Goal: Information Seeking & Learning: Learn about a topic

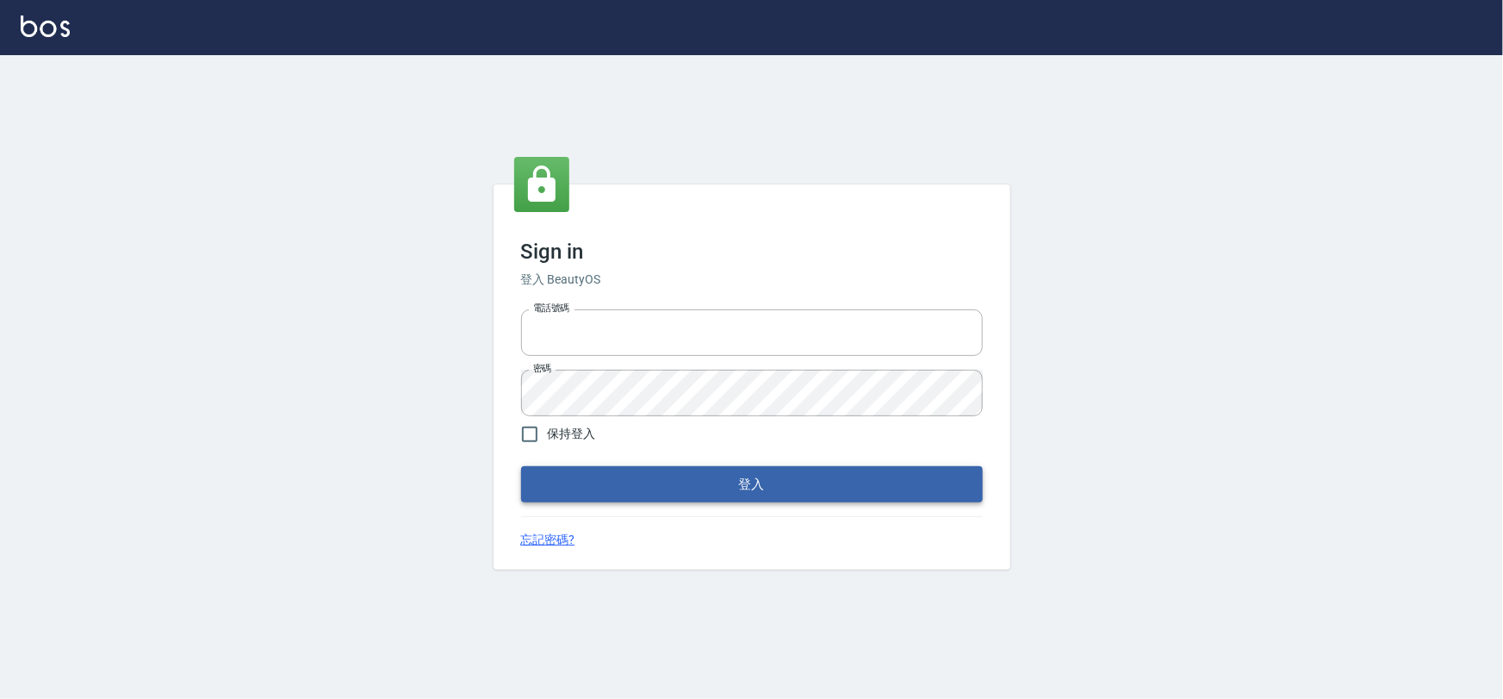
type input "0975575780"
click at [749, 482] on button "登入" at bounding box center [752, 484] width 462 height 36
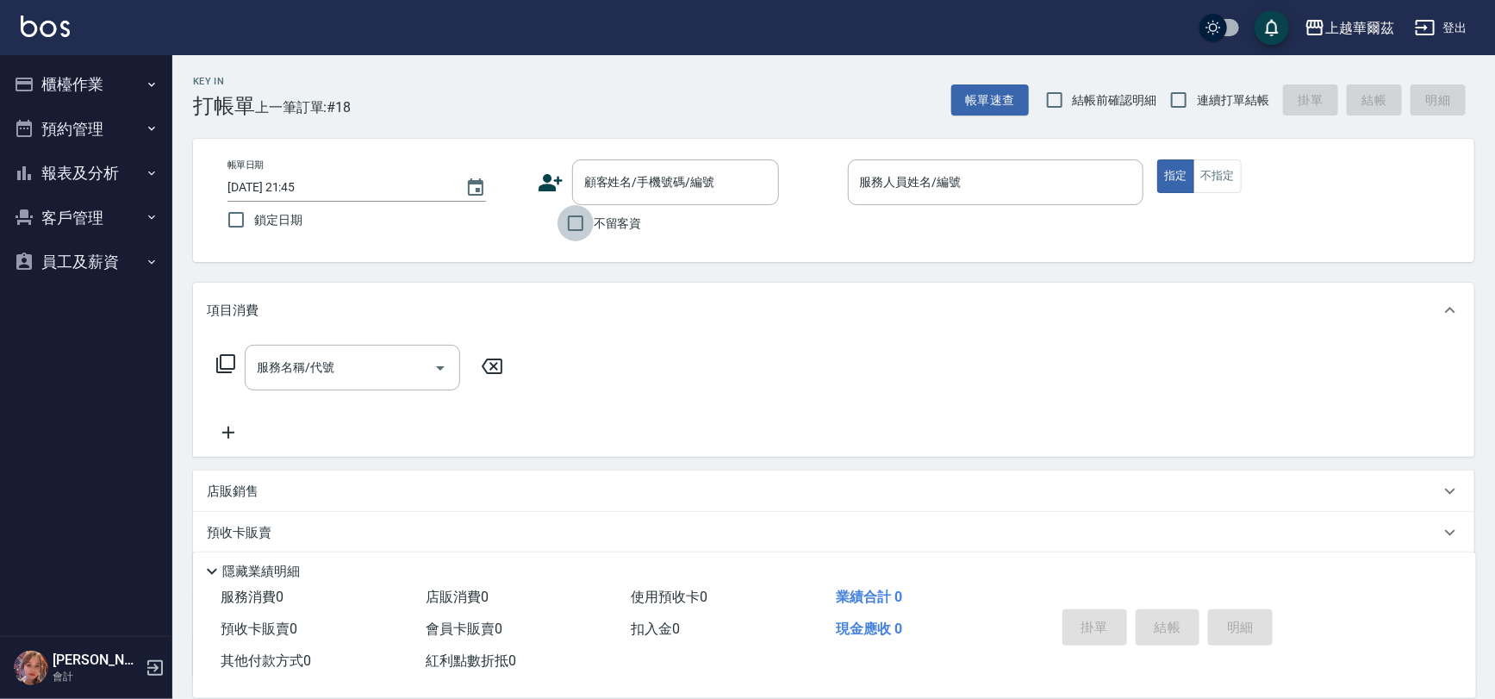
click at [569, 226] on input "不留客資" at bounding box center [575, 223] width 36 height 36
checkbox input "true"
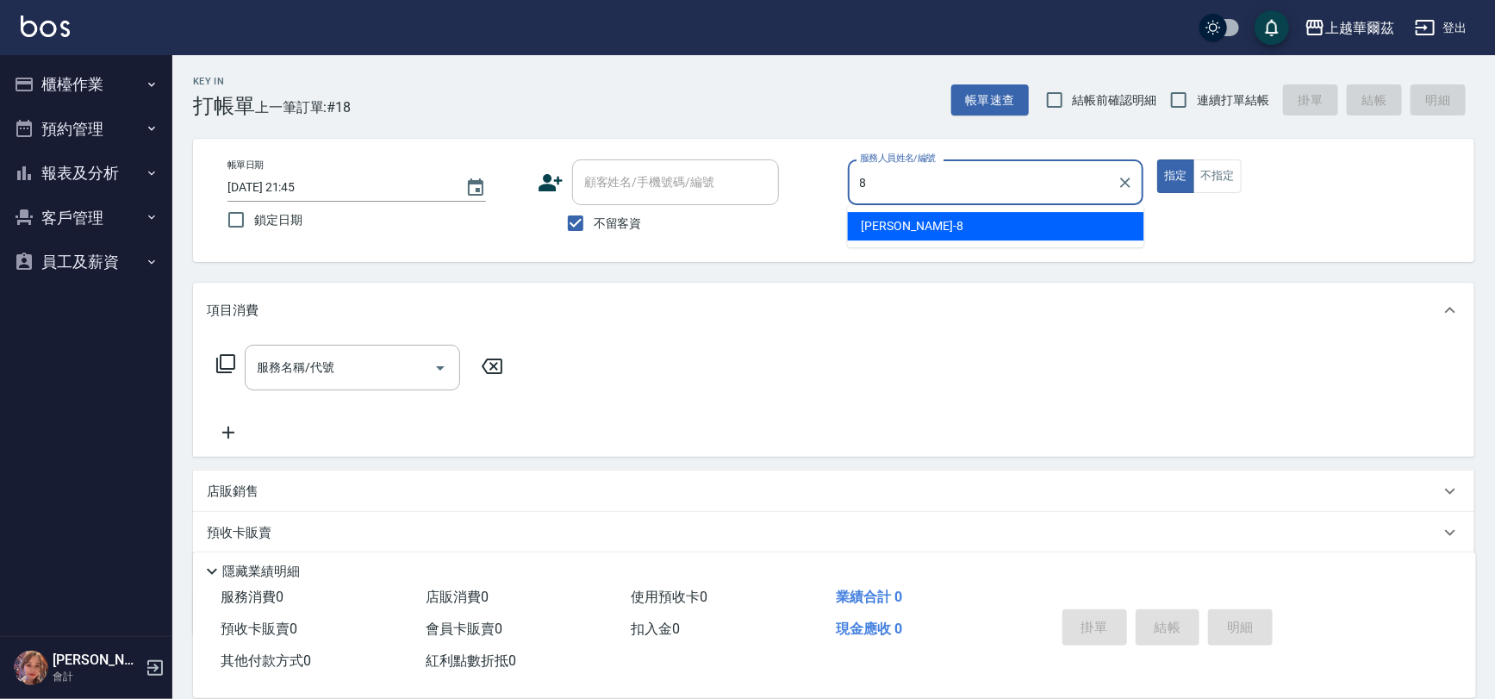
type input "[PERSON_NAME]-8"
type button "true"
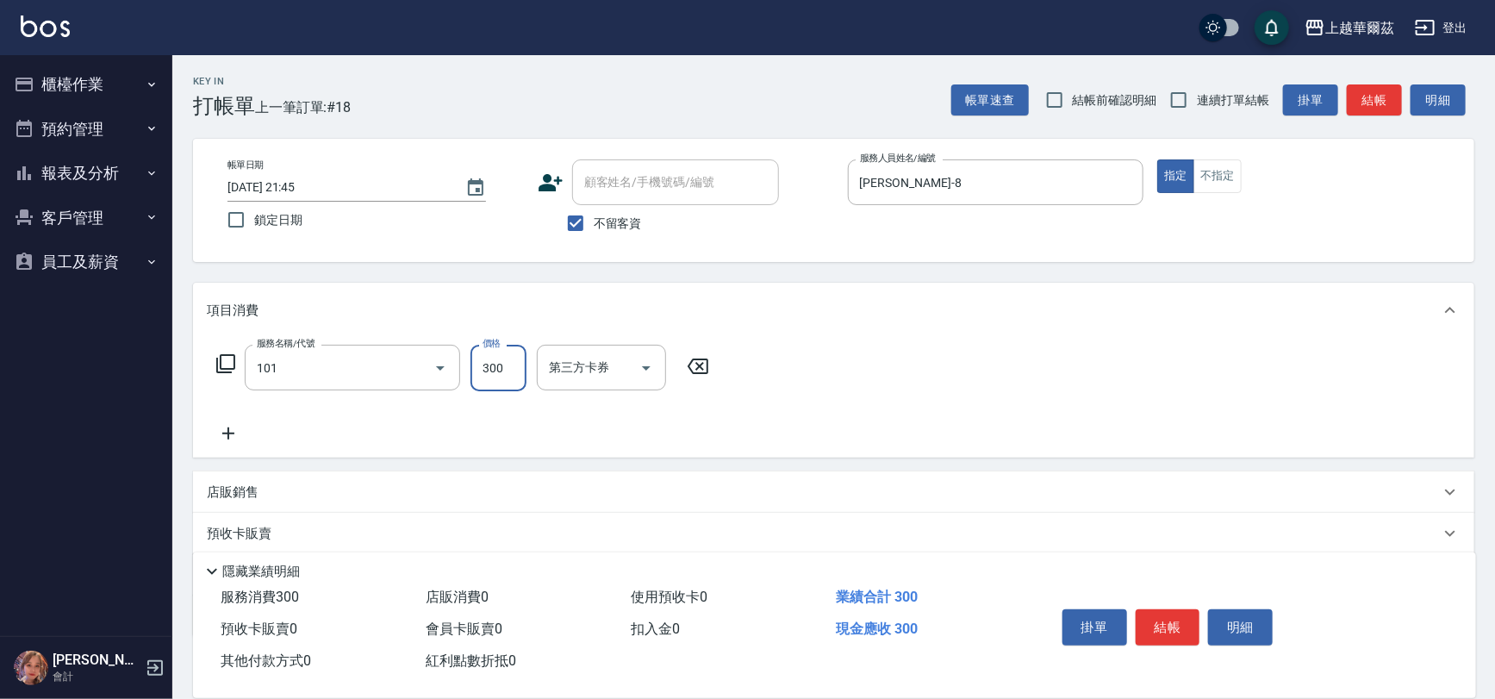
type input "洗髮300(101)"
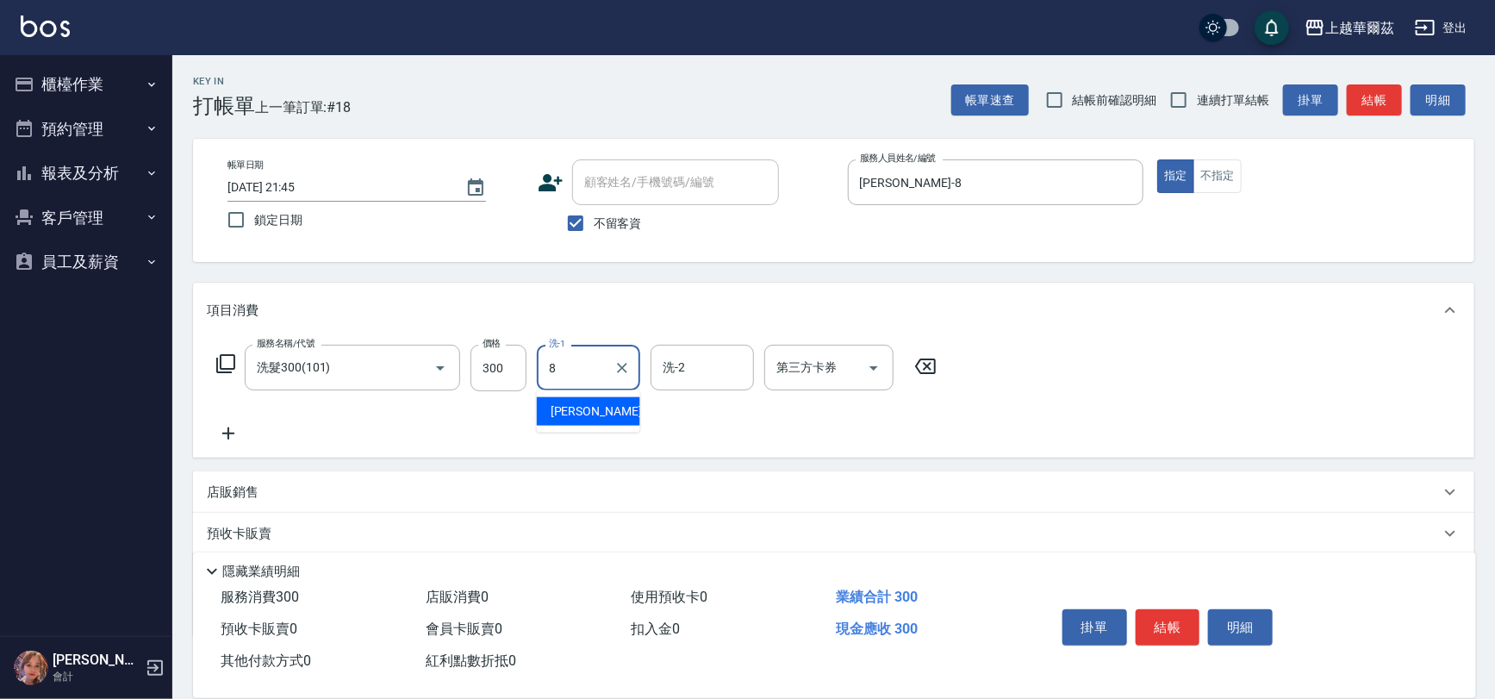
type input "8"
type input "3"
type input "[PERSON_NAME]-8"
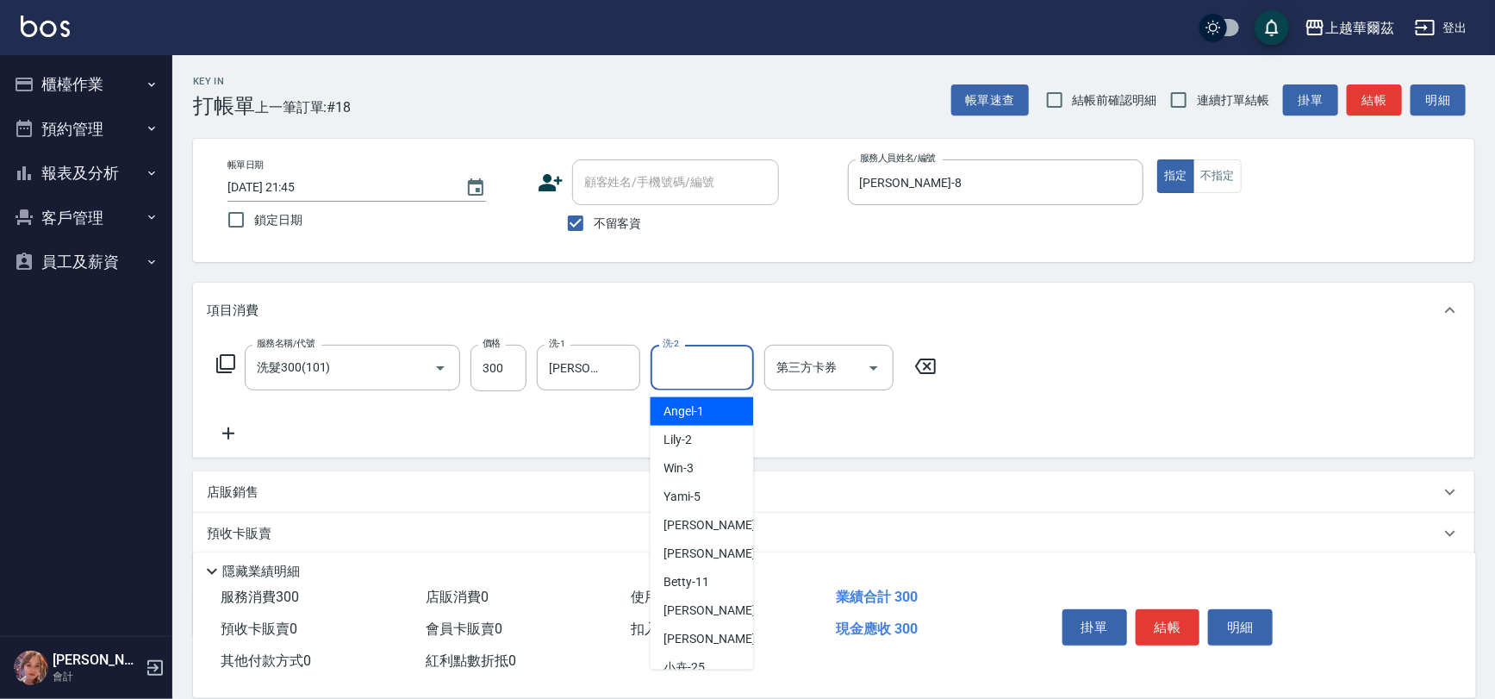
type input "[PERSON_NAME]-1"
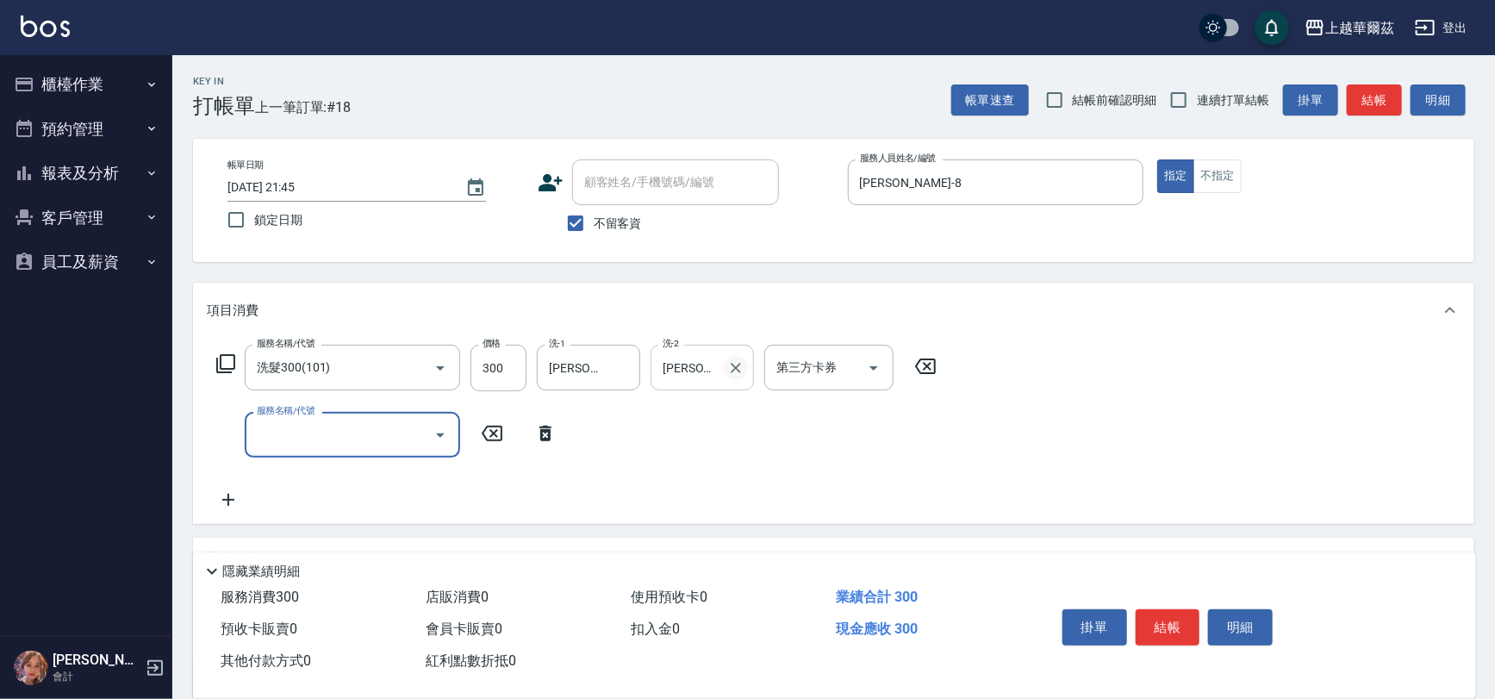
click at [733, 370] on icon "Clear" at bounding box center [736, 368] width 10 height 10
click at [338, 438] on input "服務名稱/代號" at bounding box center [339, 435] width 174 height 30
type input "剪髮300(305)"
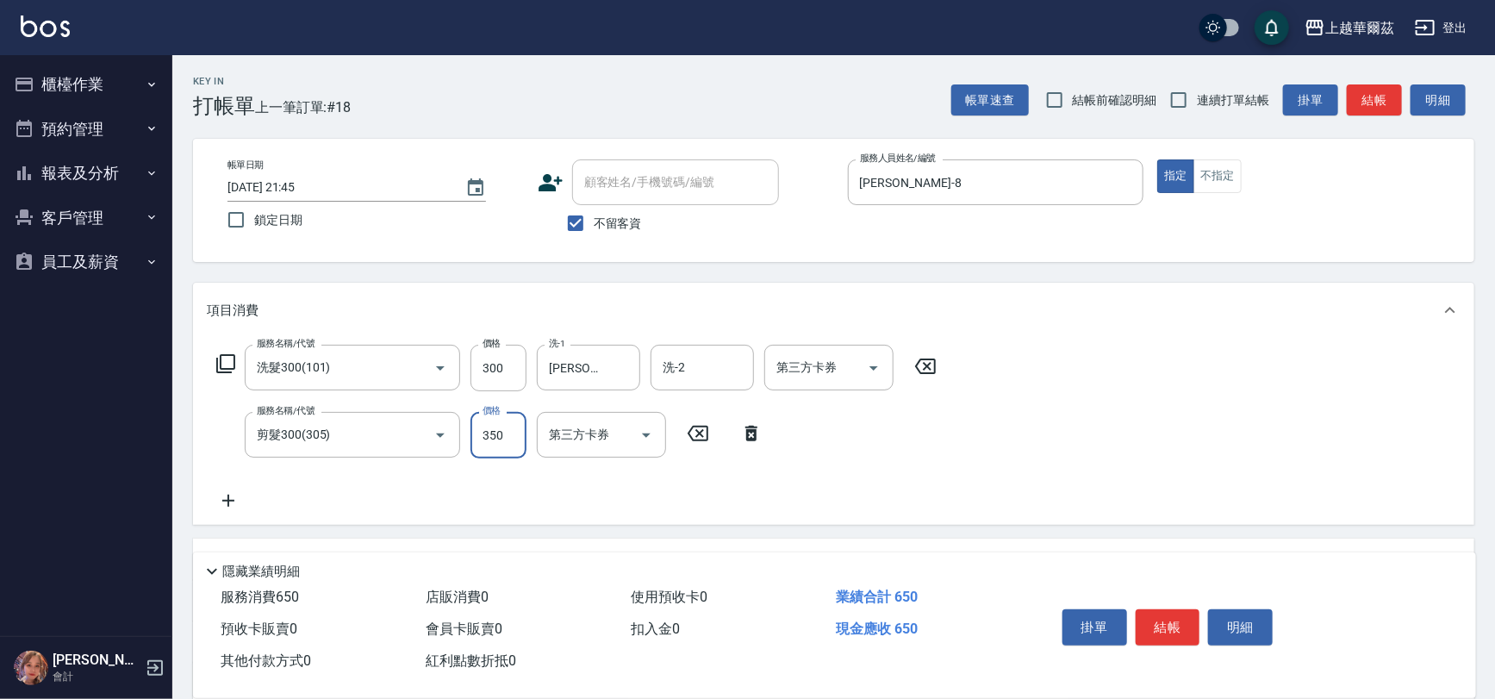
type input "350"
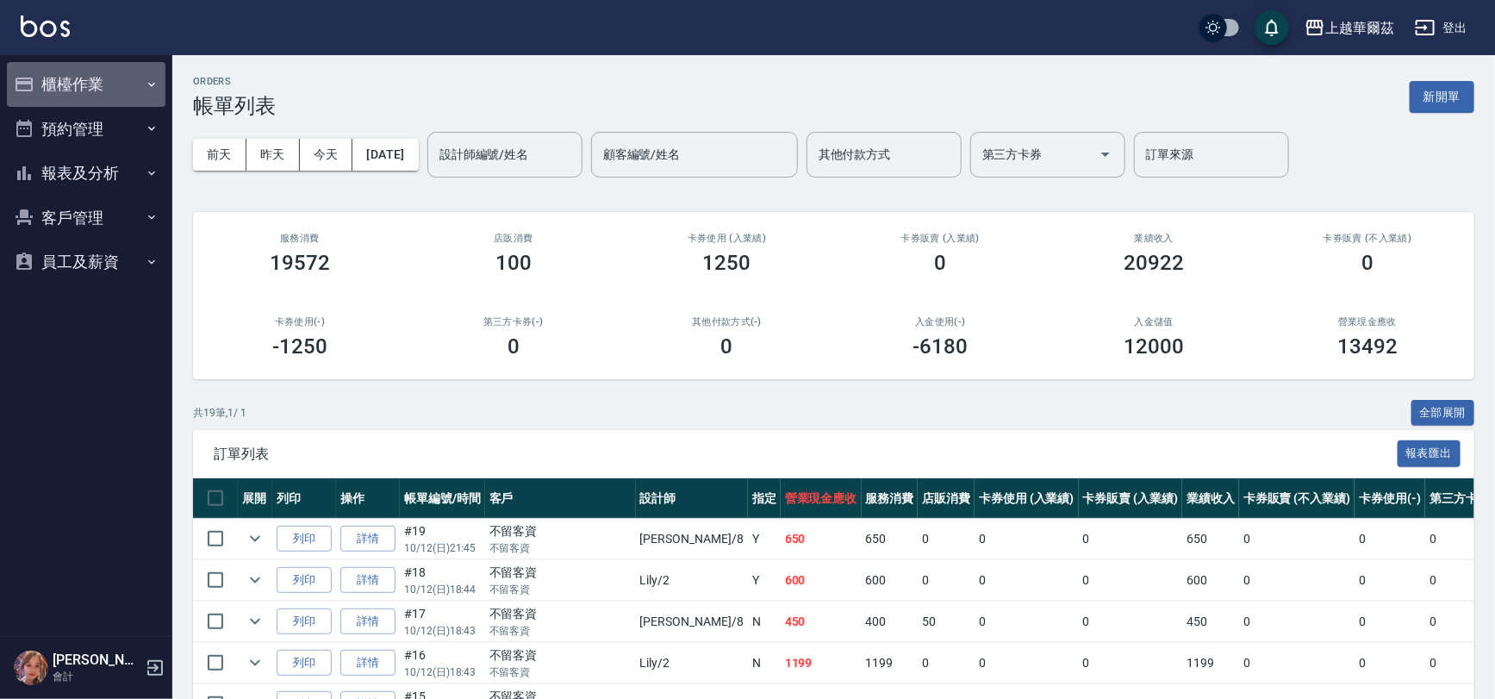
click at [71, 86] on button "櫃檯作業" at bounding box center [86, 84] width 159 height 45
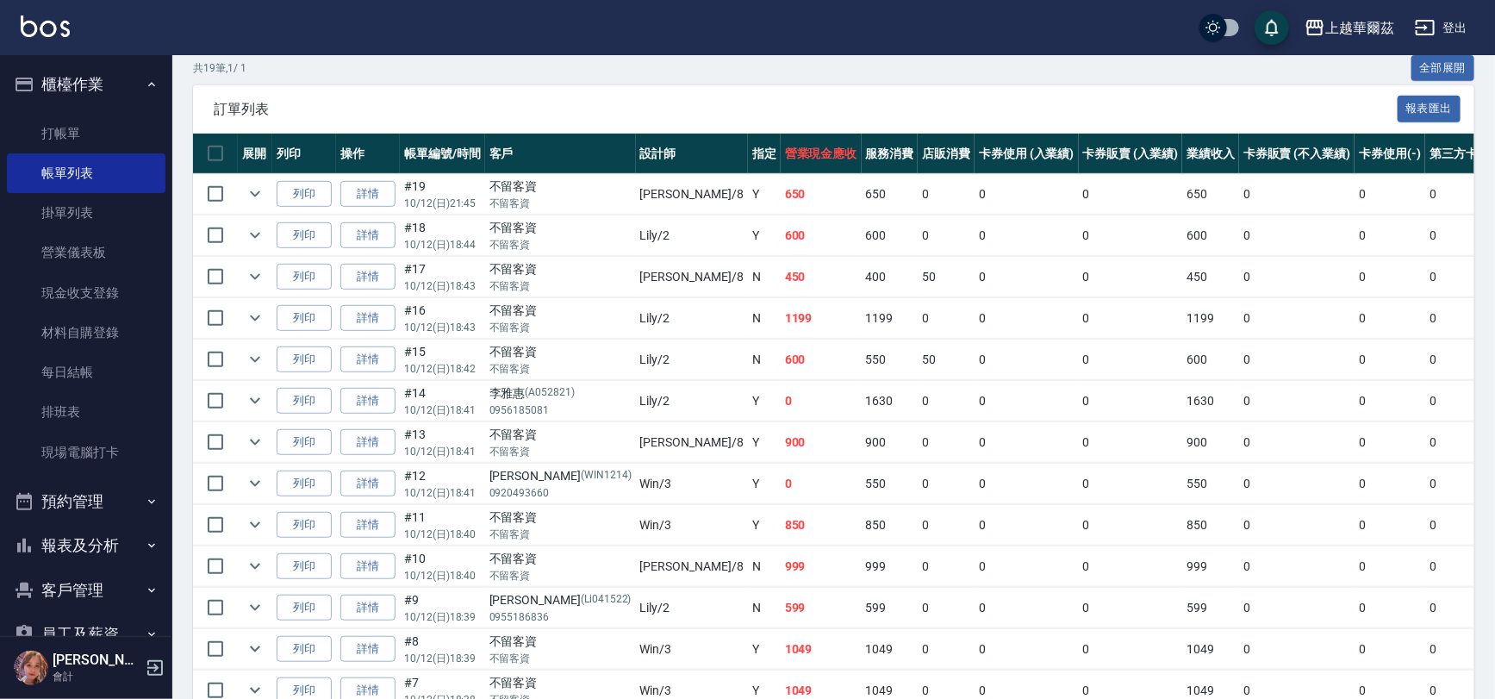
scroll to position [309, 0]
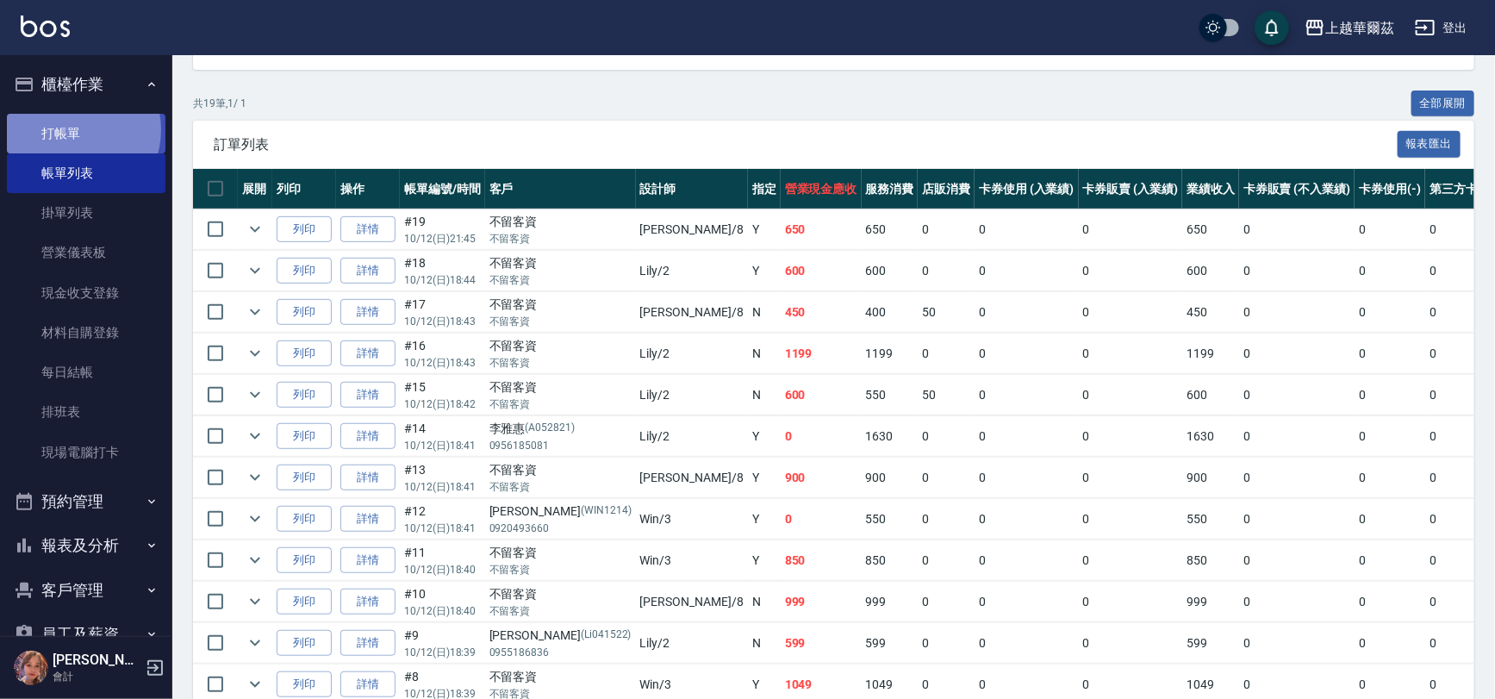
click at [71, 129] on link "打帳單" at bounding box center [86, 134] width 159 height 40
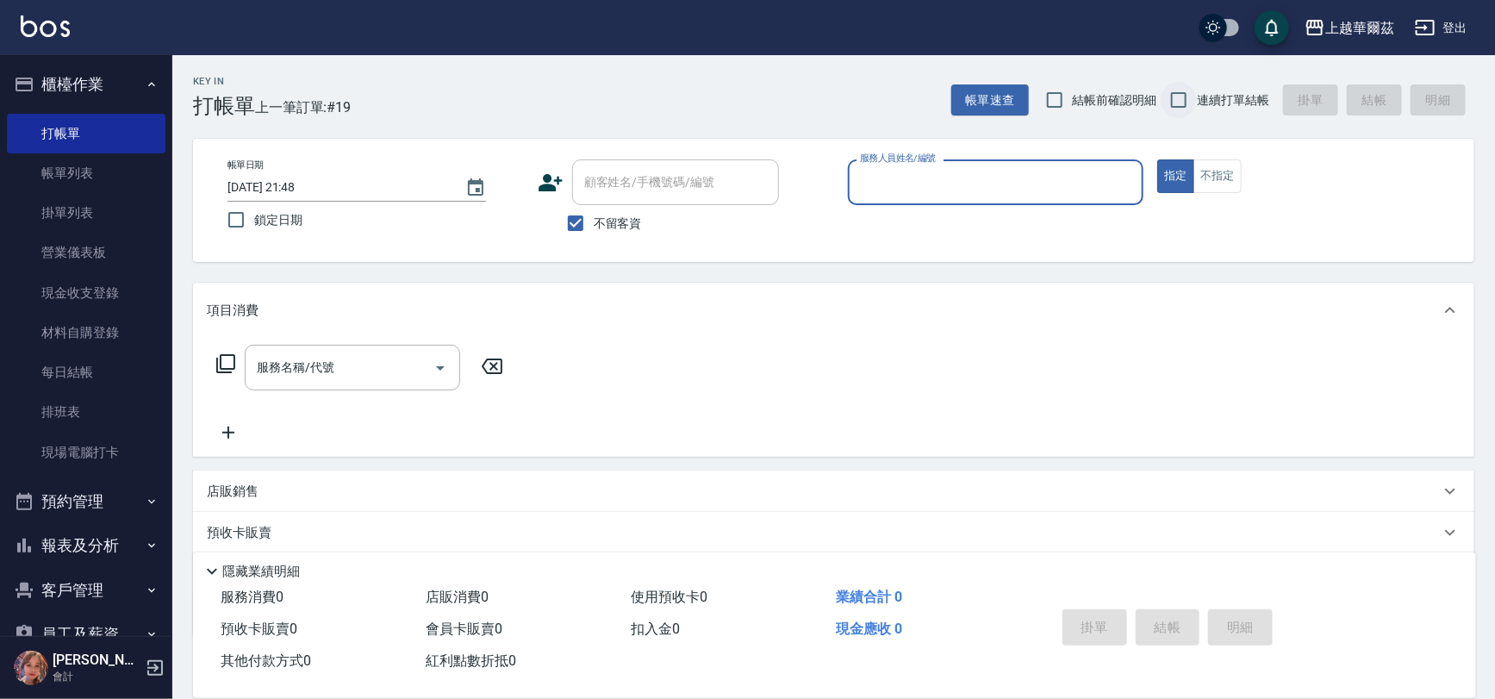
click at [1181, 99] on input "連續打單結帳" at bounding box center [1178, 100] width 36 height 36
checkbox input "true"
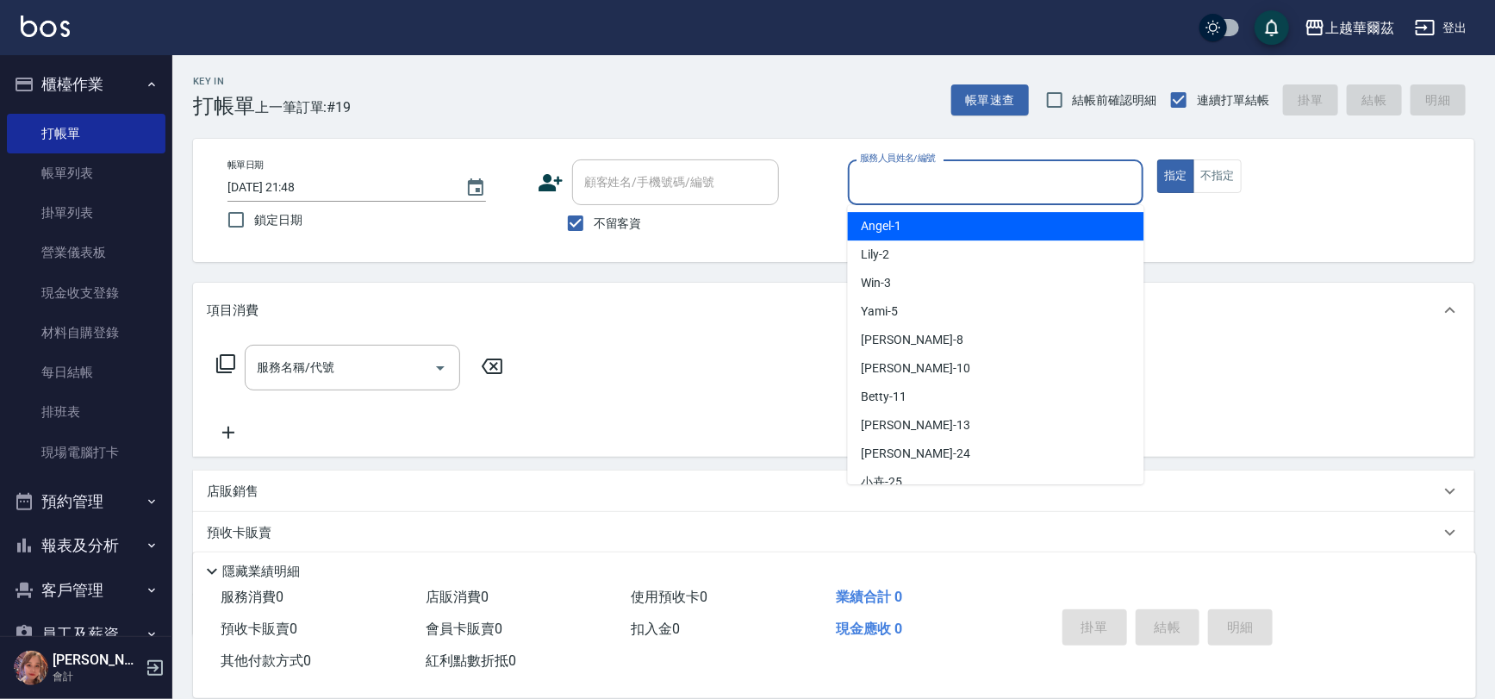
click at [939, 180] on input "服務人員姓名/編號" at bounding box center [995, 182] width 281 height 30
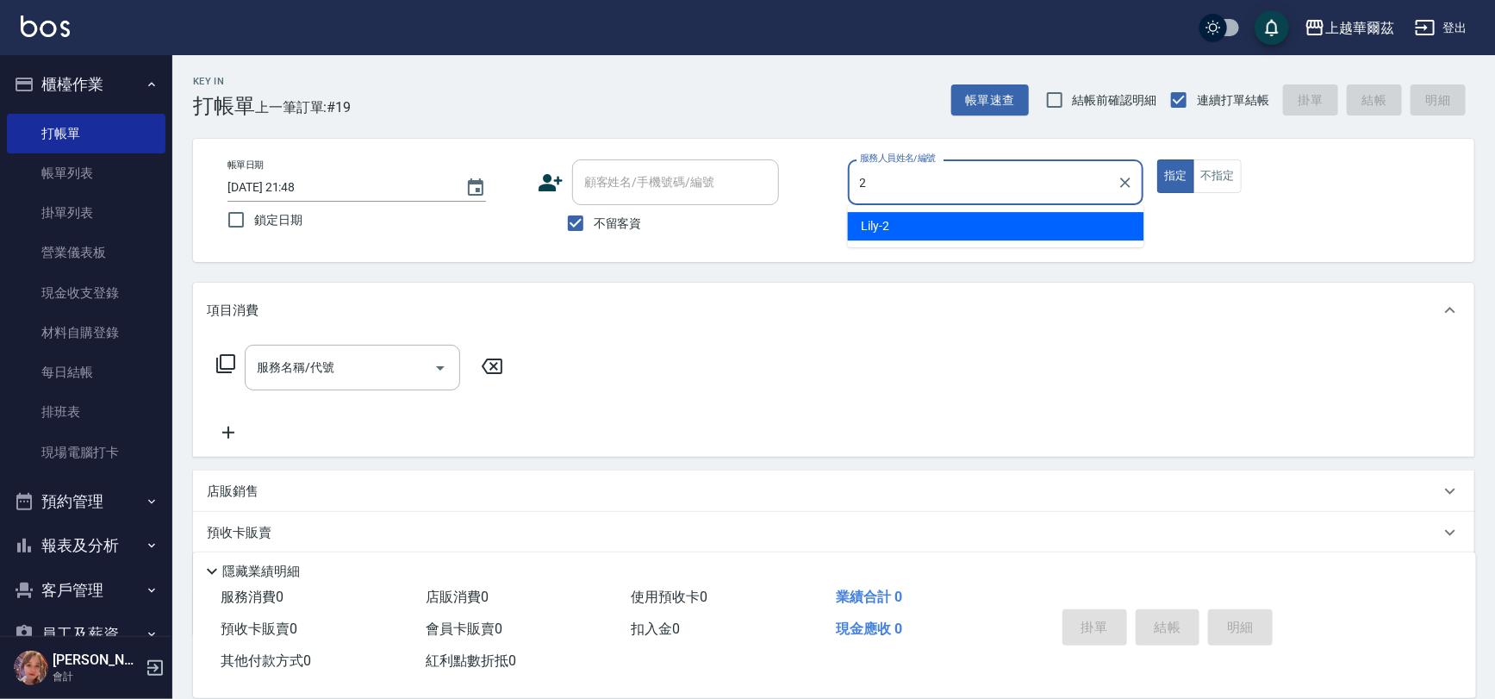
type input "Lily-2"
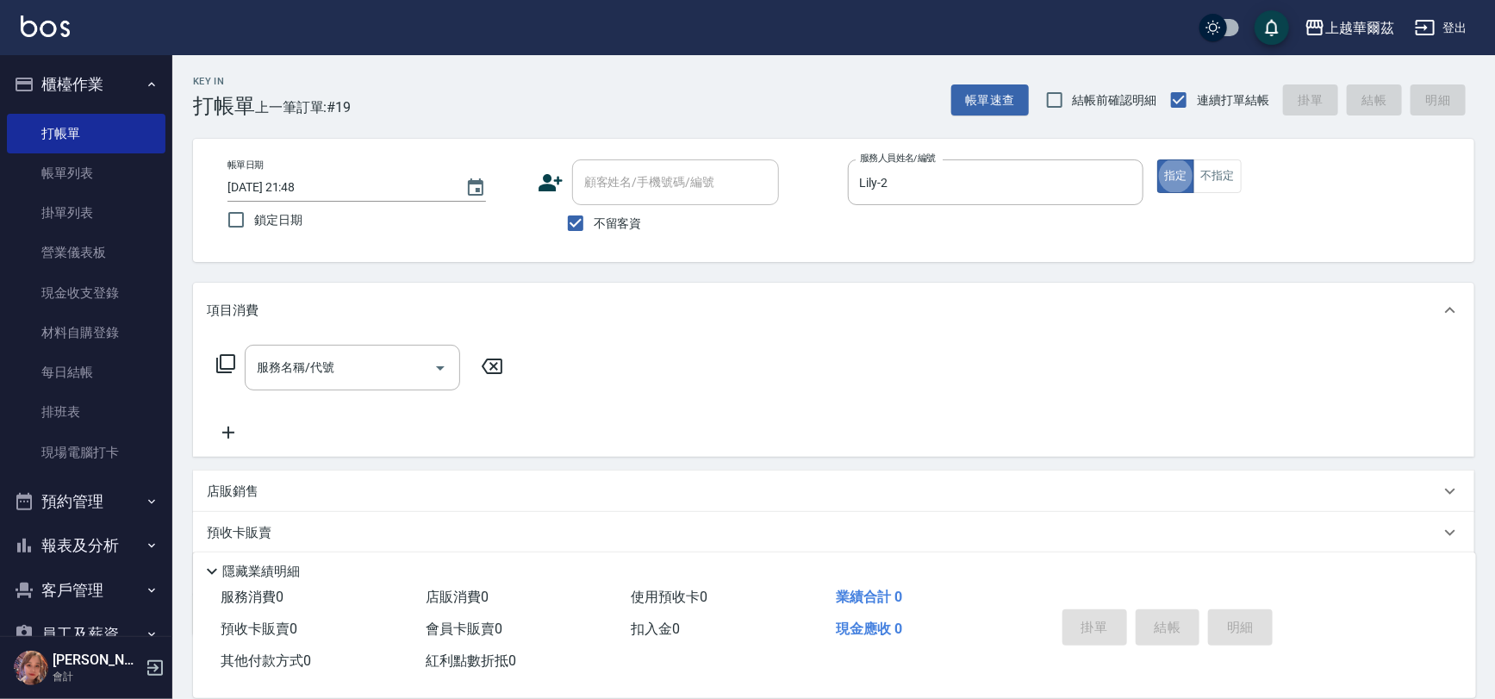
type button "true"
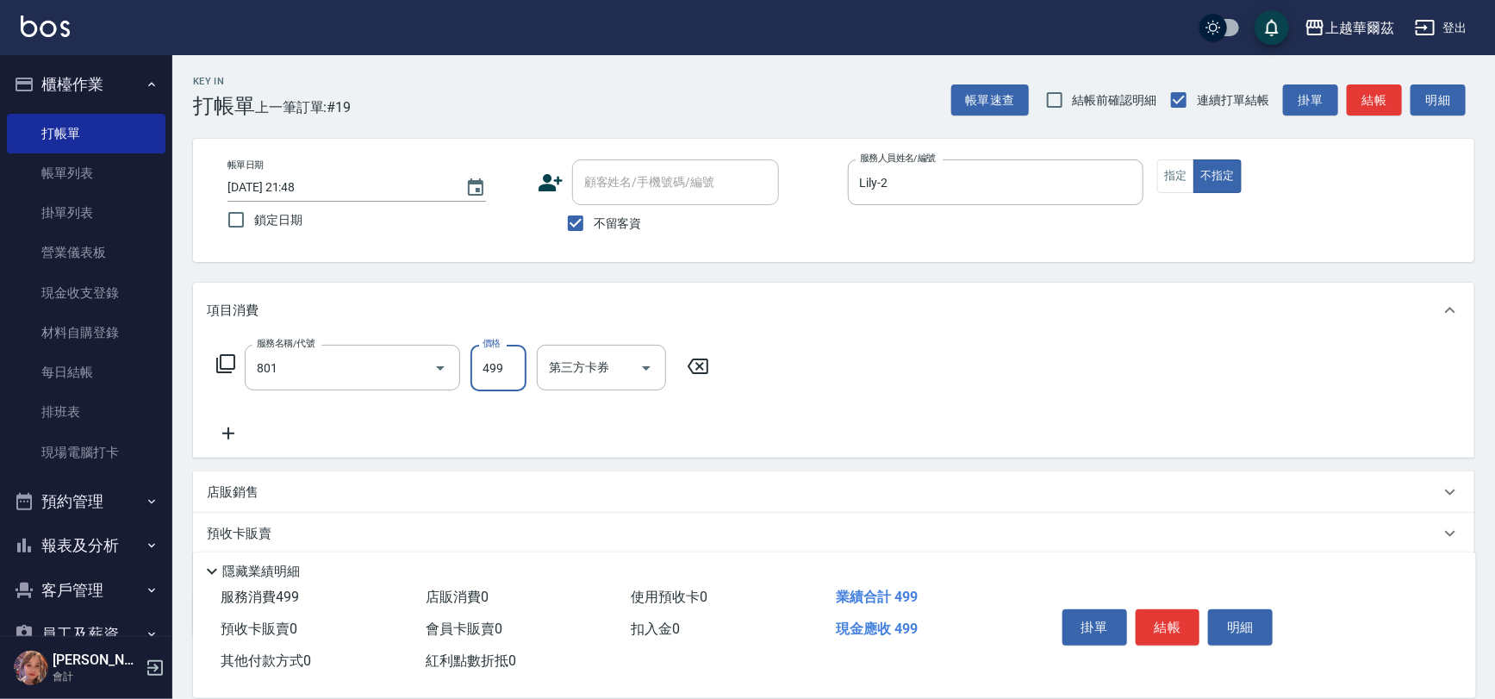
type input "舒壓洗499(801)"
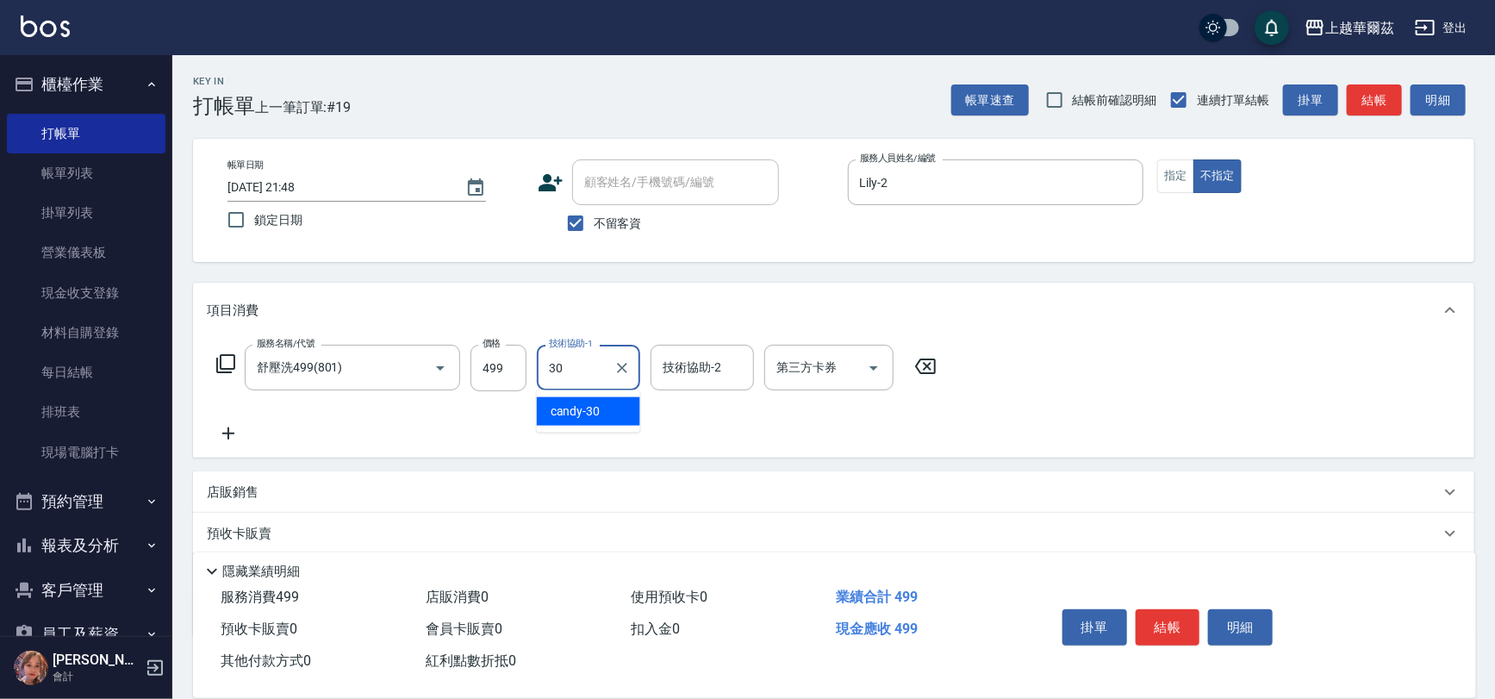
type input "candy-30"
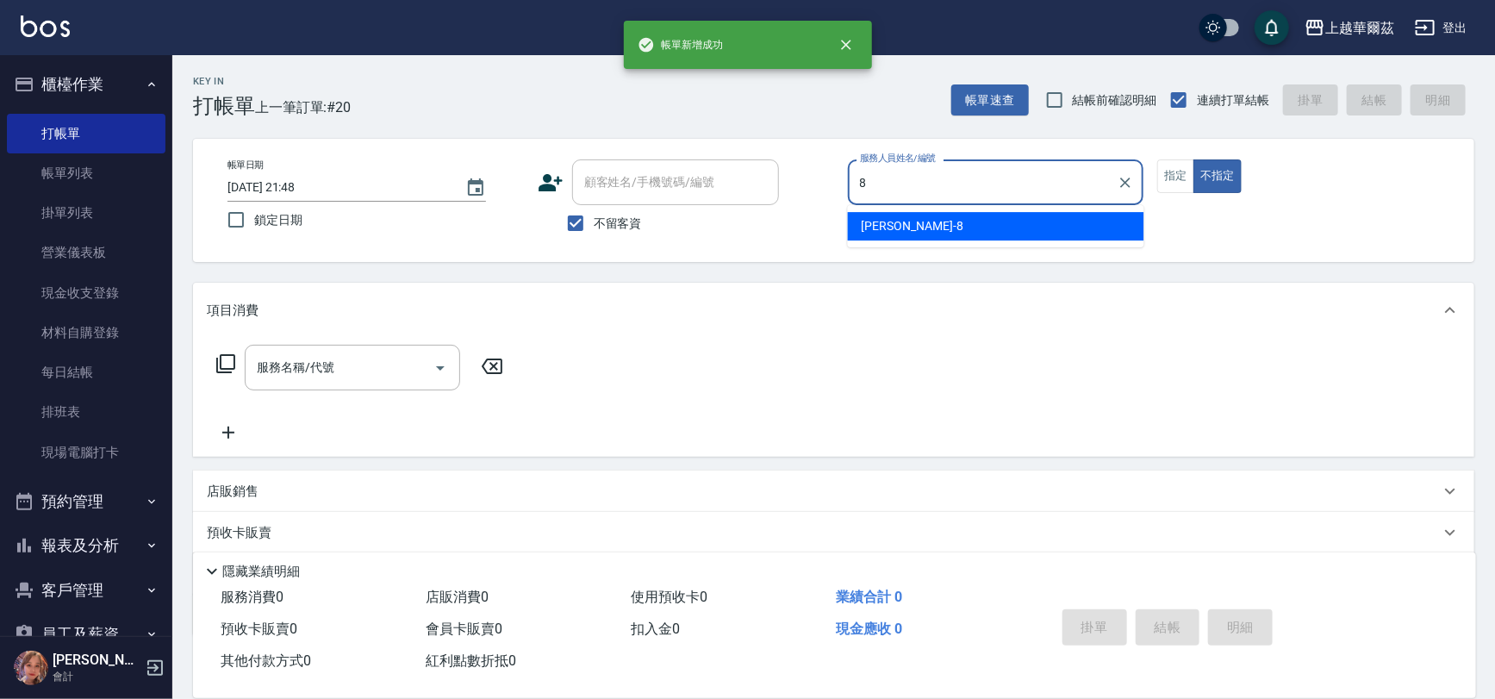
type input "[PERSON_NAME]-8"
type button "false"
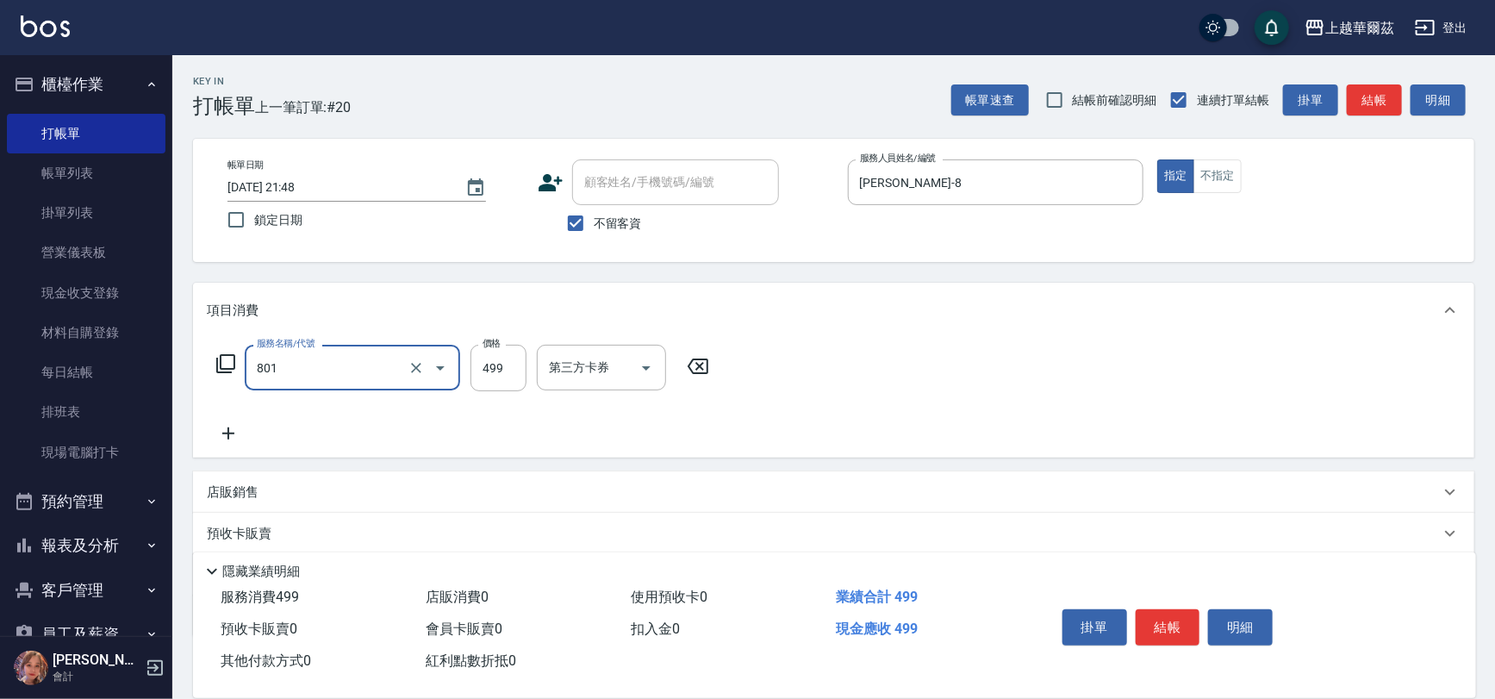
type input "舒壓洗499(801)"
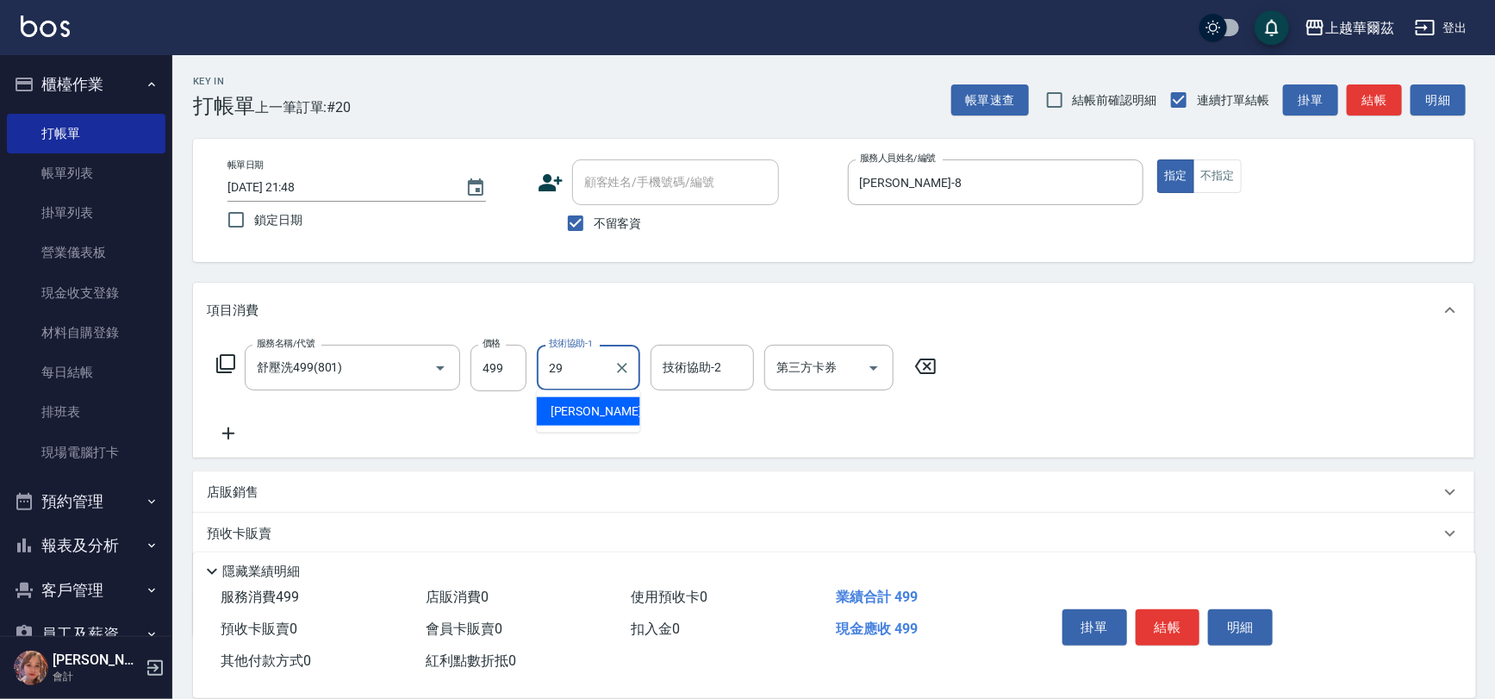
type input "[PERSON_NAME]-29"
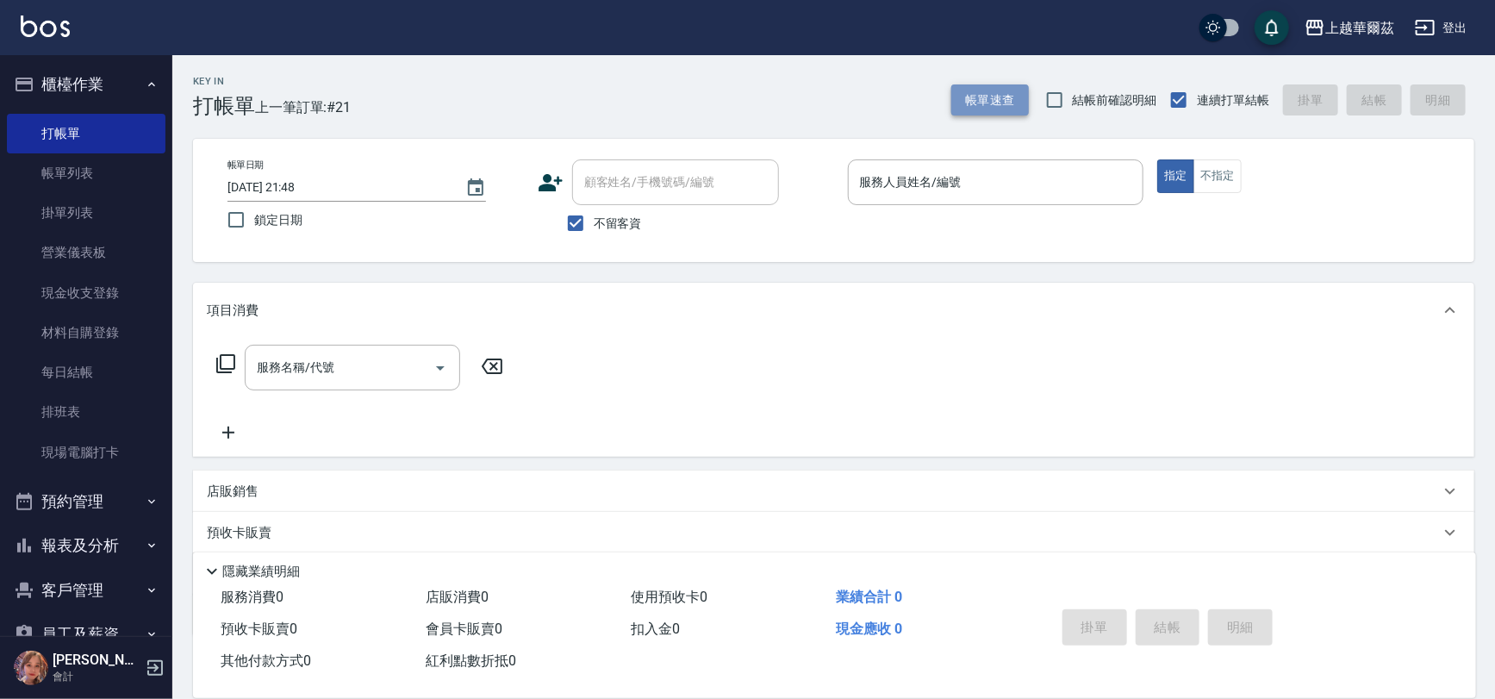
click at [992, 93] on button "帳單速查" at bounding box center [990, 100] width 78 height 32
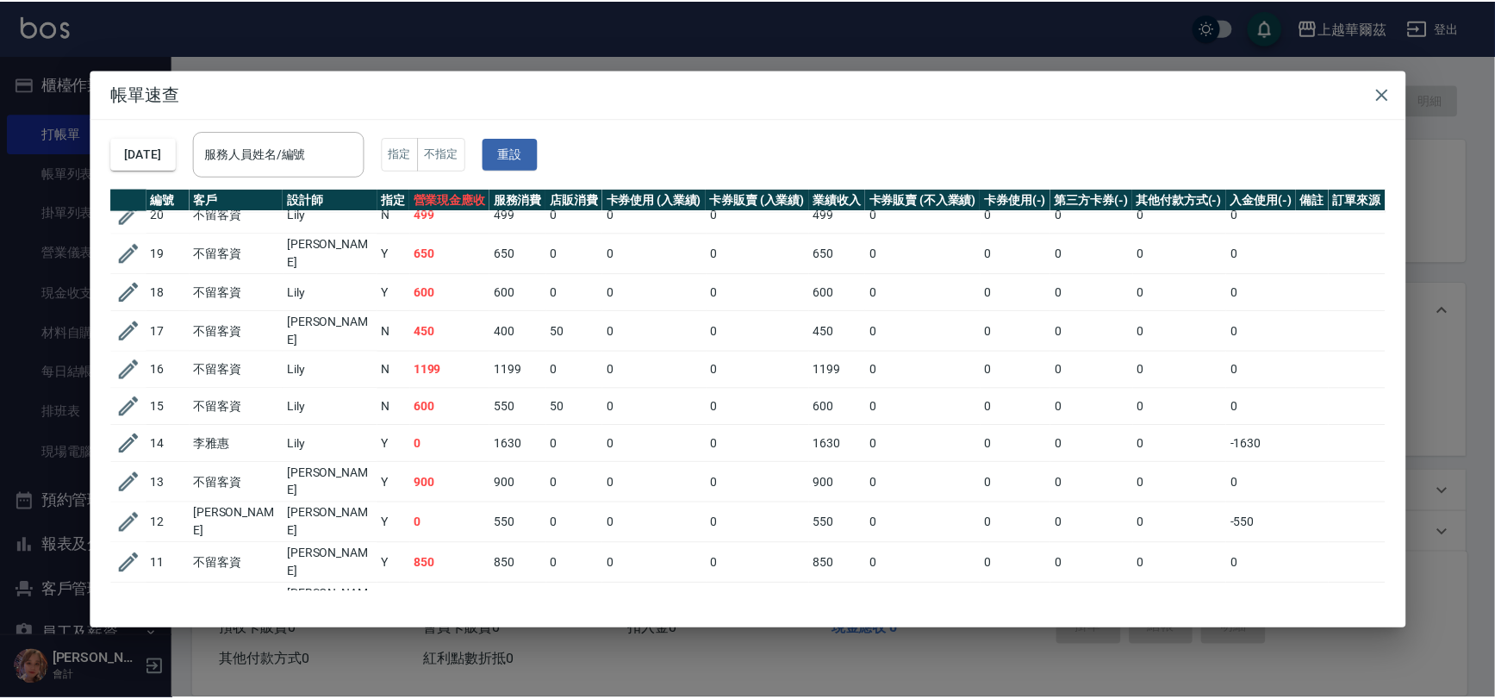
scroll to position [65, 0]
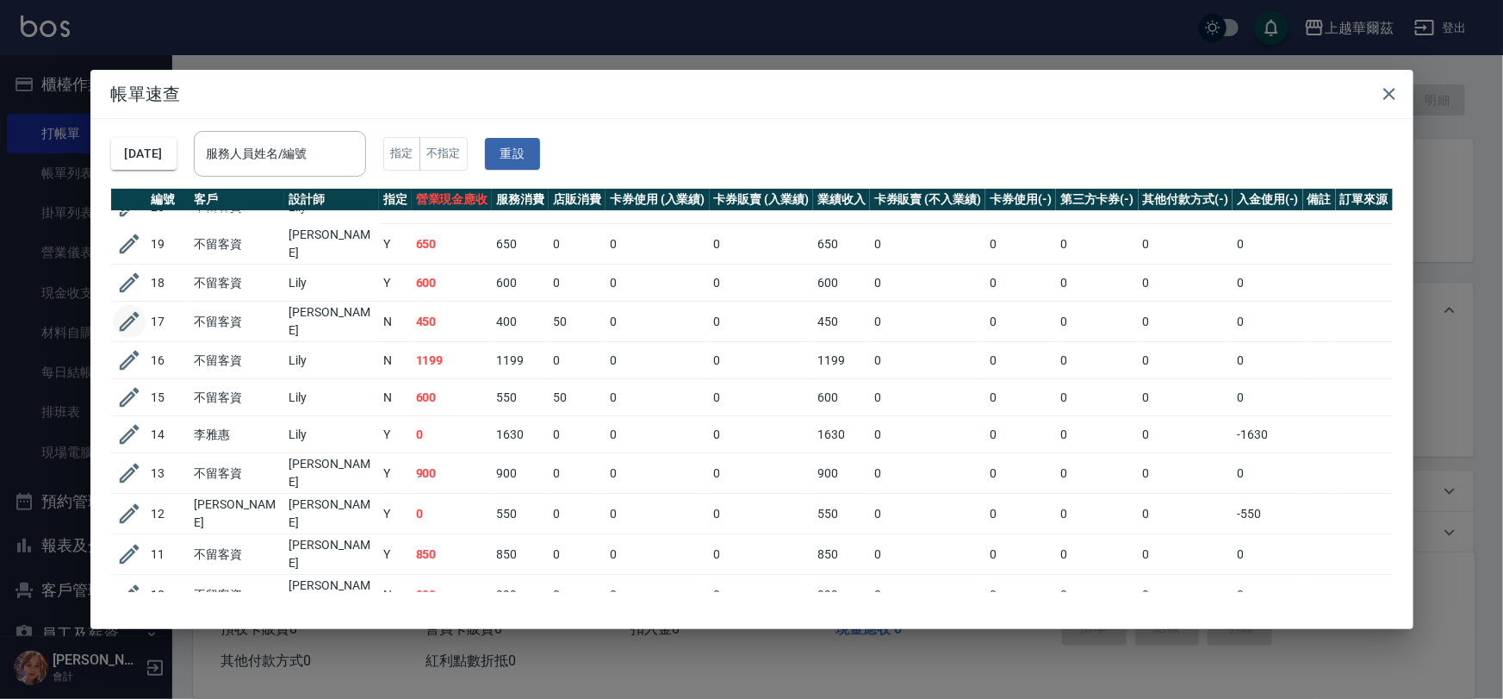
click at [130, 308] on icon "button" at bounding box center [129, 321] width 26 height 26
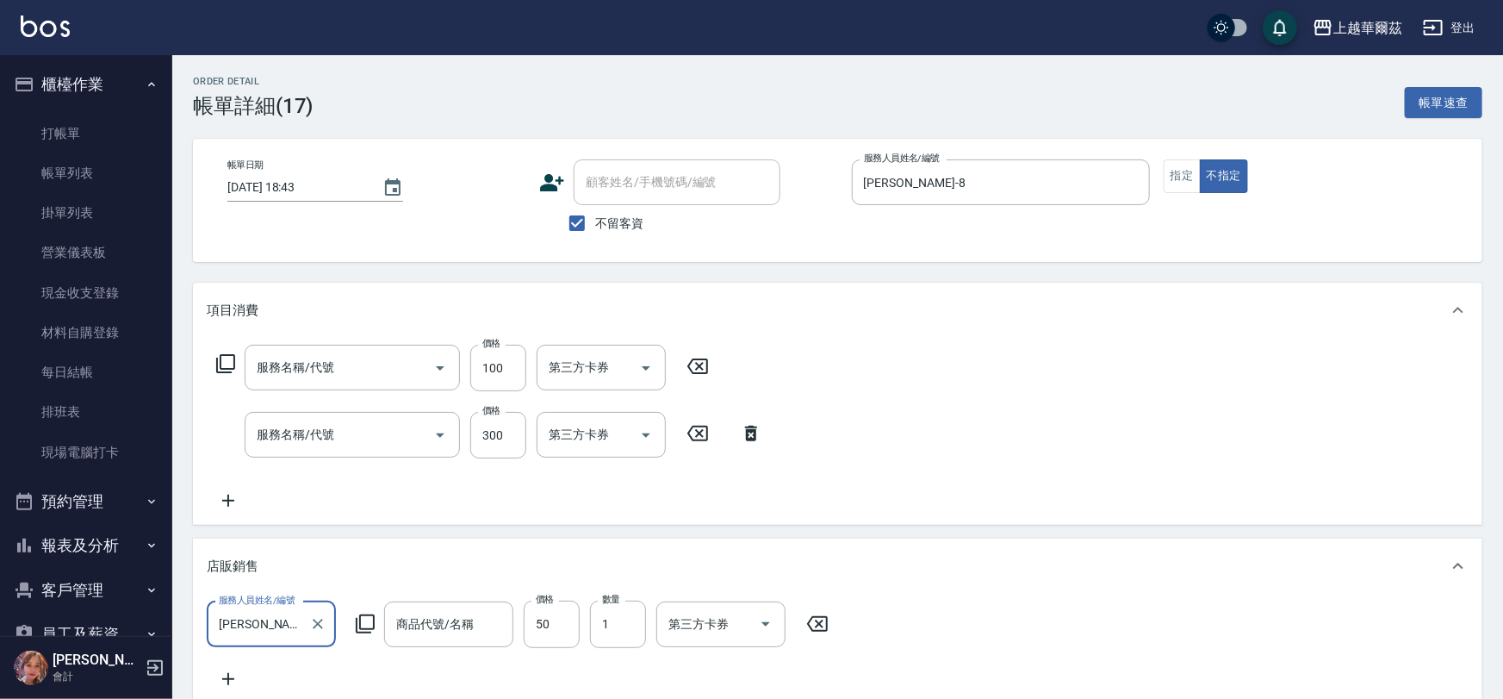
type input "[DATE] 18:43"
checkbox input "true"
type input "[PERSON_NAME]-8"
type input "專業洗髮精50(103)"
type input "洗髮300(101)"
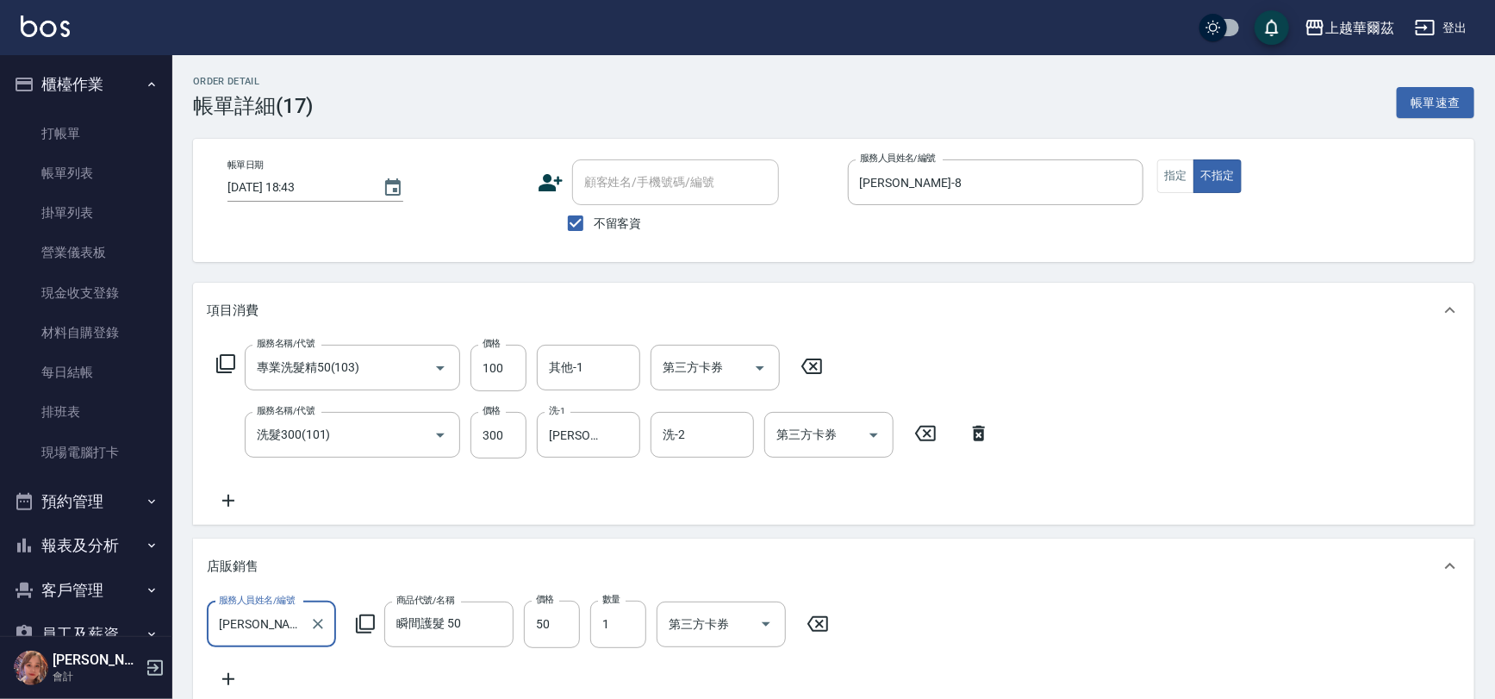
type input "瞬間護髮 50"
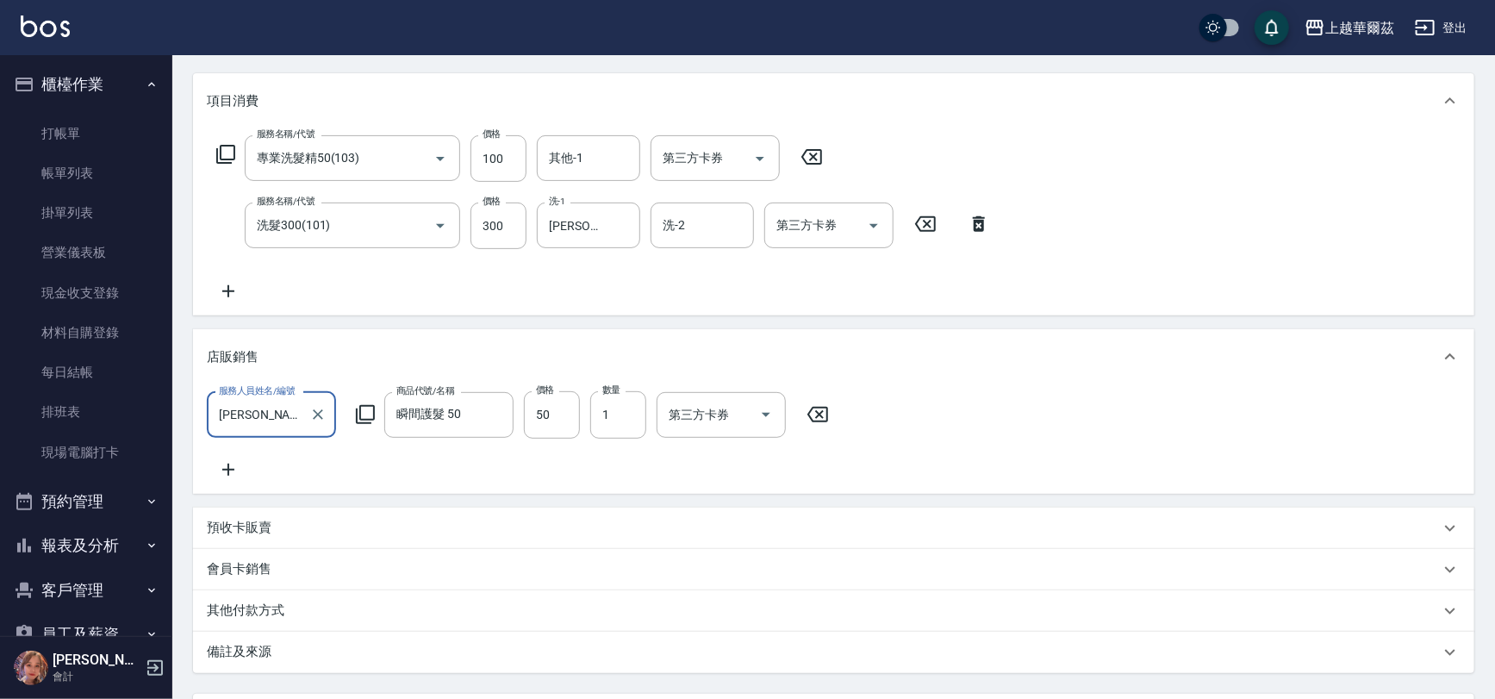
scroll to position [379, 0]
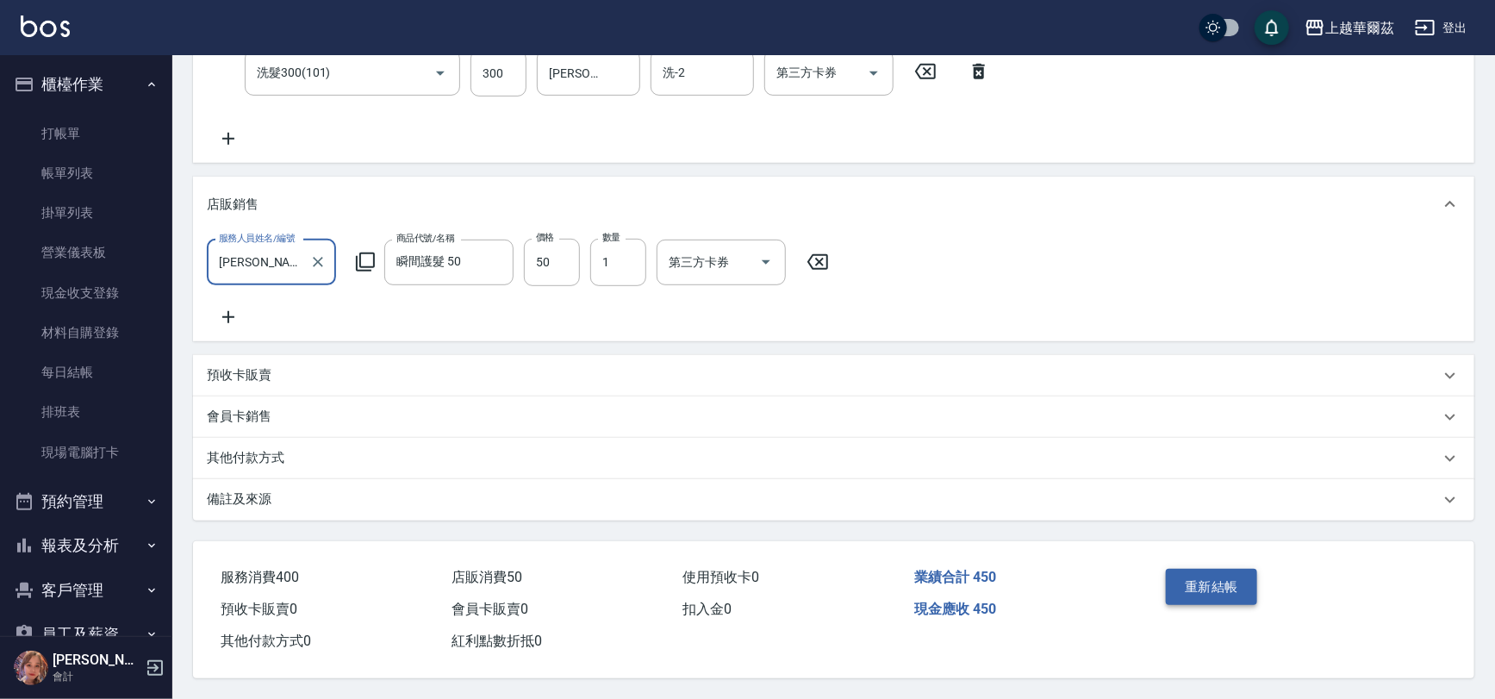
click at [1192, 569] on button "重新結帳" at bounding box center [1211, 587] width 91 height 36
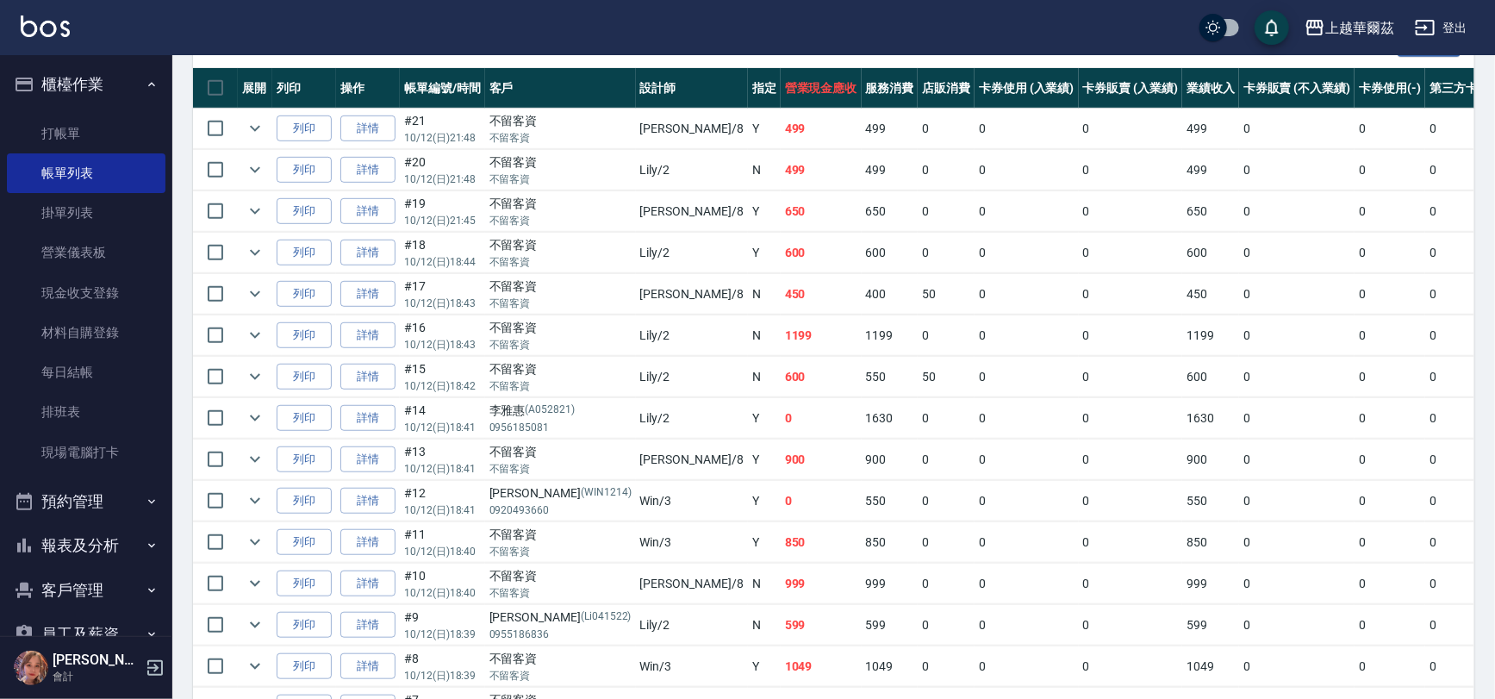
scroll to position [418, 0]
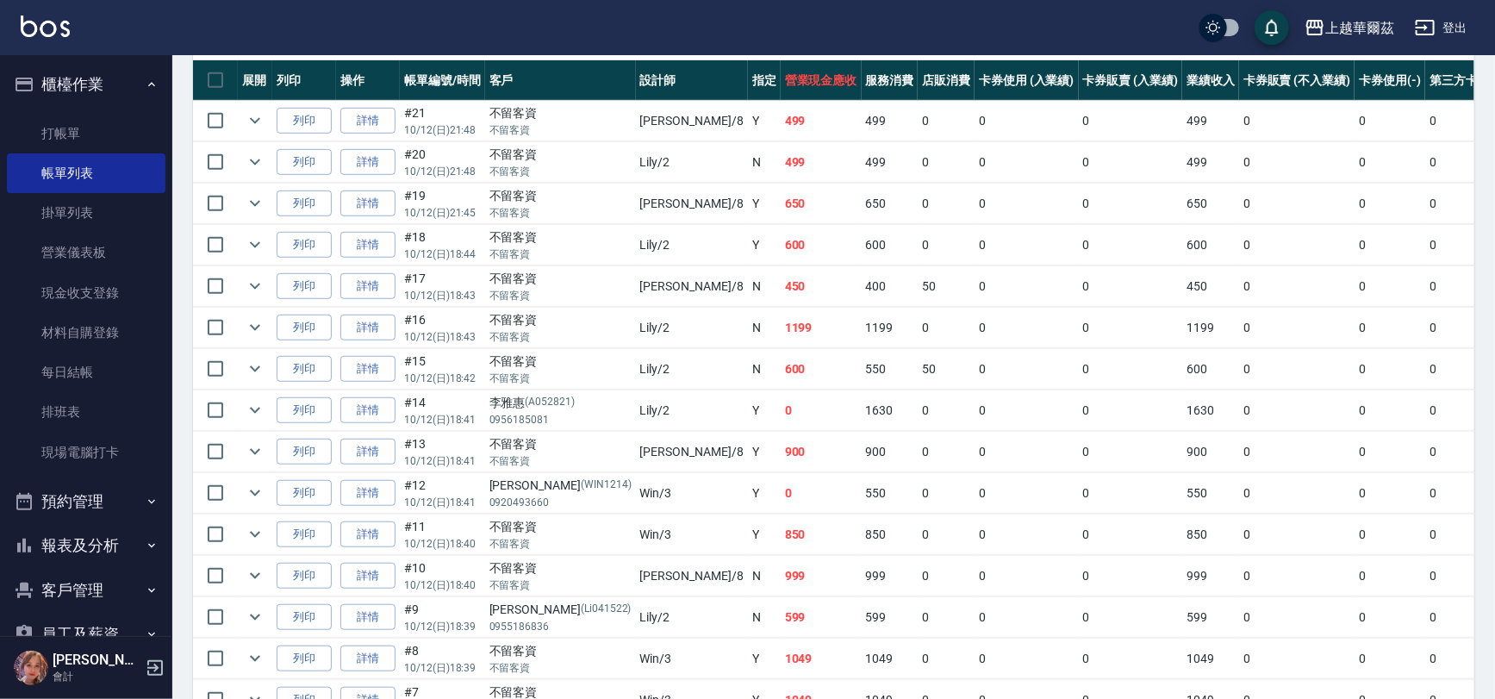
click at [82, 78] on button "櫃檯作業" at bounding box center [86, 84] width 159 height 45
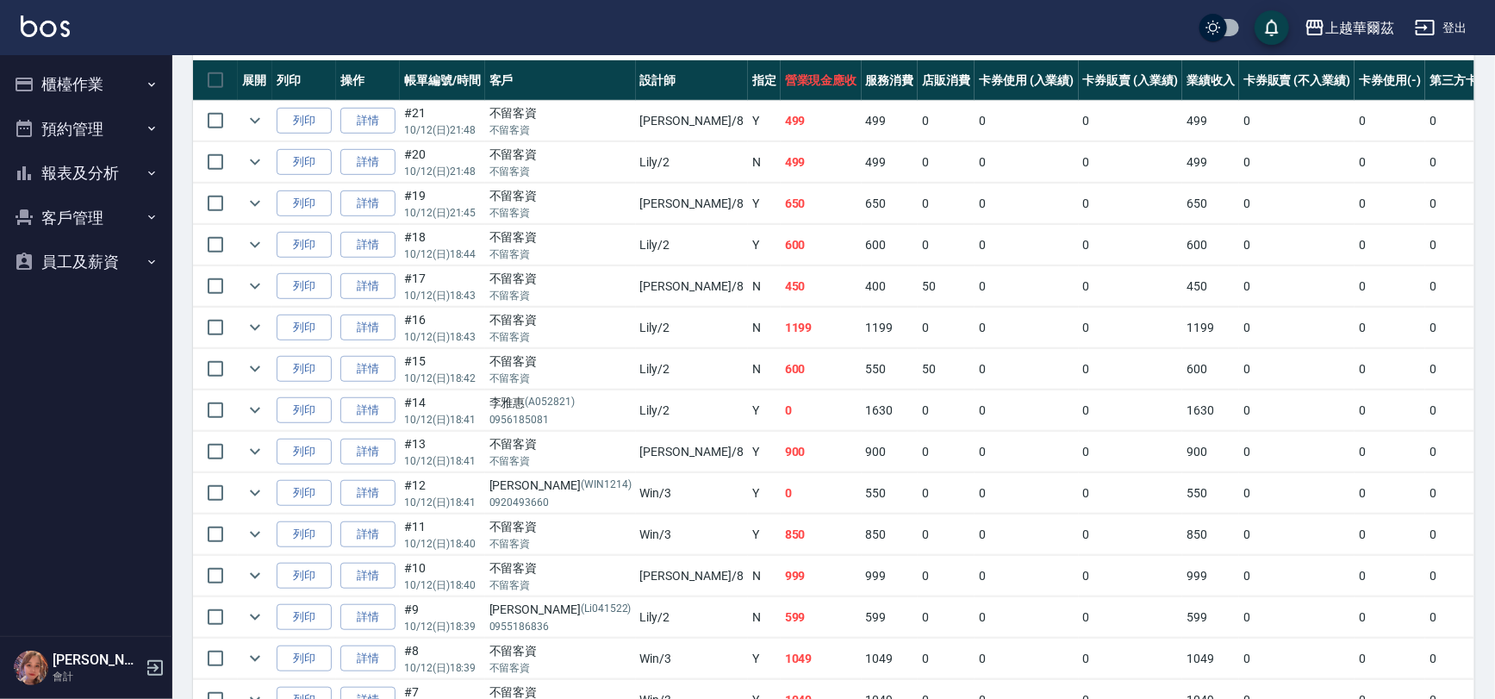
click at [71, 168] on button "報表及分析" at bounding box center [86, 173] width 159 height 45
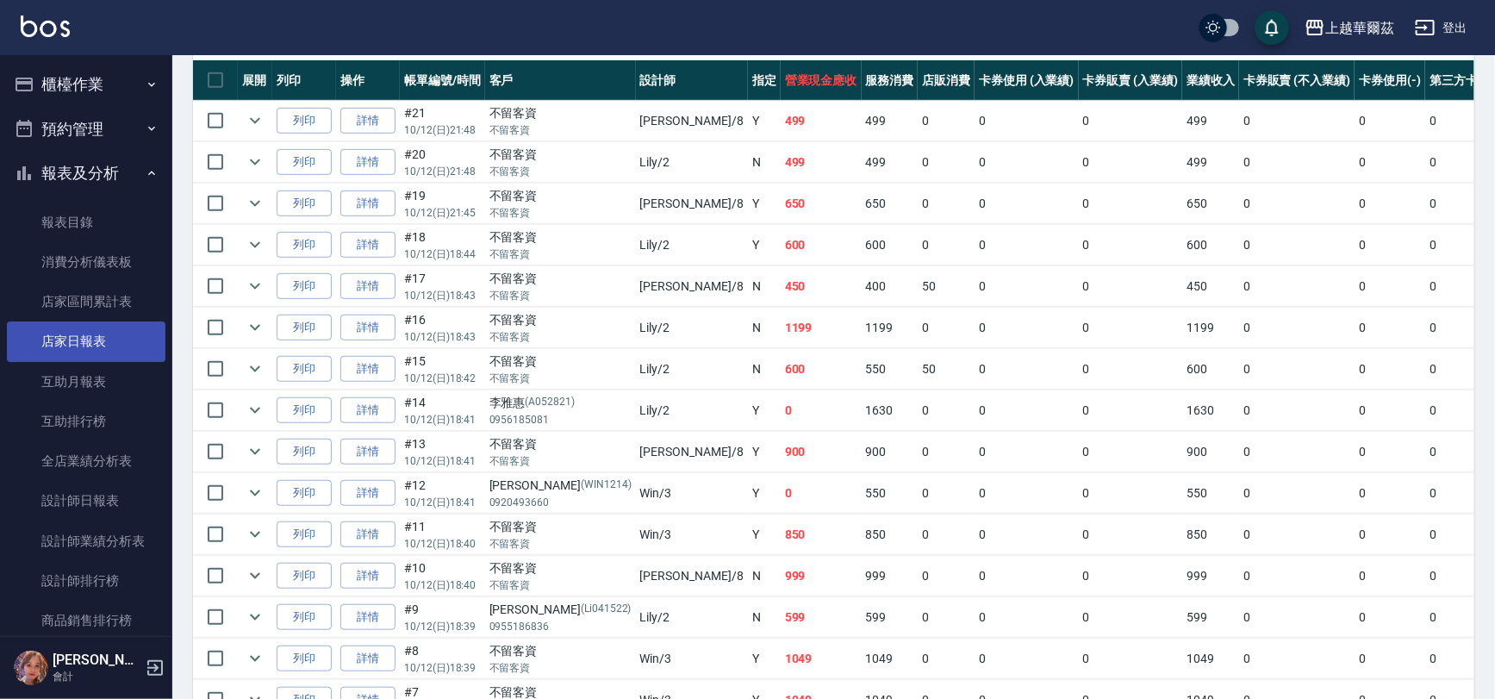
click at [103, 337] on link "店家日報表" at bounding box center [86, 341] width 159 height 40
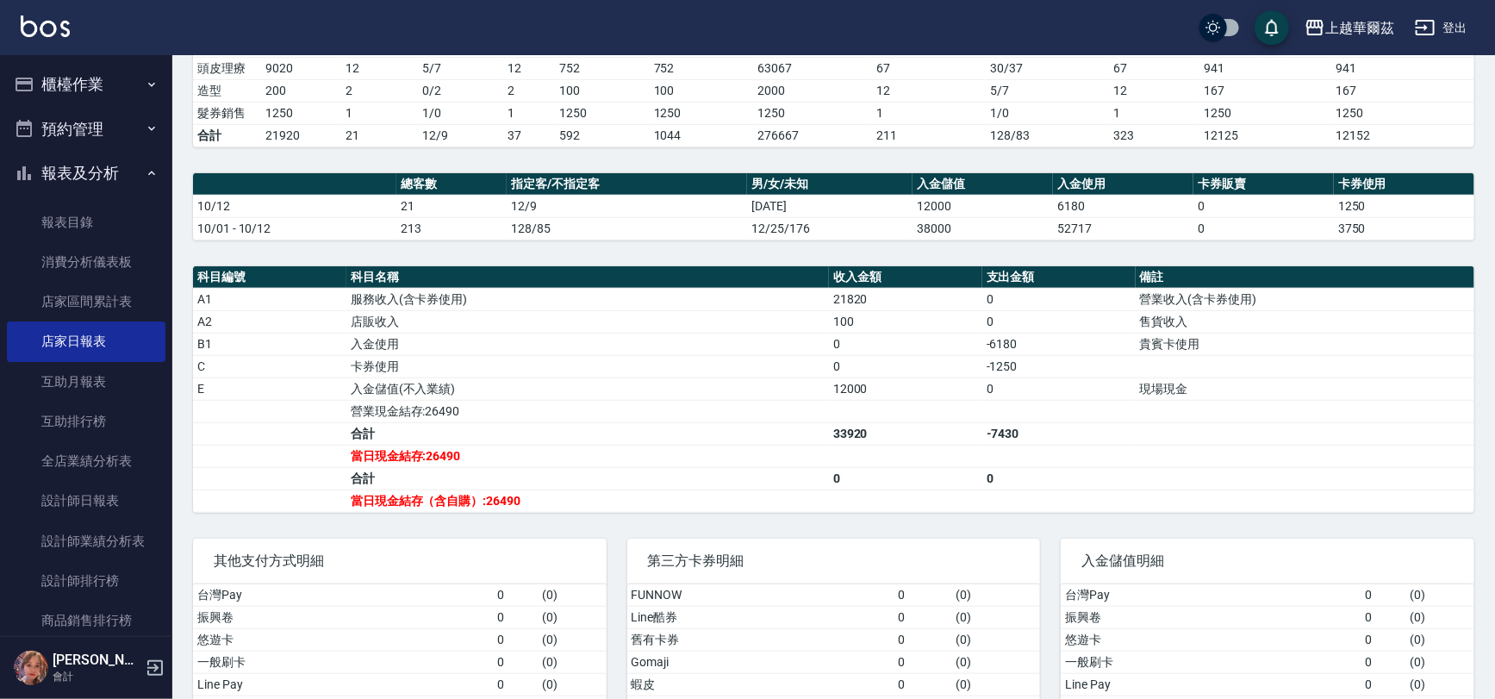
scroll to position [421, 0]
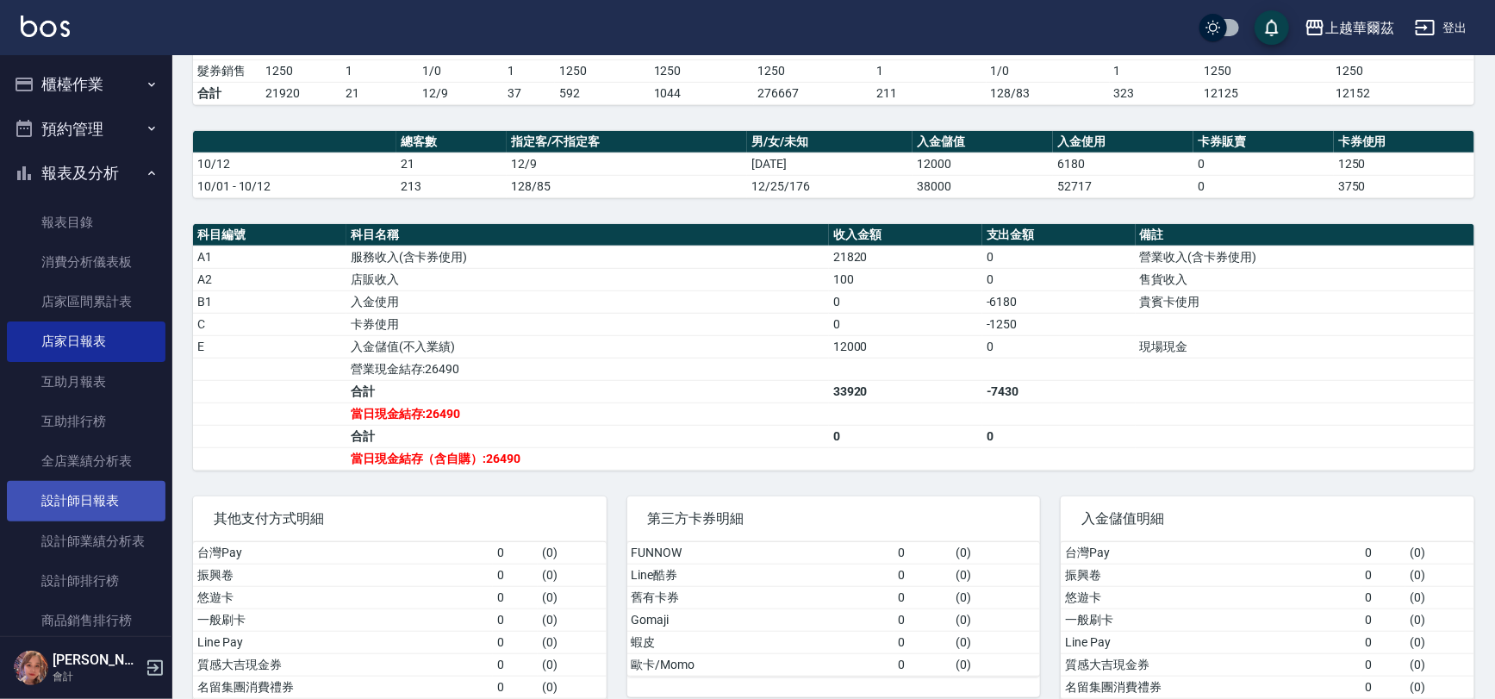
click at [103, 507] on link "設計師日報表" at bounding box center [86, 501] width 159 height 40
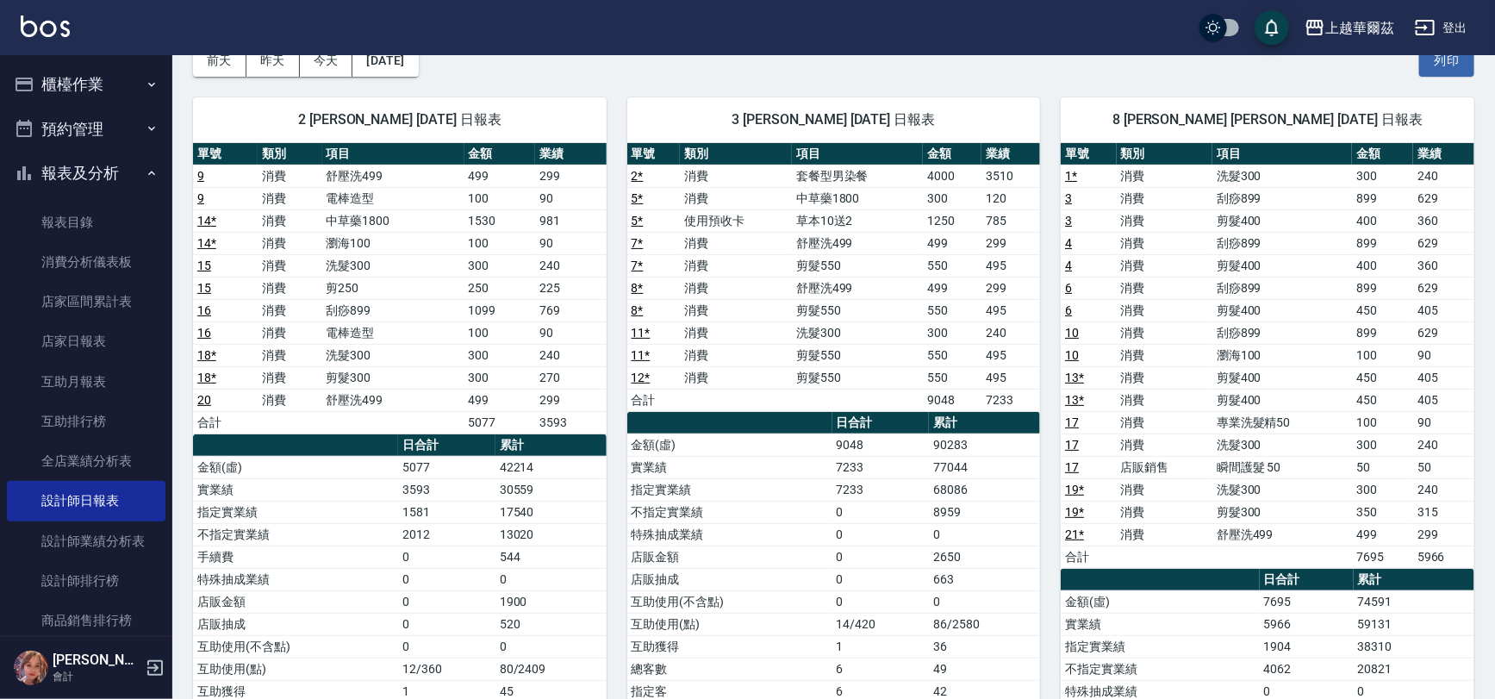
scroll to position [47, 0]
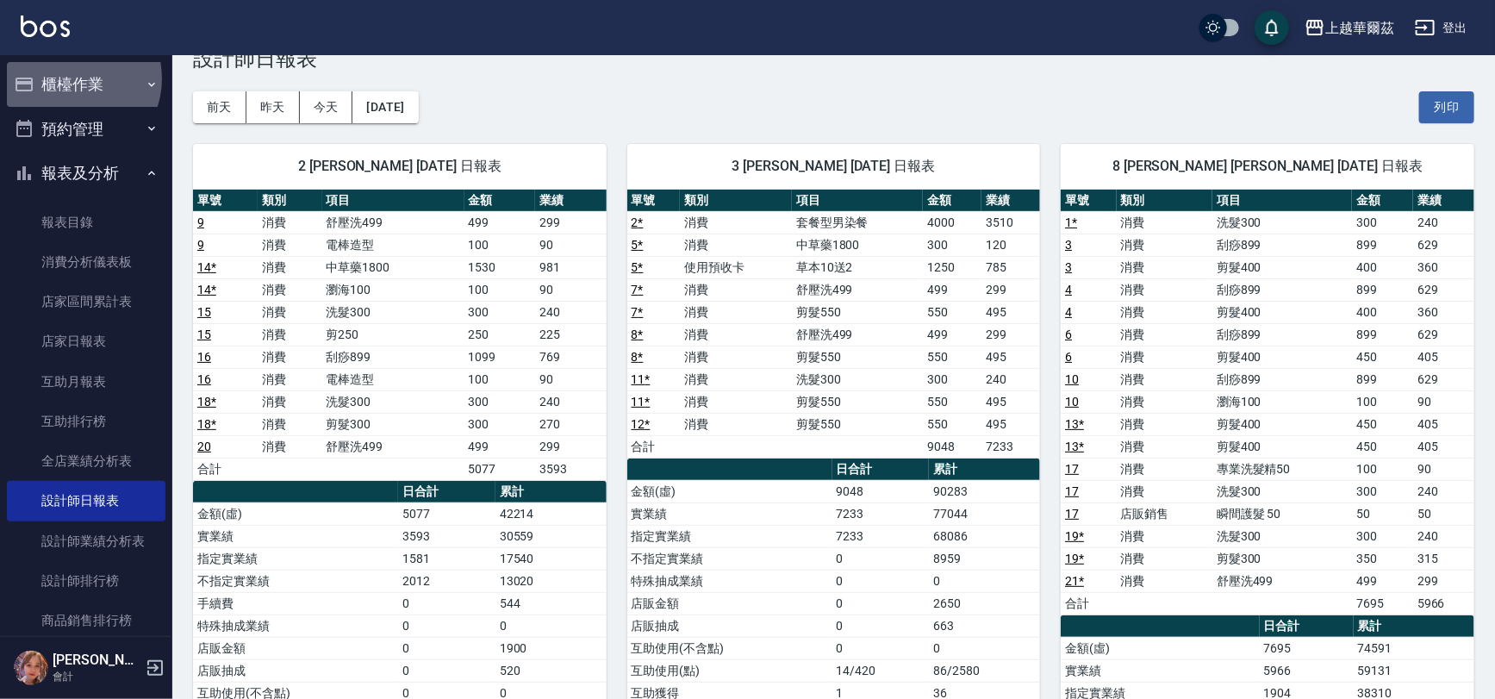
click at [69, 78] on button "櫃檯作業" at bounding box center [86, 84] width 159 height 45
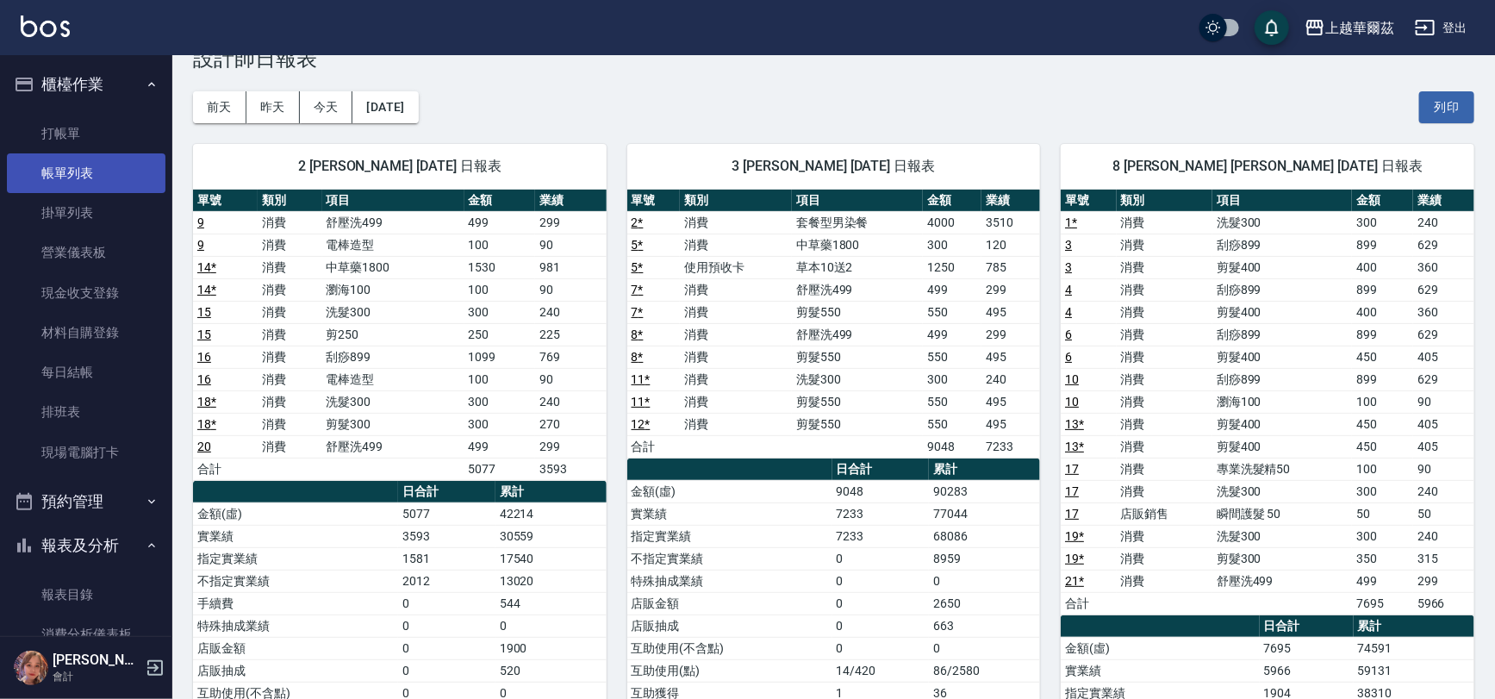
click at [94, 166] on link "帳單列表" at bounding box center [86, 173] width 159 height 40
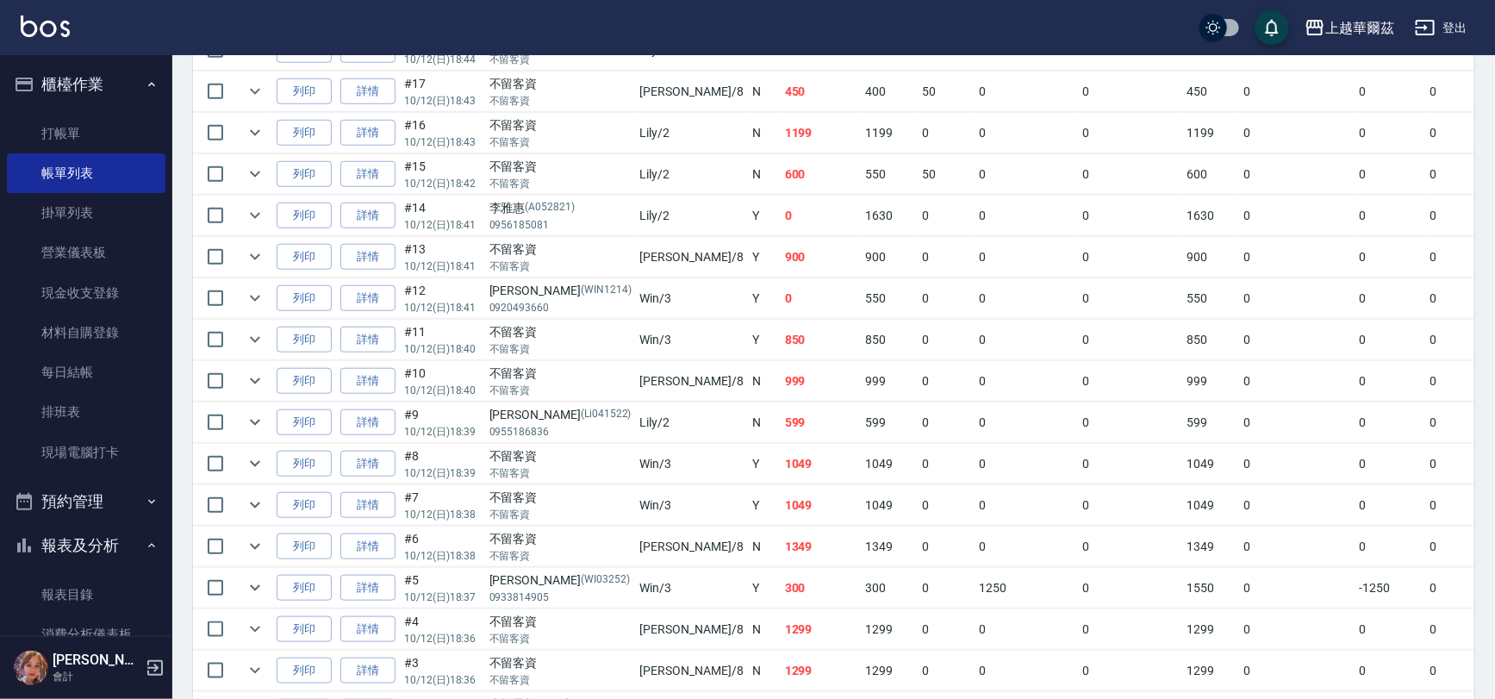
scroll to position [764, 0]
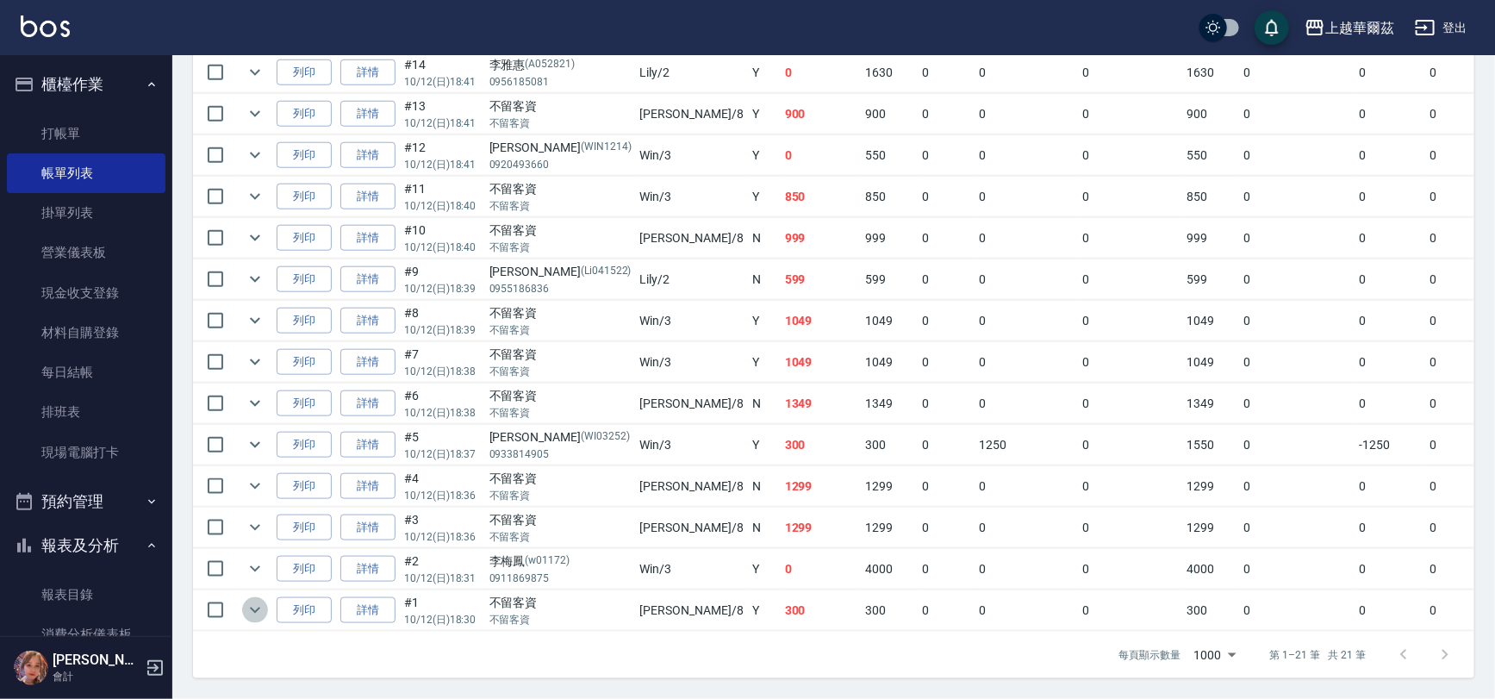
click at [256, 607] on icon "expand row" at bounding box center [255, 610] width 10 height 6
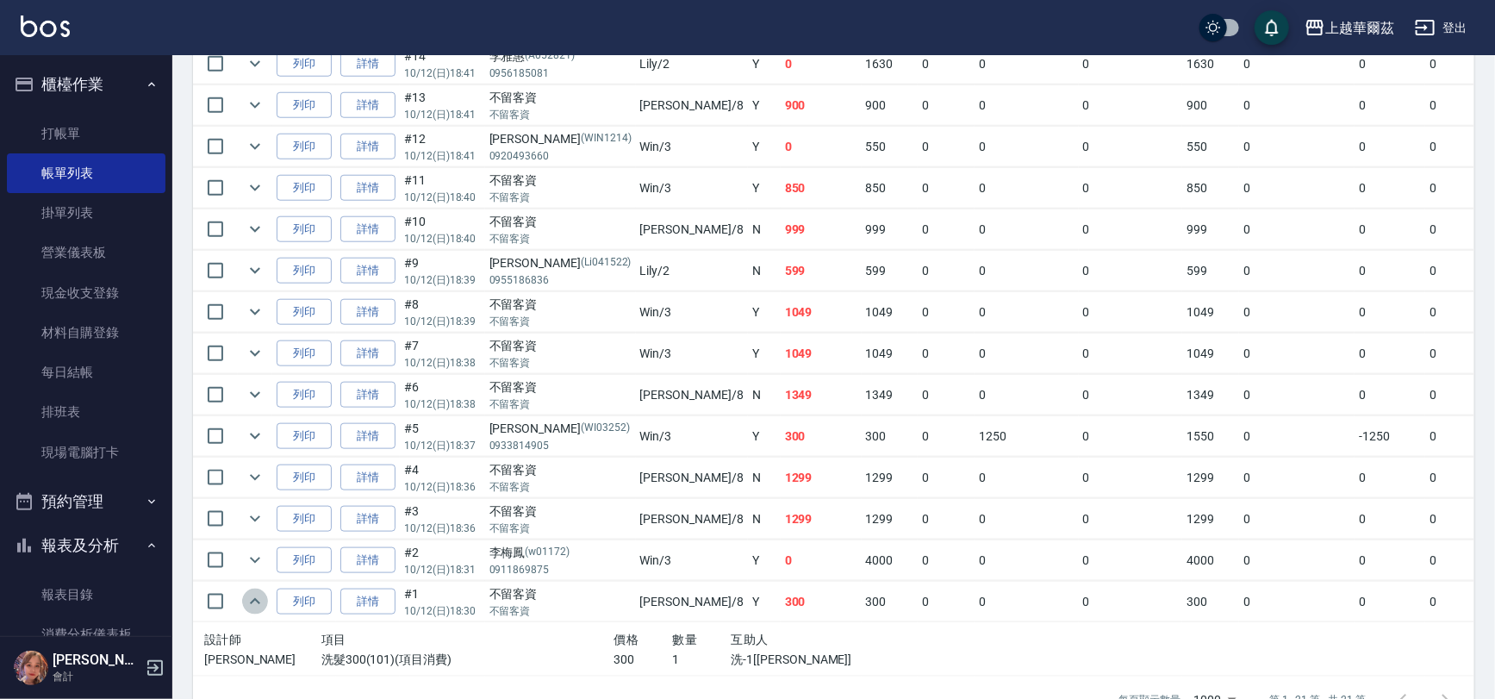
click at [256, 598] on icon "expand row" at bounding box center [255, 601] width 10 height 6
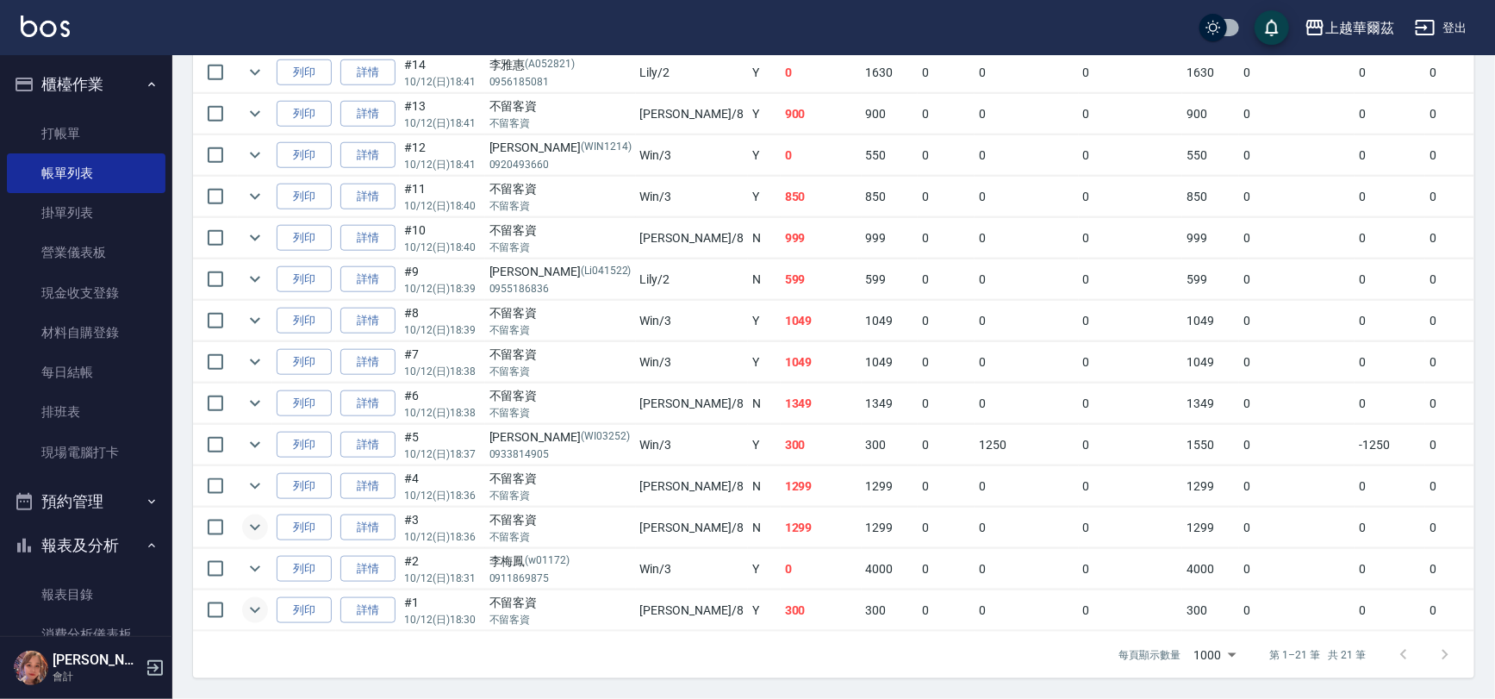
click at [255, 525] on icon "expand row" at bounding box center [255, 528] width 10 height 6
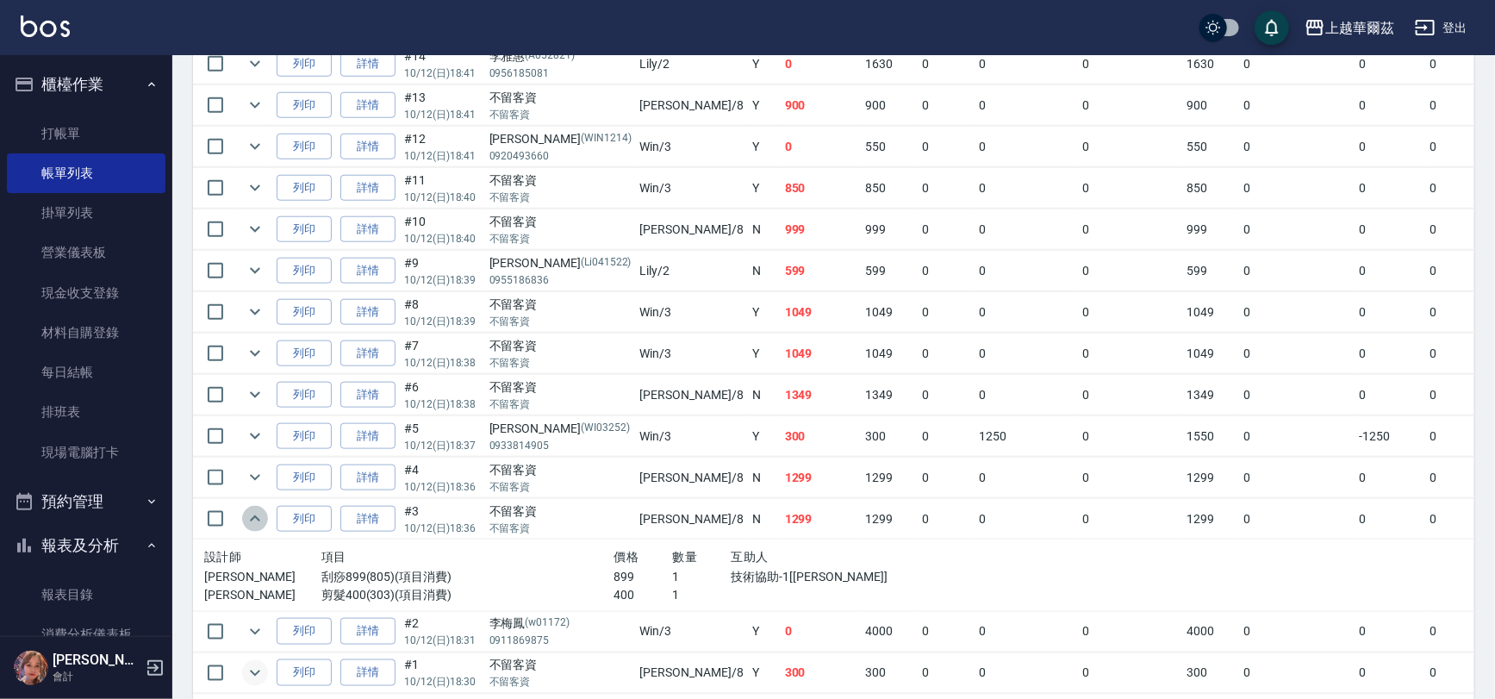
click at [255, 515] on icon "expand row" at bounding box center [255, 518] width 10 height 6
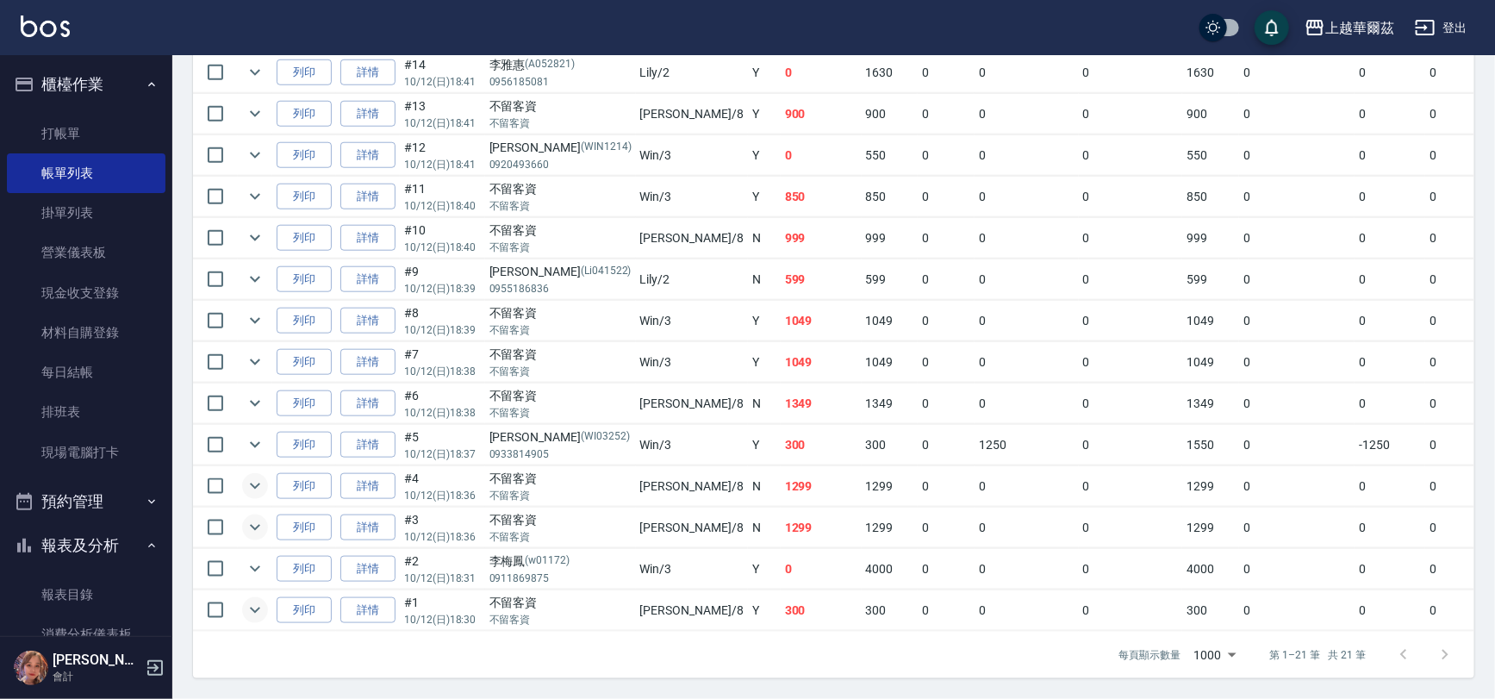
click at [258, 482] on icon "expand row" at bounding box center [255, 486] width 21 height 21
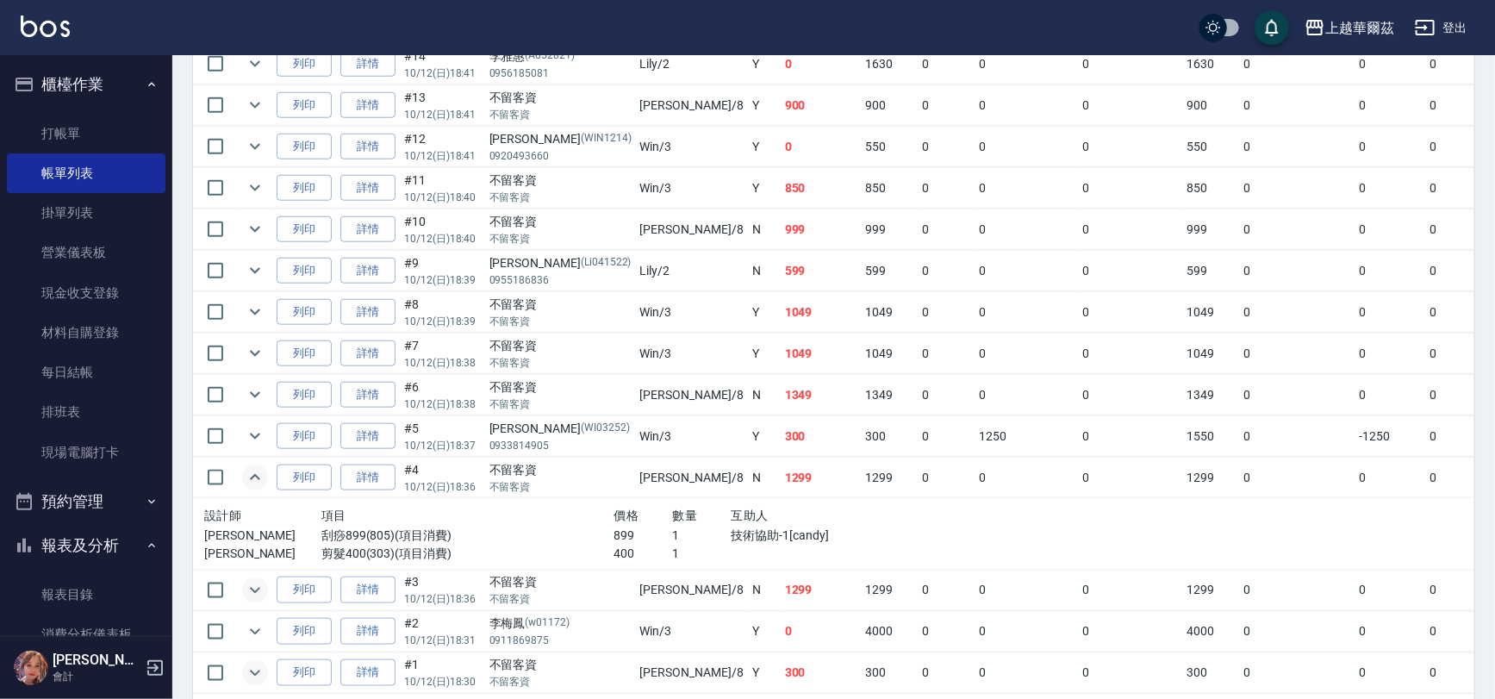
click at [246, 588] on icon "expand row" at bounding box center [255, 590] width 21 height 21
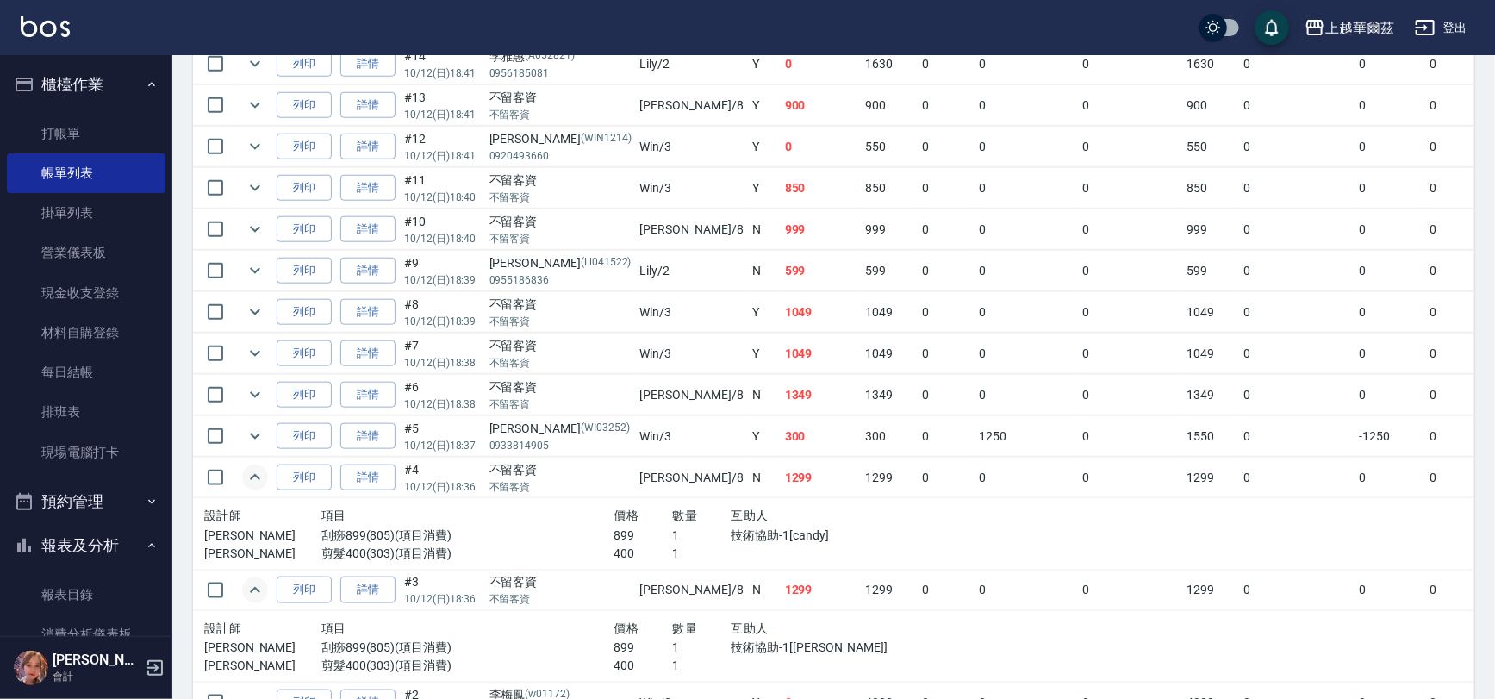
click at [246, 588] on icon "expand row" at bounding box center [255, 590] width 21 height 21
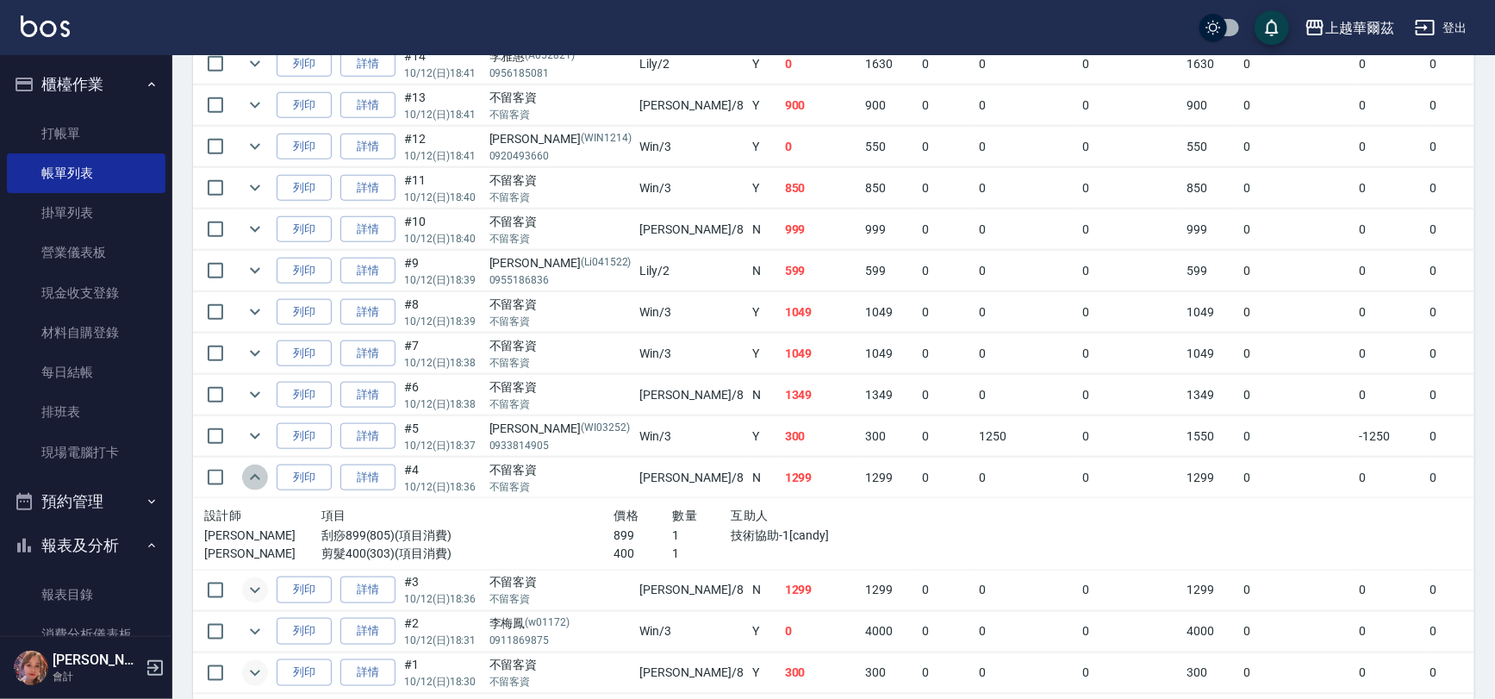
click at [252, 474] on icon "expand row" at bounding box center [255, 477] width 21 height 21
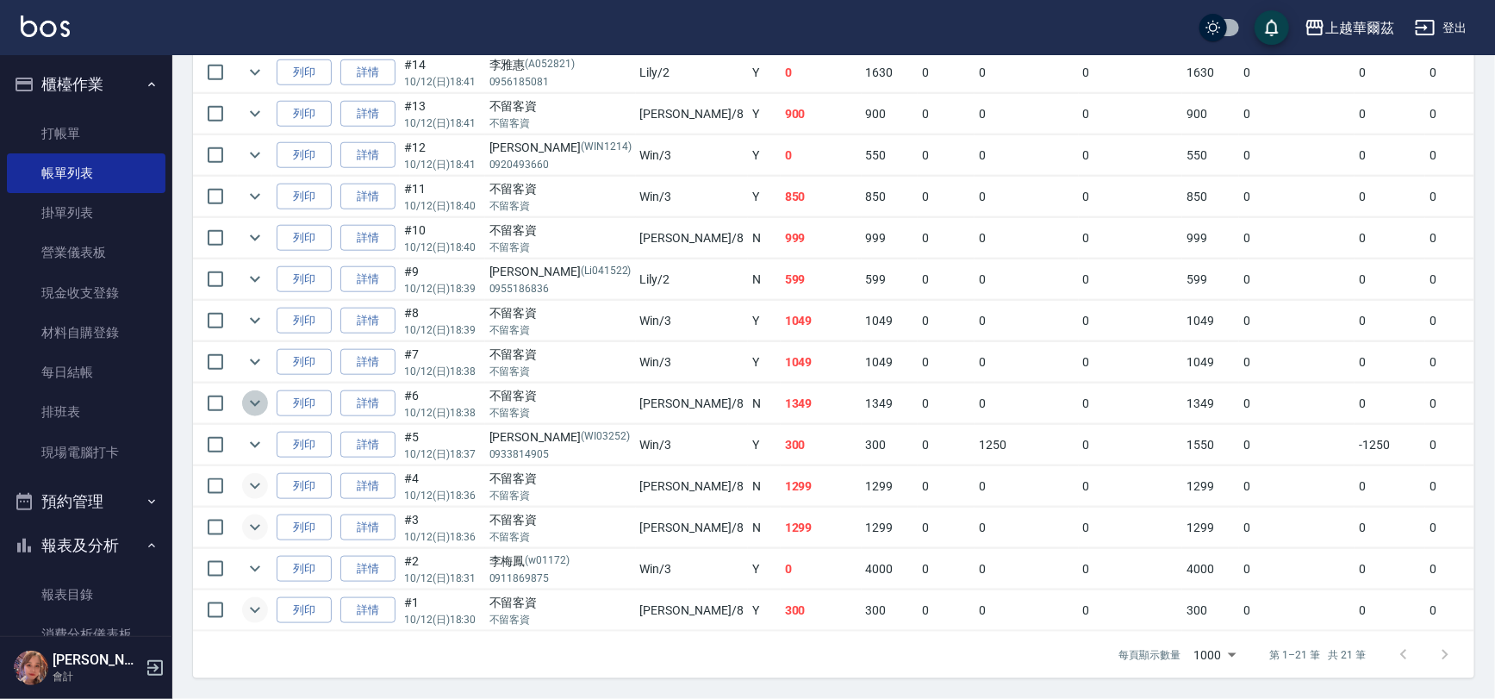
click at [257, 401] on icon "expand row" at bounding box center [255, 404] width 10 height 6
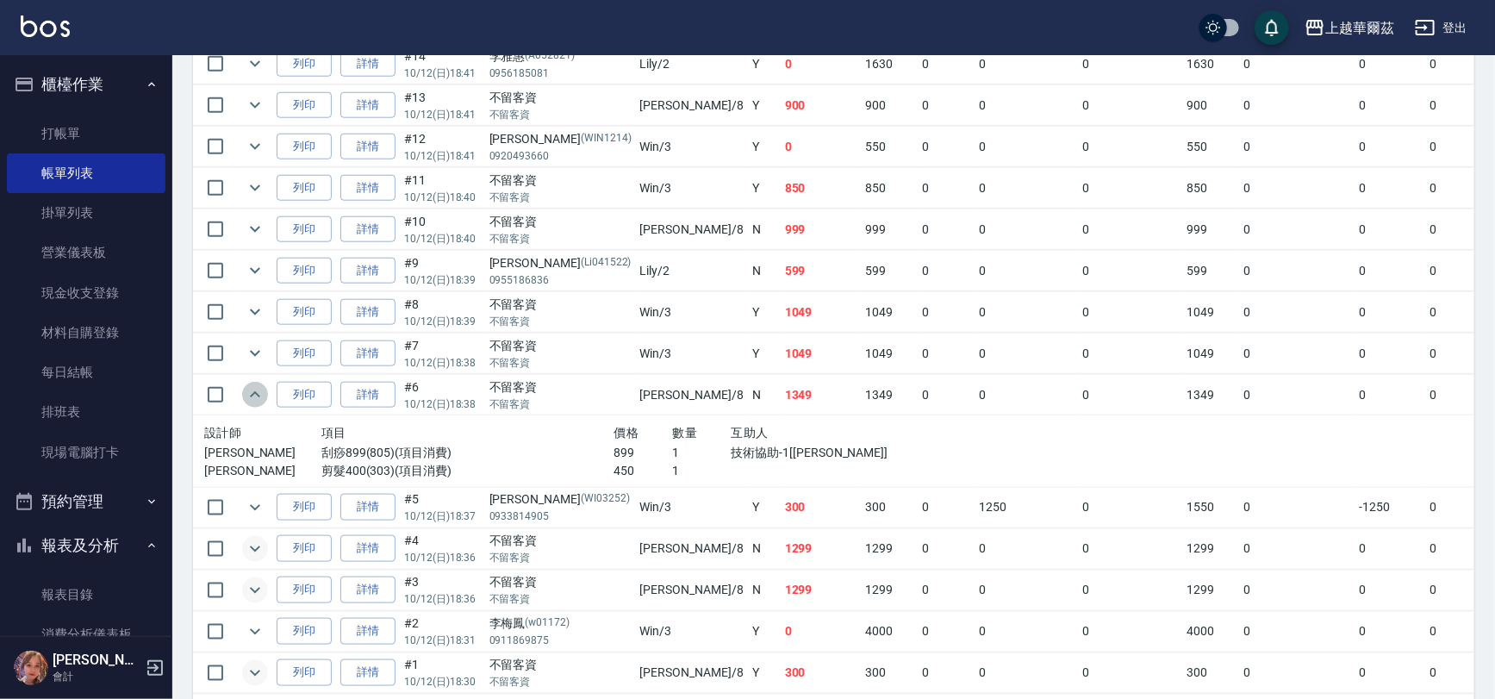
click at [257, 391] on icon "expand row" at bounding box center [255, 394] width 10 height 6
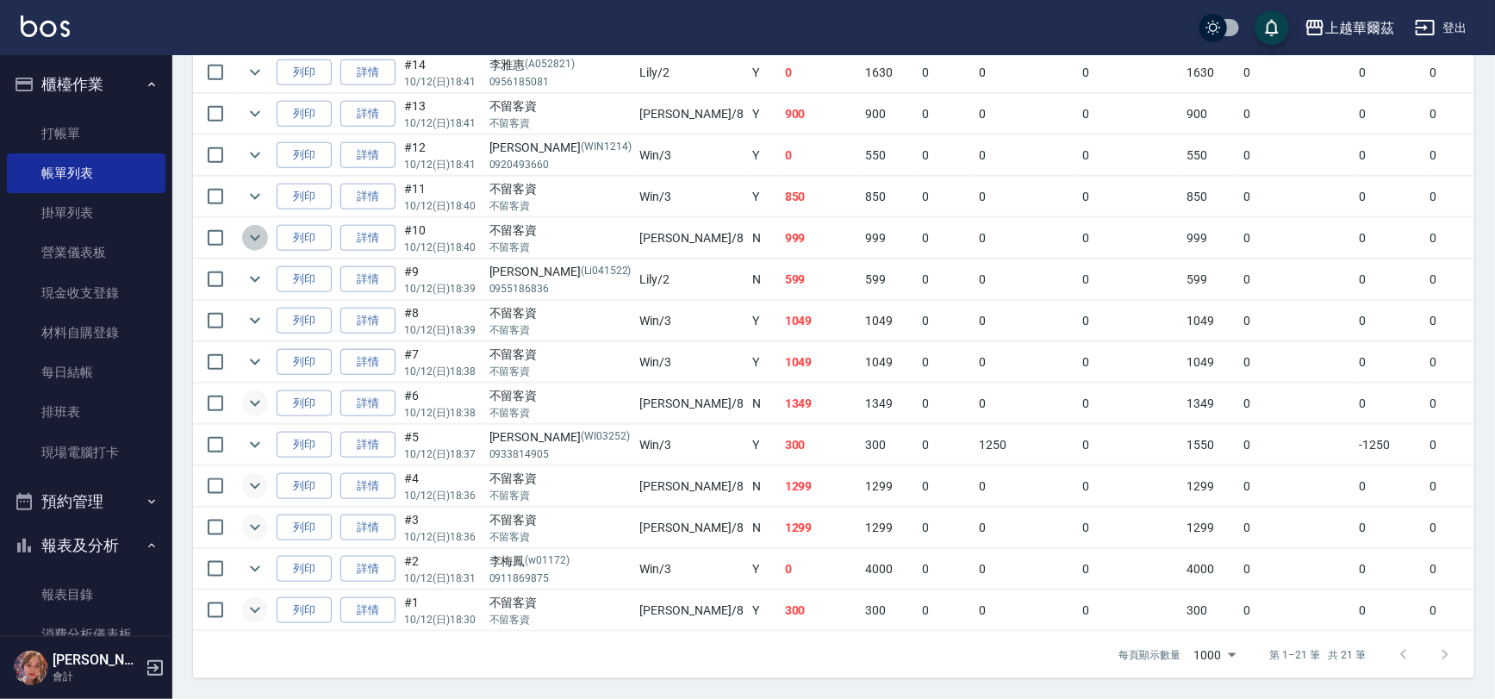
click at [255, 227] on icon "expand row" at bounding box center [255, 237] width 21 height 21
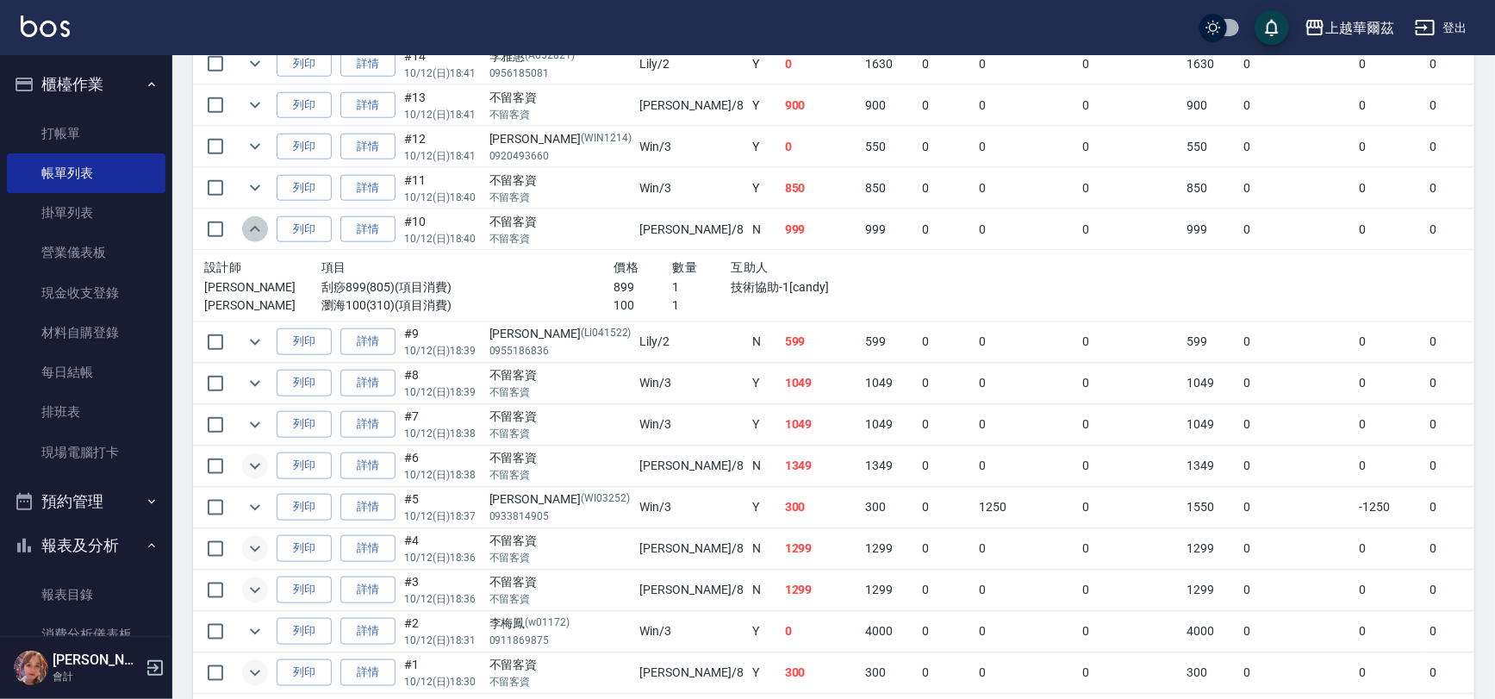
click at [255, 219] on icon "expand row" at bounding box center [255, 229] width 21 height 21
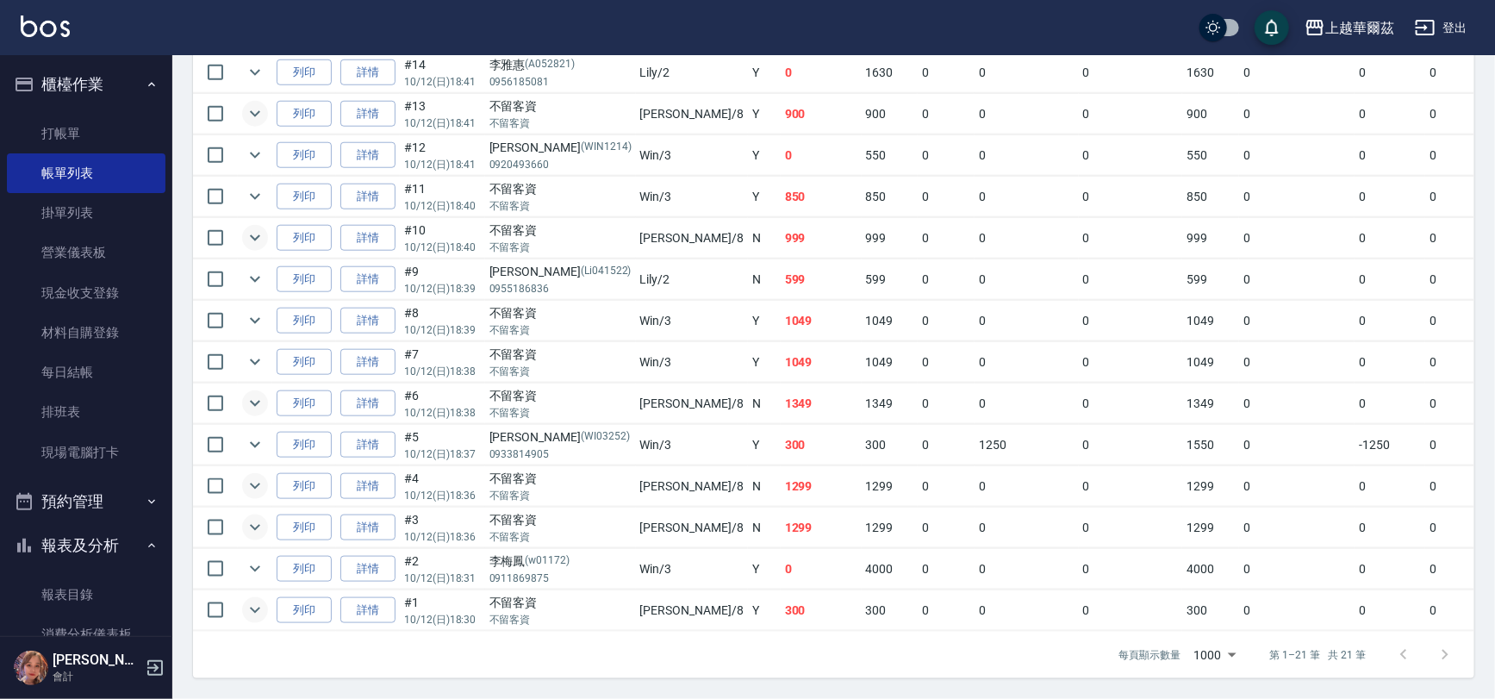
click at [250, 103] on icon "expand row" at bounding box center [255, 113] width 21 height 21
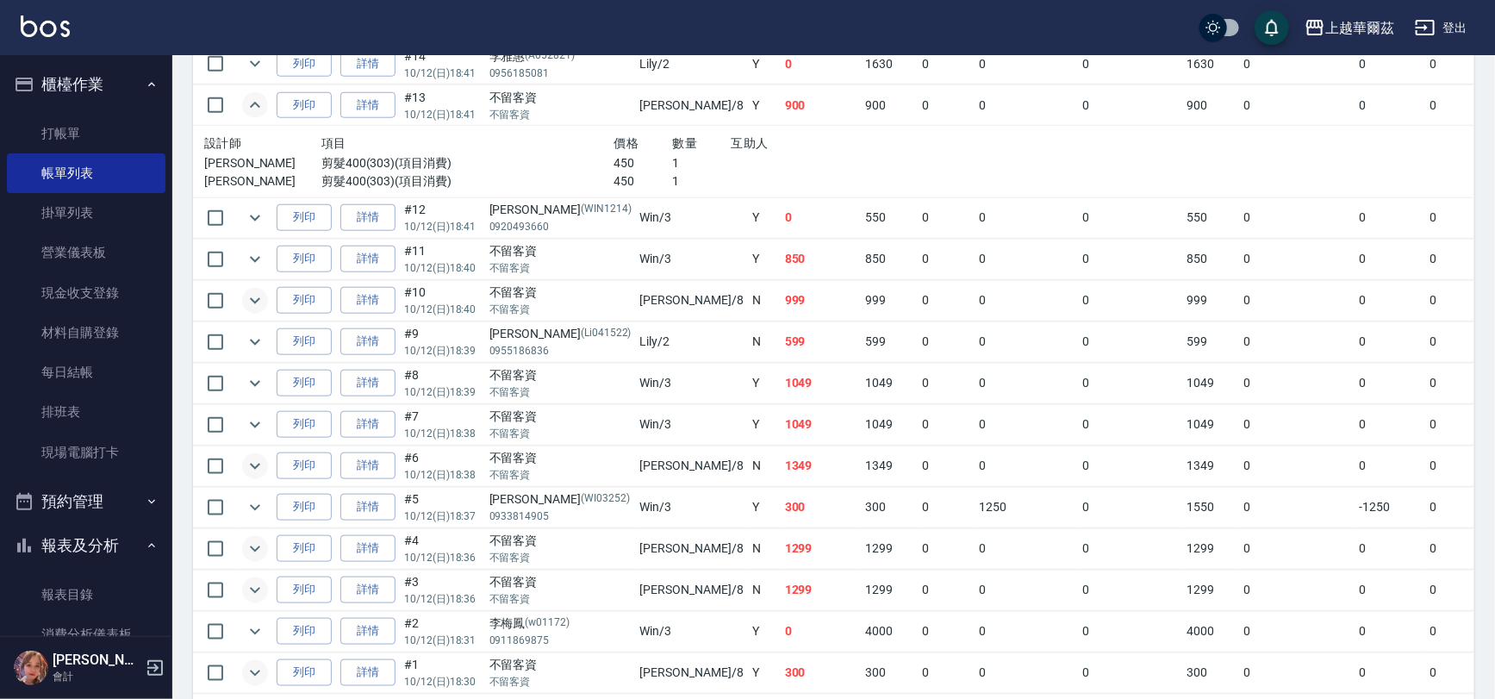
click at [250, 96] on icon "expand row" at bounding box center [255, 105] width 21 height 21
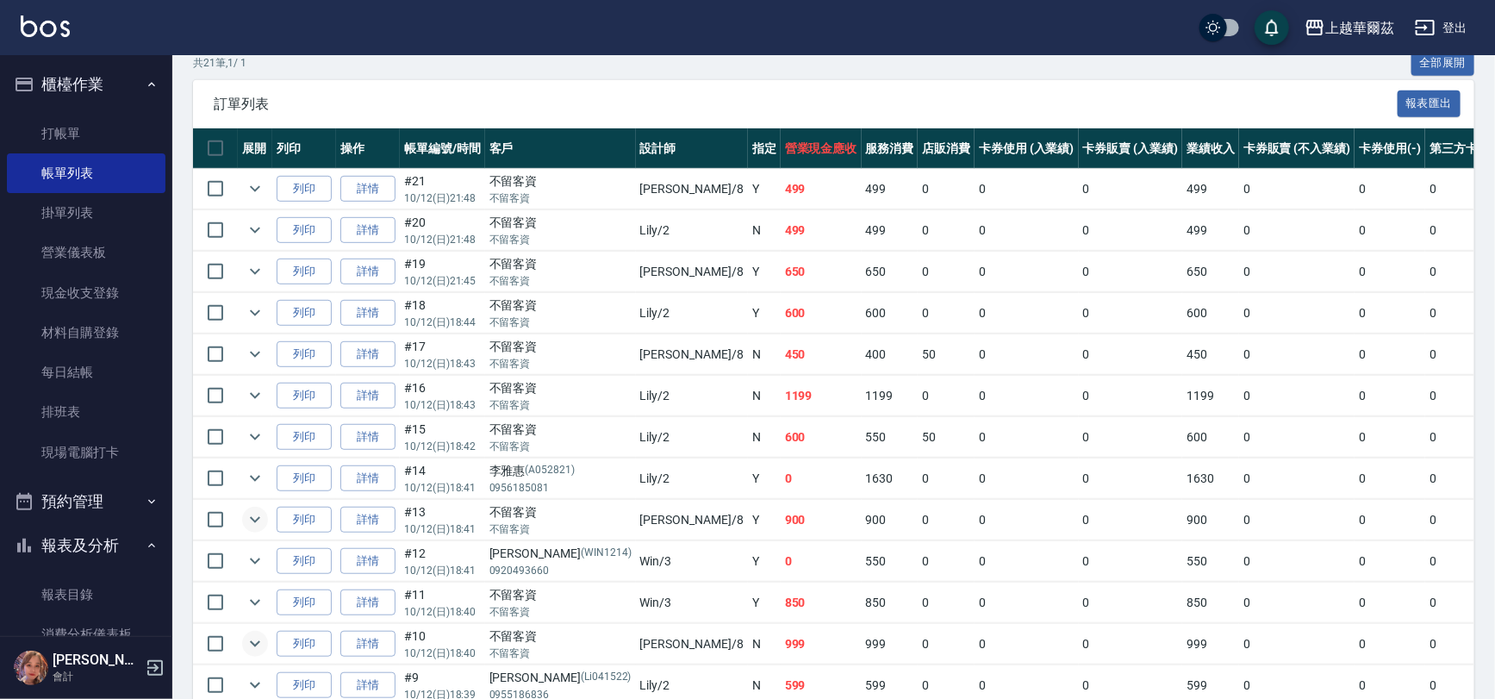
scroll to position [302, 0]
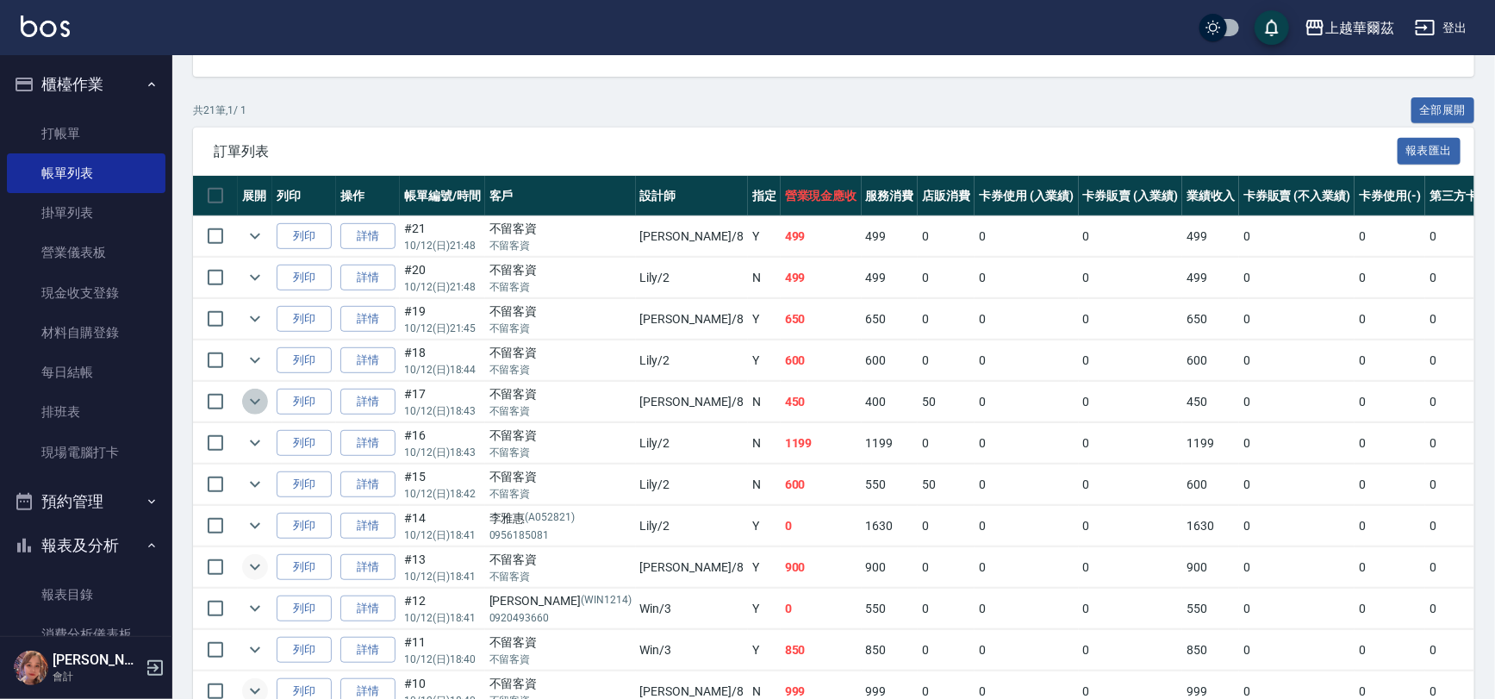
click at [260, 397] on icon "expand row" at bounding box center [255, 401] width 21 height 21
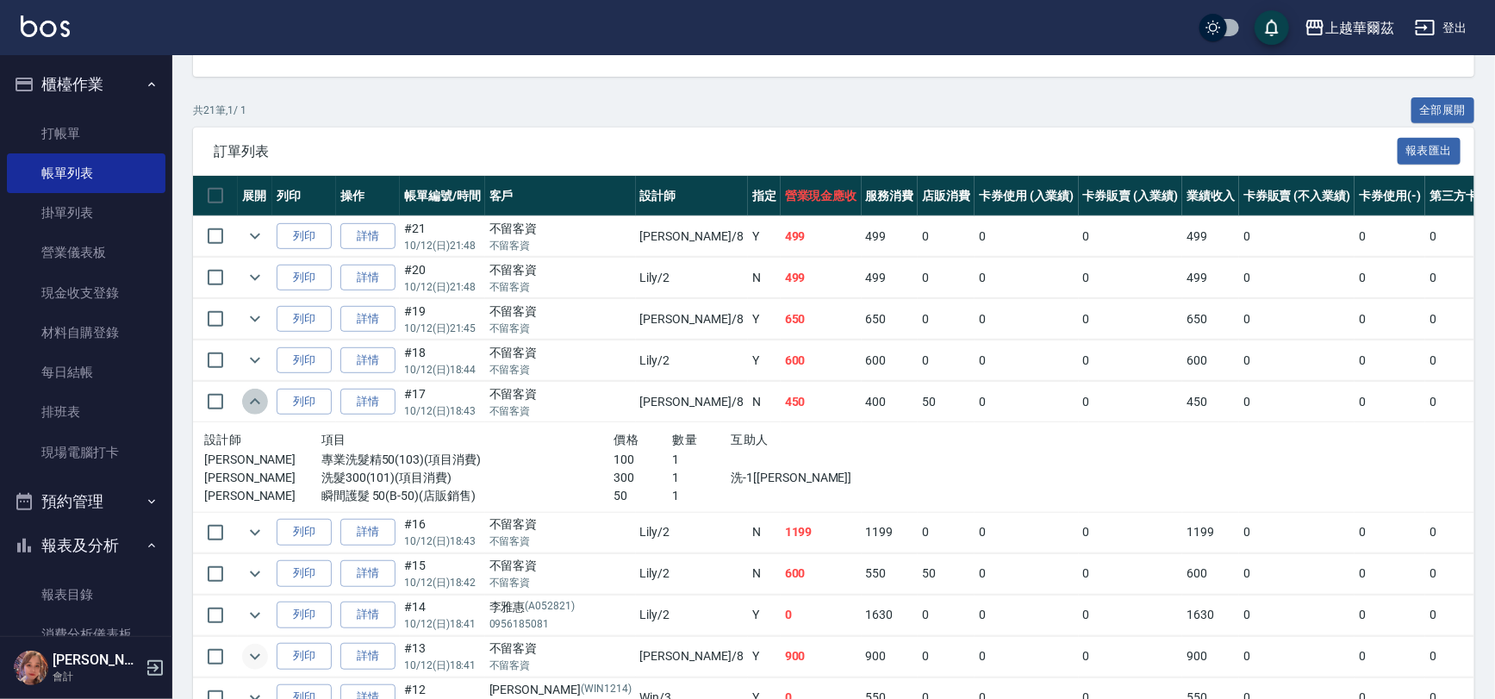
click at [260, 397] on icon "expand row" at bounding box center [255, 401] width 21 height 21
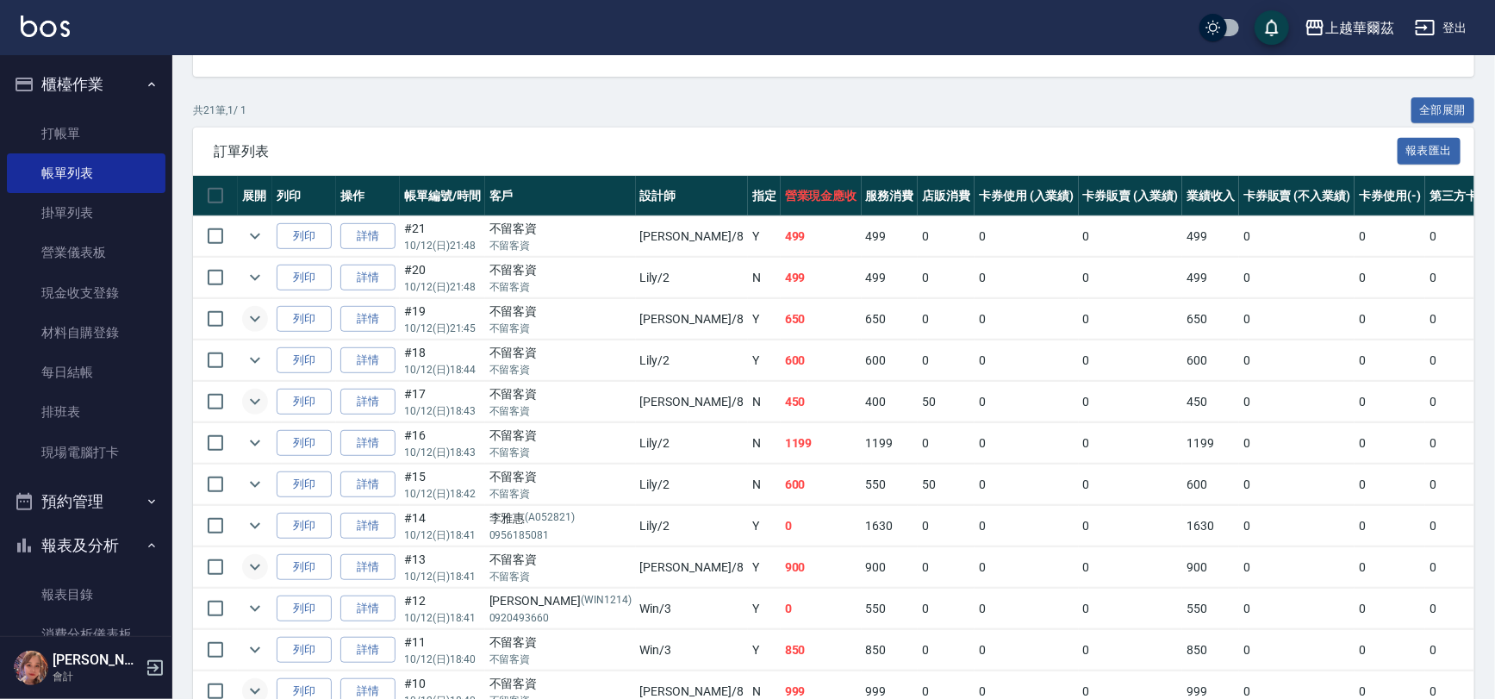
click at [252, 316] on icon "expand row" at bounding box center [255, 319] width 10 height 6
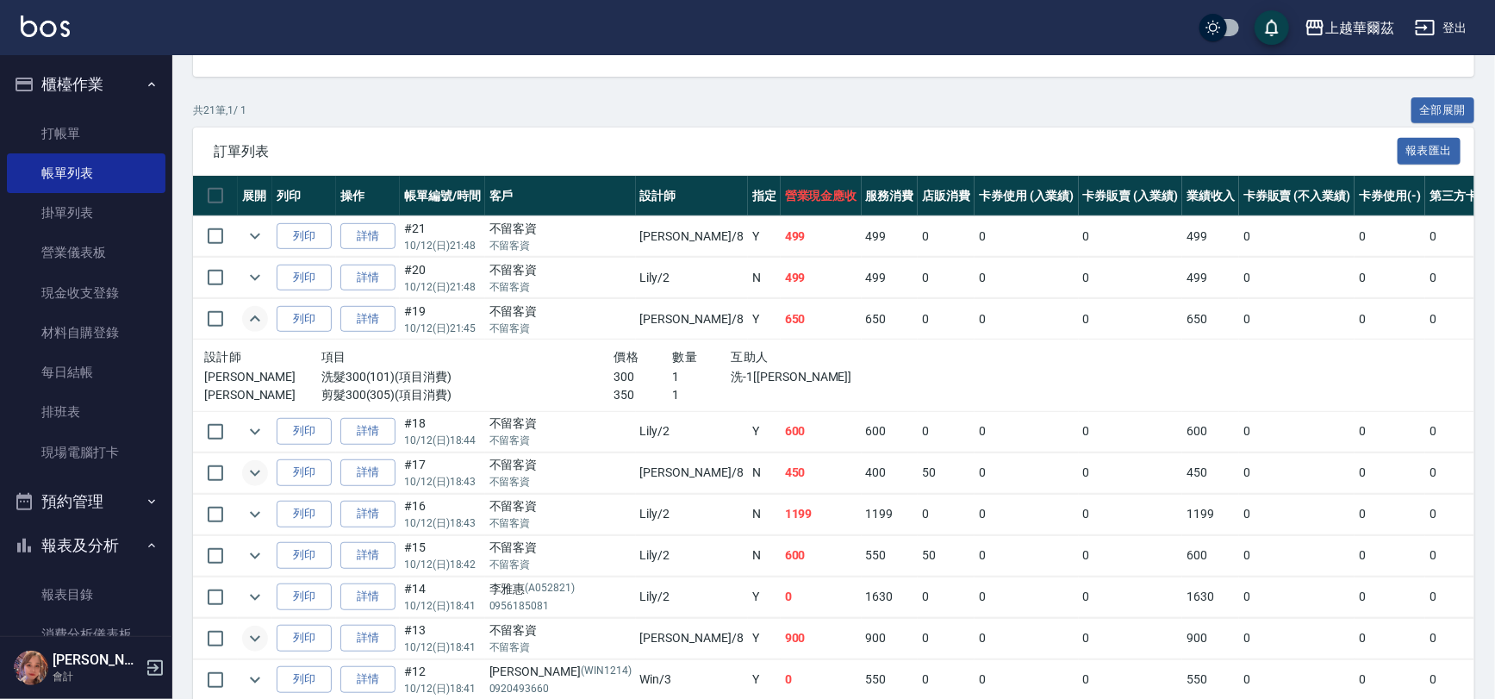
click at [252, 315] on icon "expand row" at bounding box center [255, 318] width 21 height 21
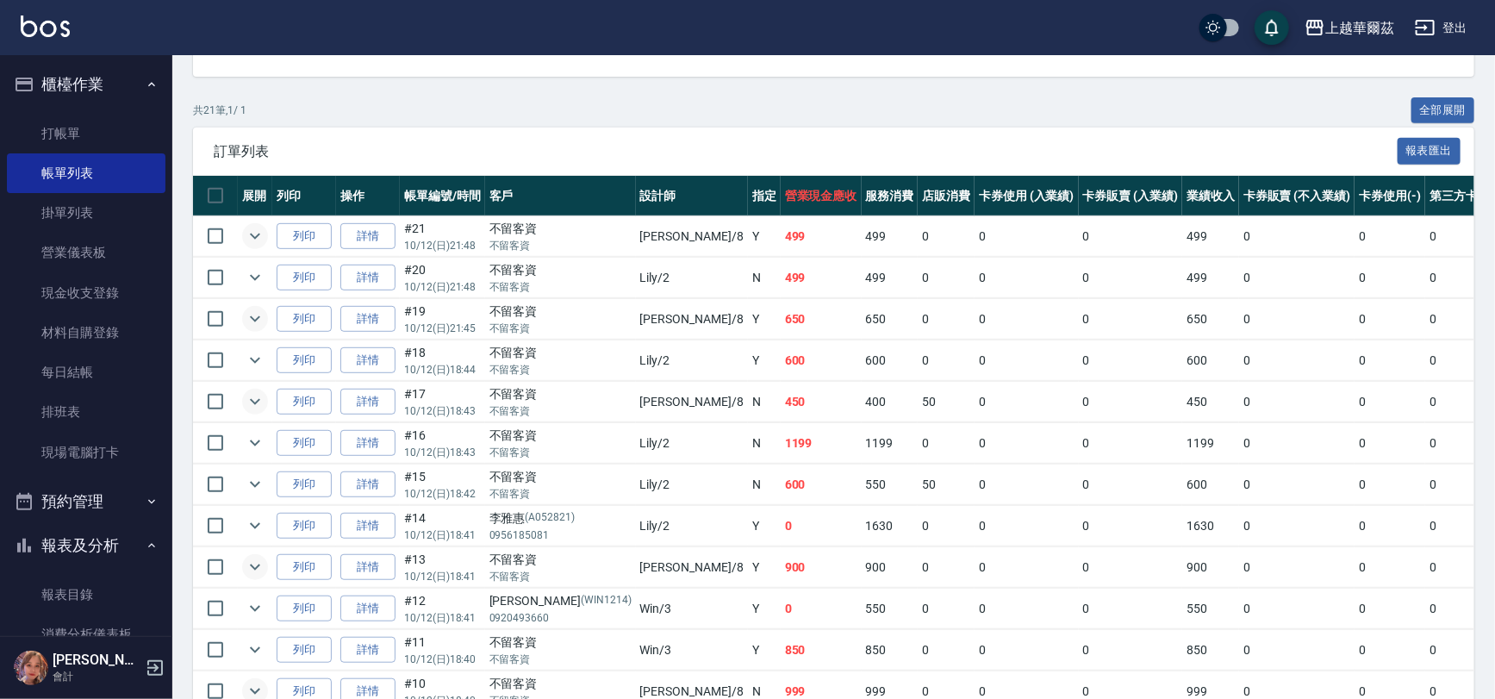
click at [246, 230] on icon "expand row" at bounding box center [255, 236] width 21 height 21
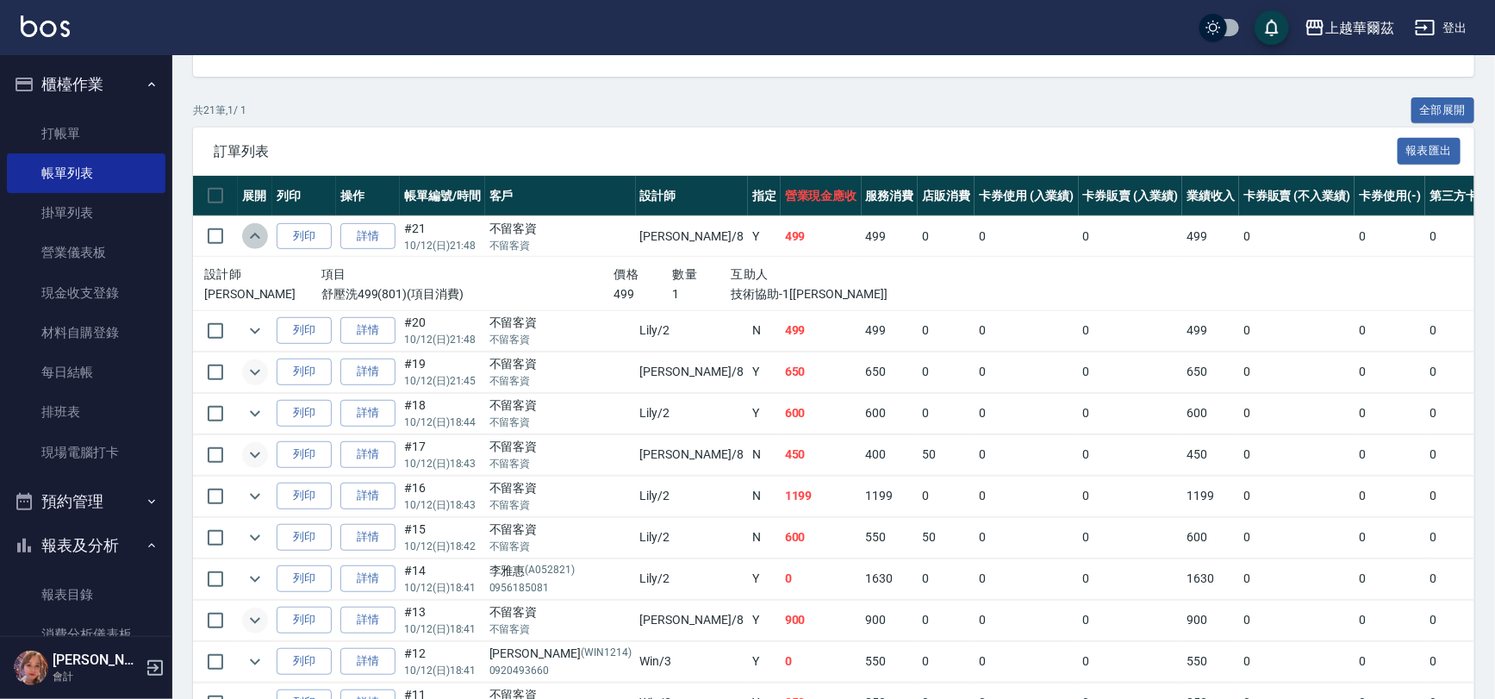
click at [246, 230] on icon "expand row" at bounding box center [255, 236] width 21 height 21
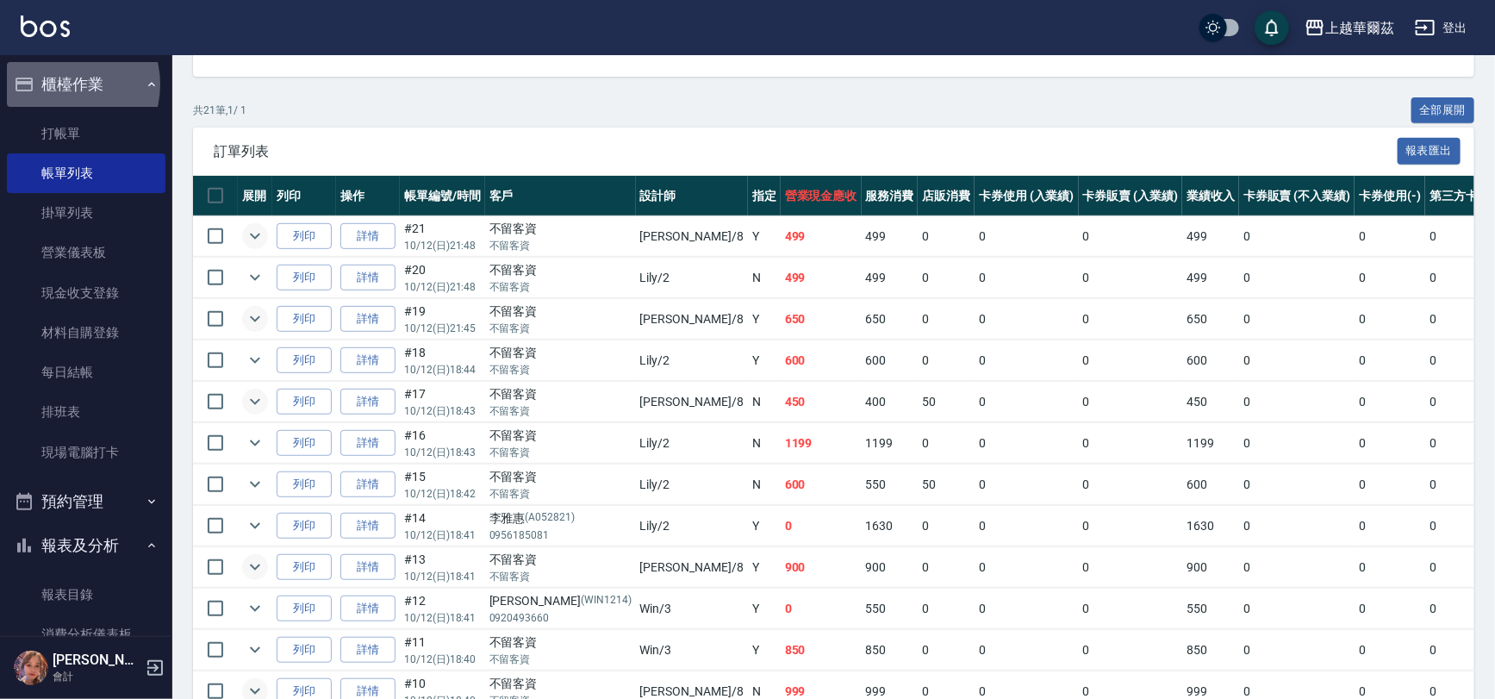
click at [59, 84] on button "櫃檯作業" at bounding box center [86, 84] width 159 height 45
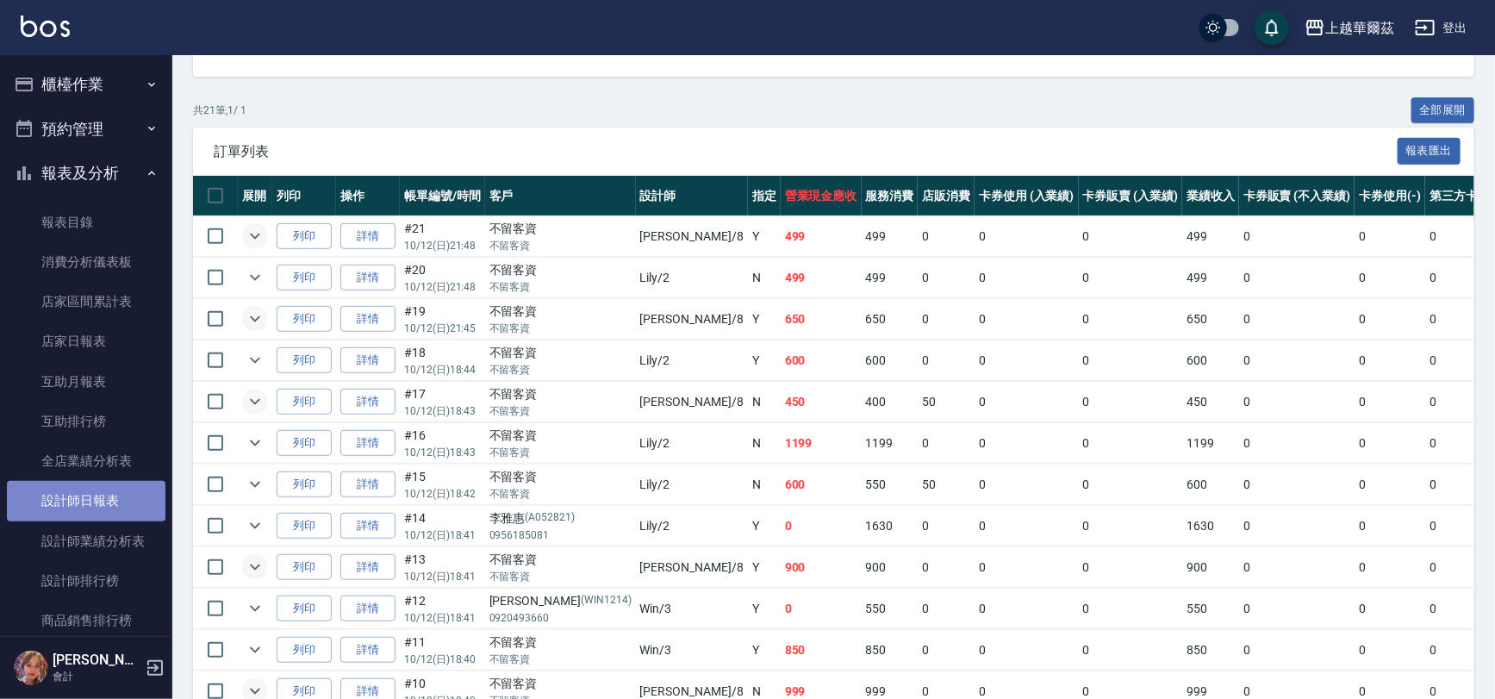
click at [100, 492] on link "設計師日報表" at bounding box center [86, 501] width 159 height 40
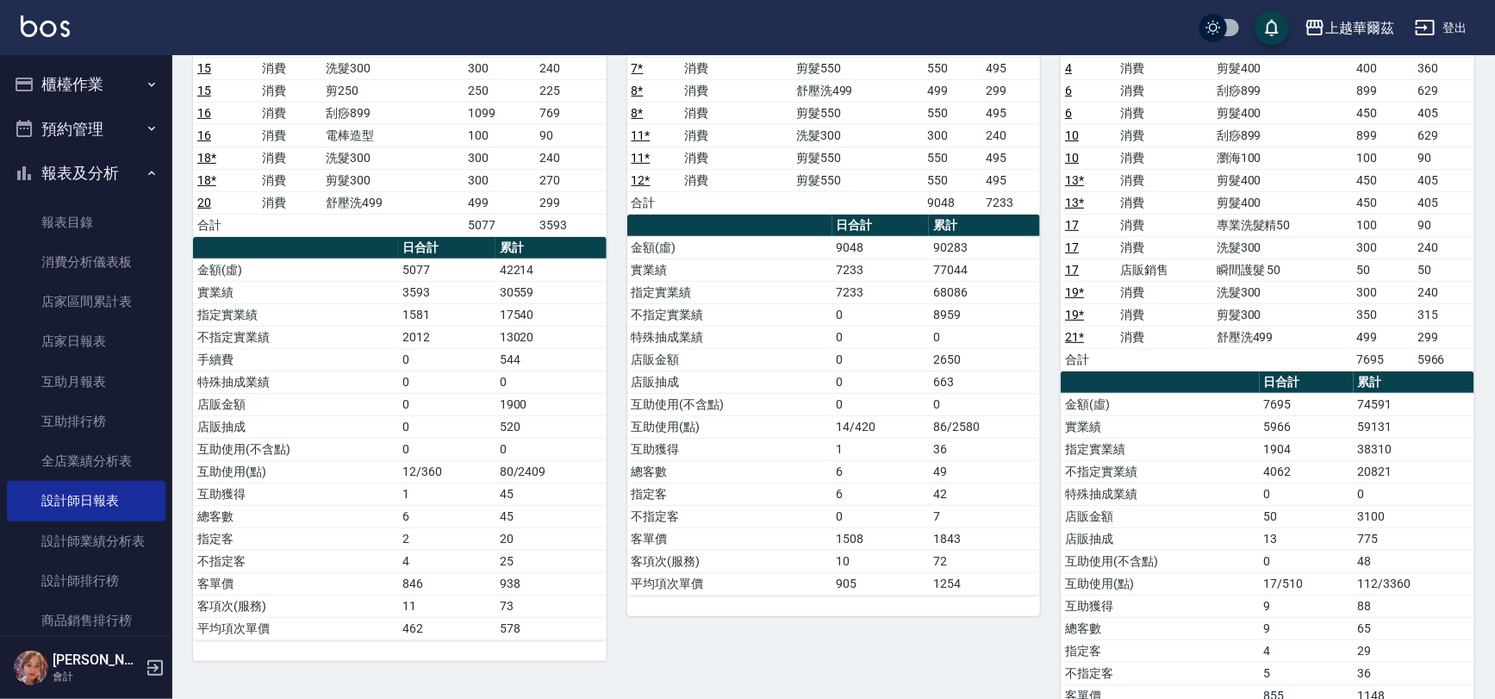
scroll to position [190, 0]
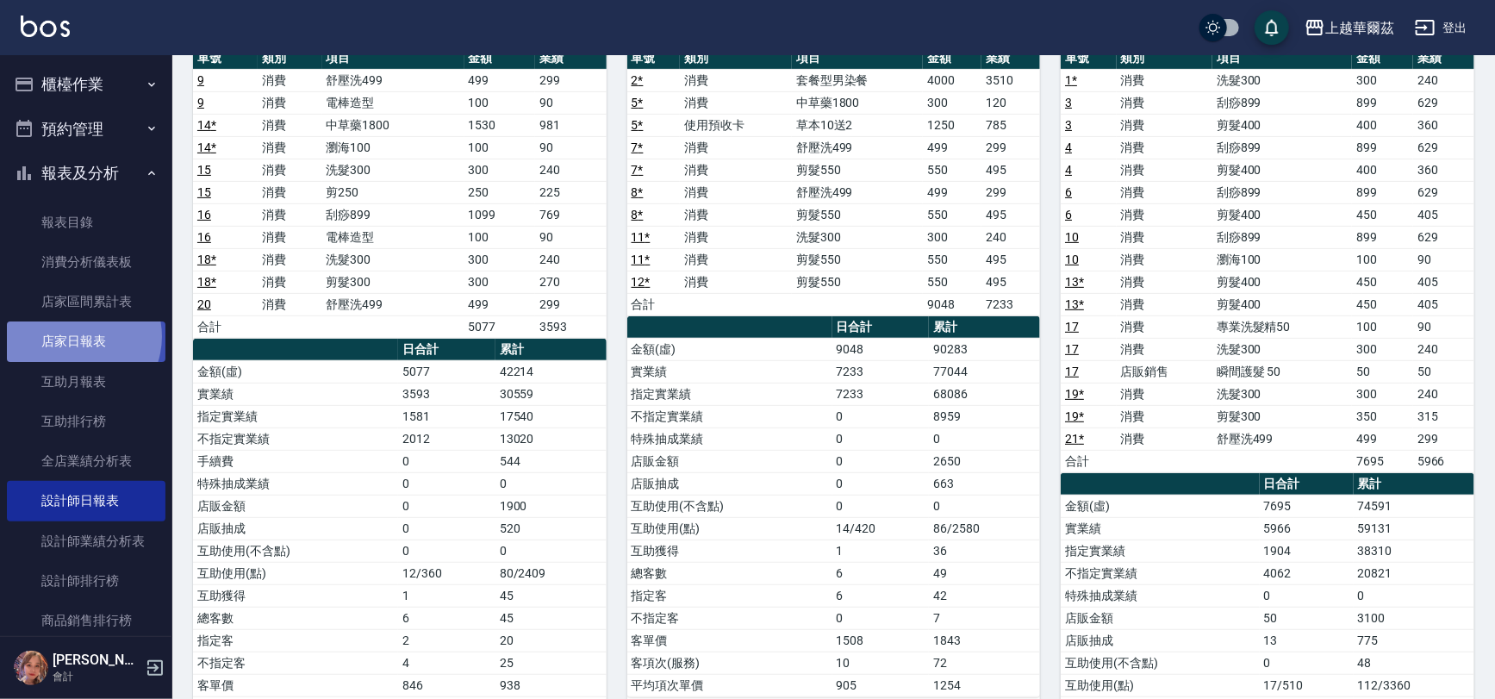
click at [76, 336] on link "店家日報表" at bounding box center [86, 341] width 159 height 40
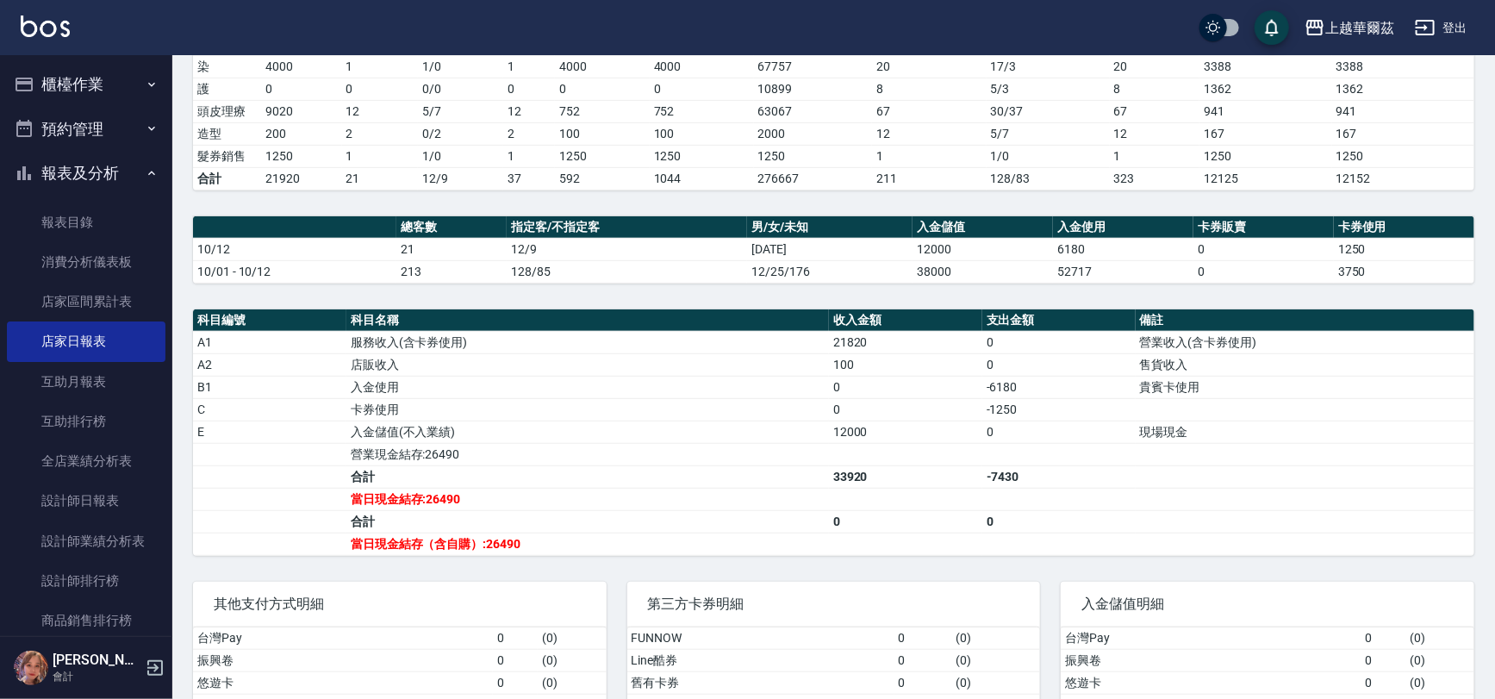
scroll to position [336, 0]
click at [78, 498] on link "設計師日報表" at bounding box center [86, 501] width 159 height 40
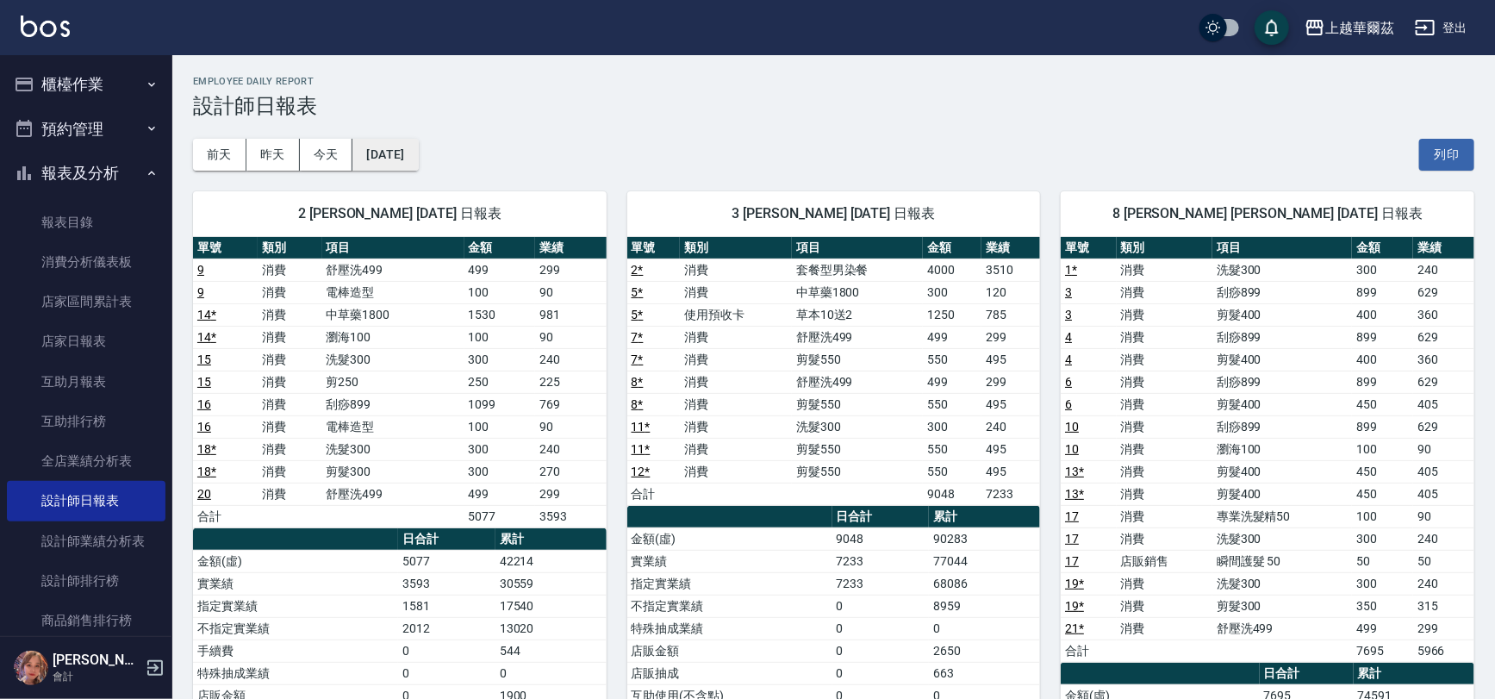
click at [385, 144] on button "[DATE]" at bounding box center [384, 155] width 65 height 32
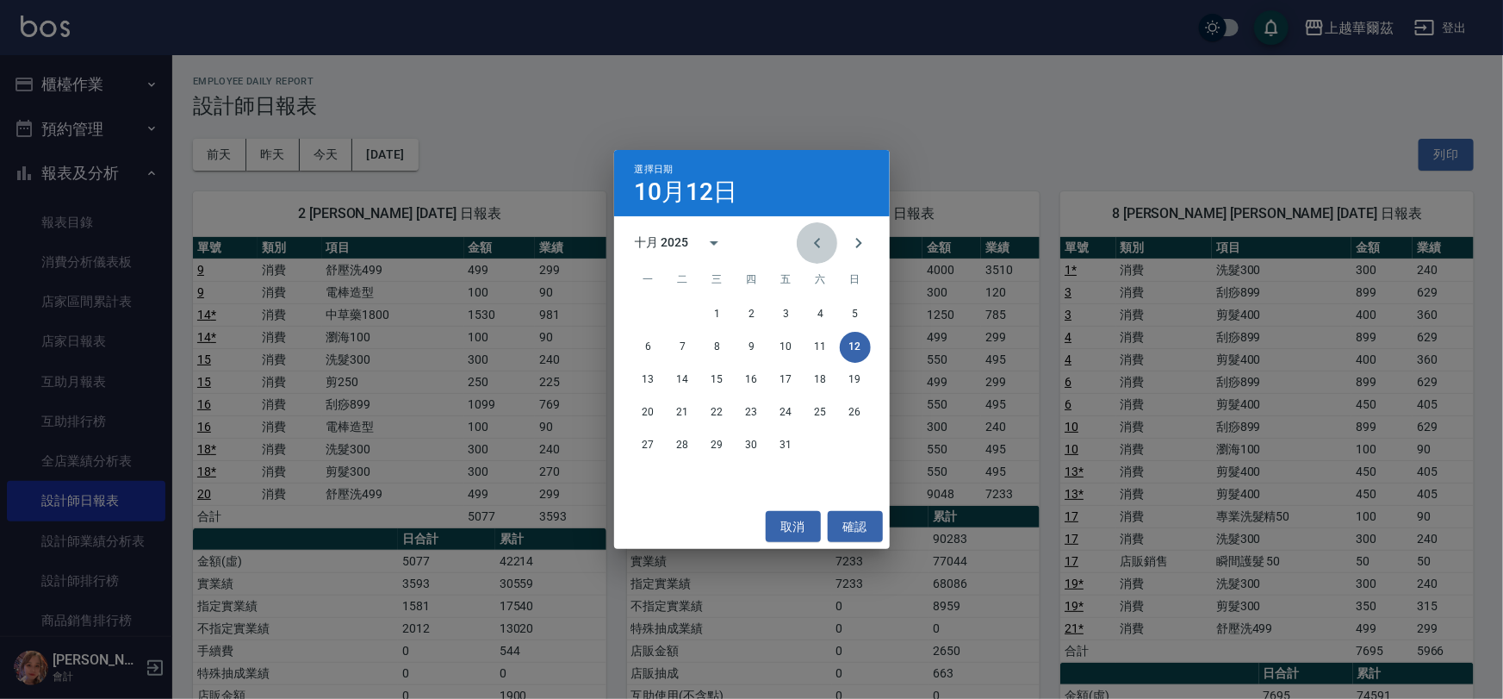
click at [811, 241] on icon "Previous month" at bounding box center [817, 243] width 21 height 21
click at [818, 241] on icon "Previous month" at bounding box center [817, 243] width 21 height 21
click at [687, 385] on button "12" at bounding box center [683, 379] width 31 height 31
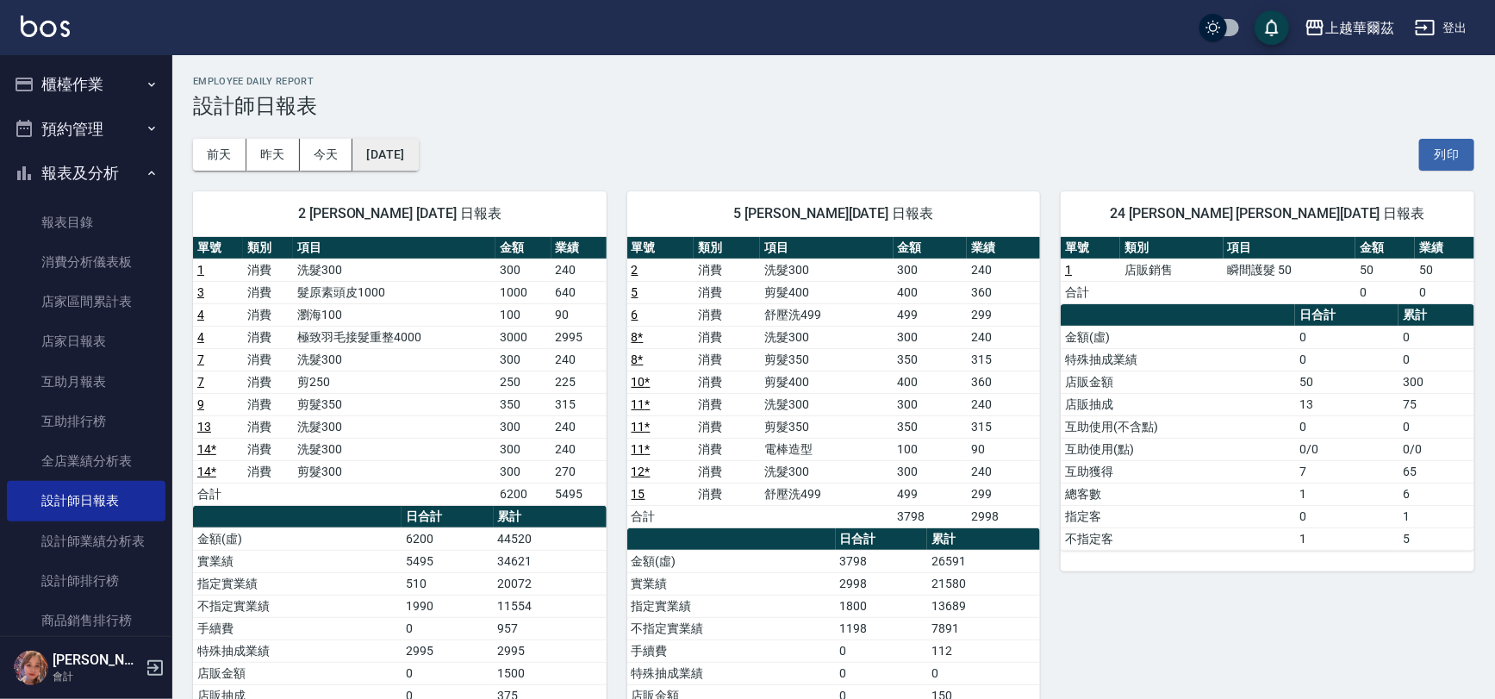
click at [418, 157] on button "[DATE]" at bounding box center [384, 155] width 65 height 32
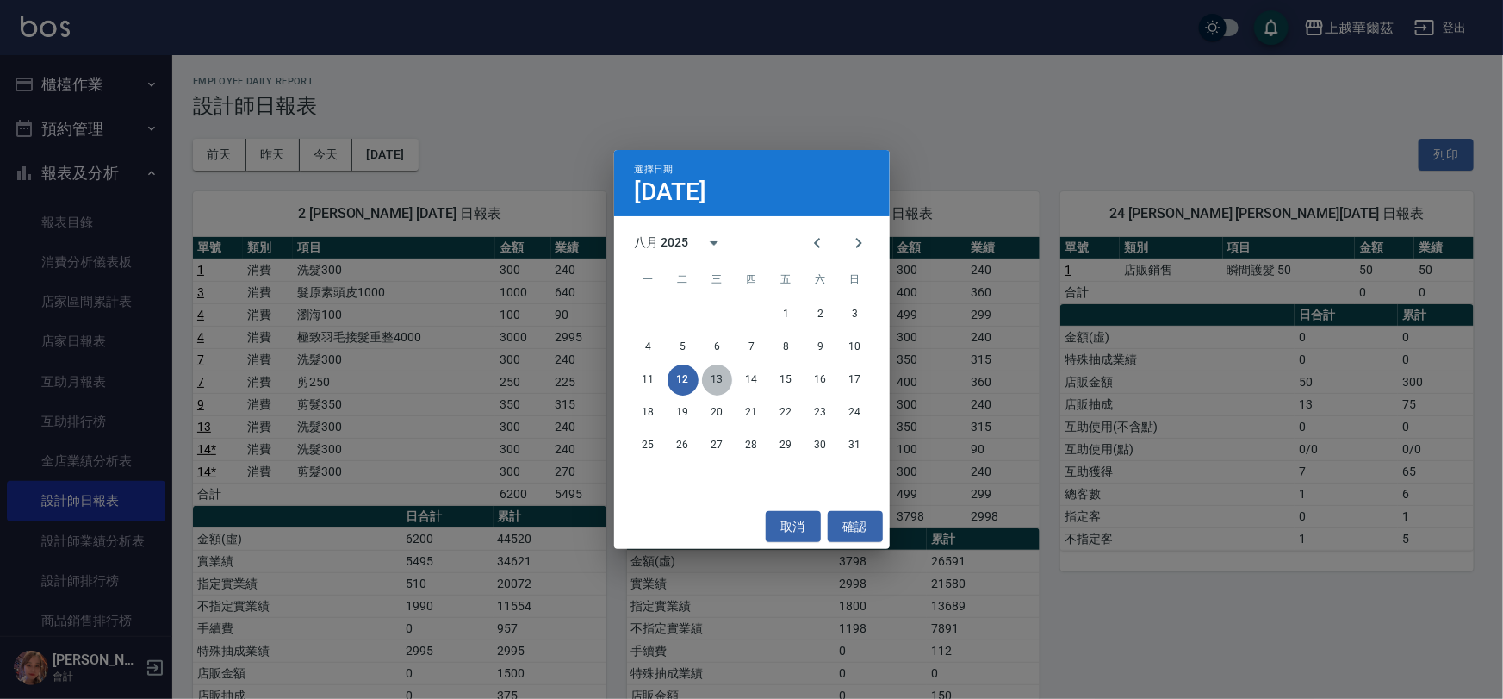
click at [723, 377] on button "13" at bounding box center [717, 379] width 31 height 31
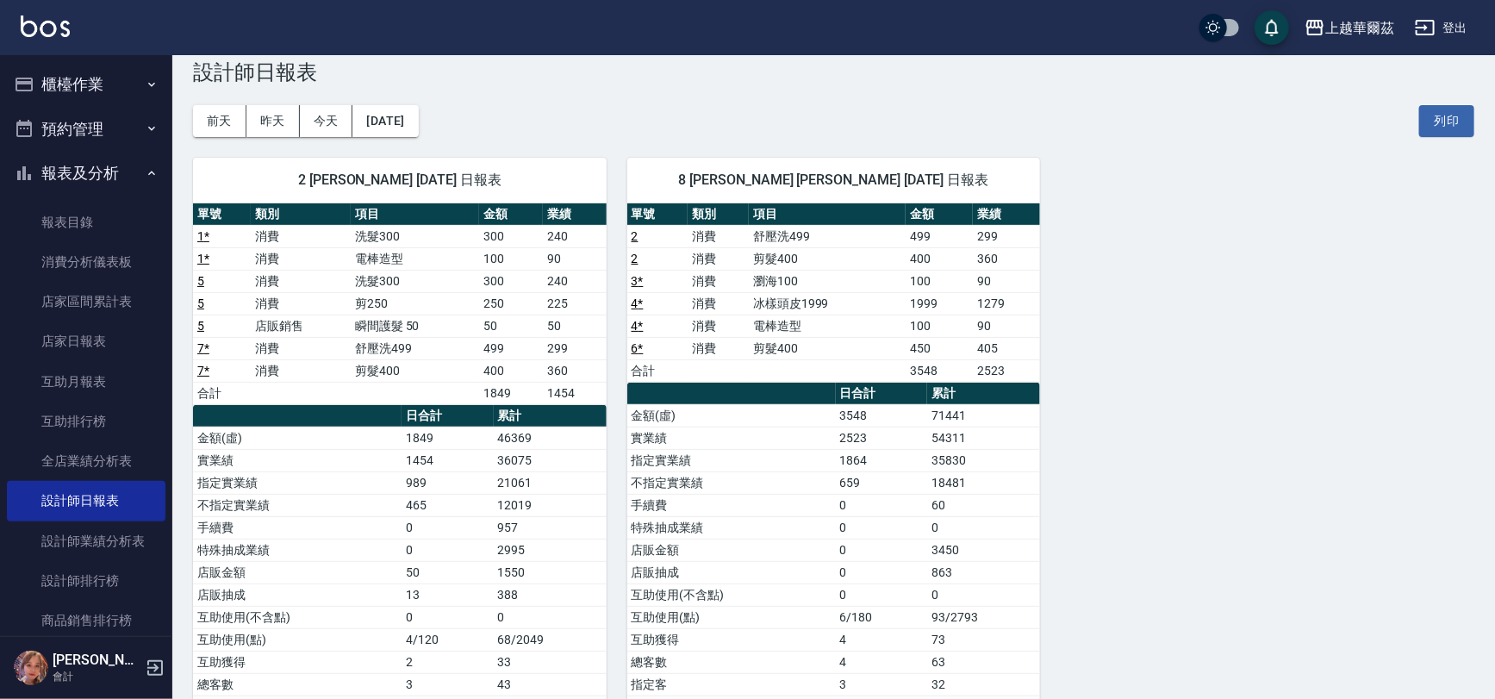
scroll to position [69, 0]
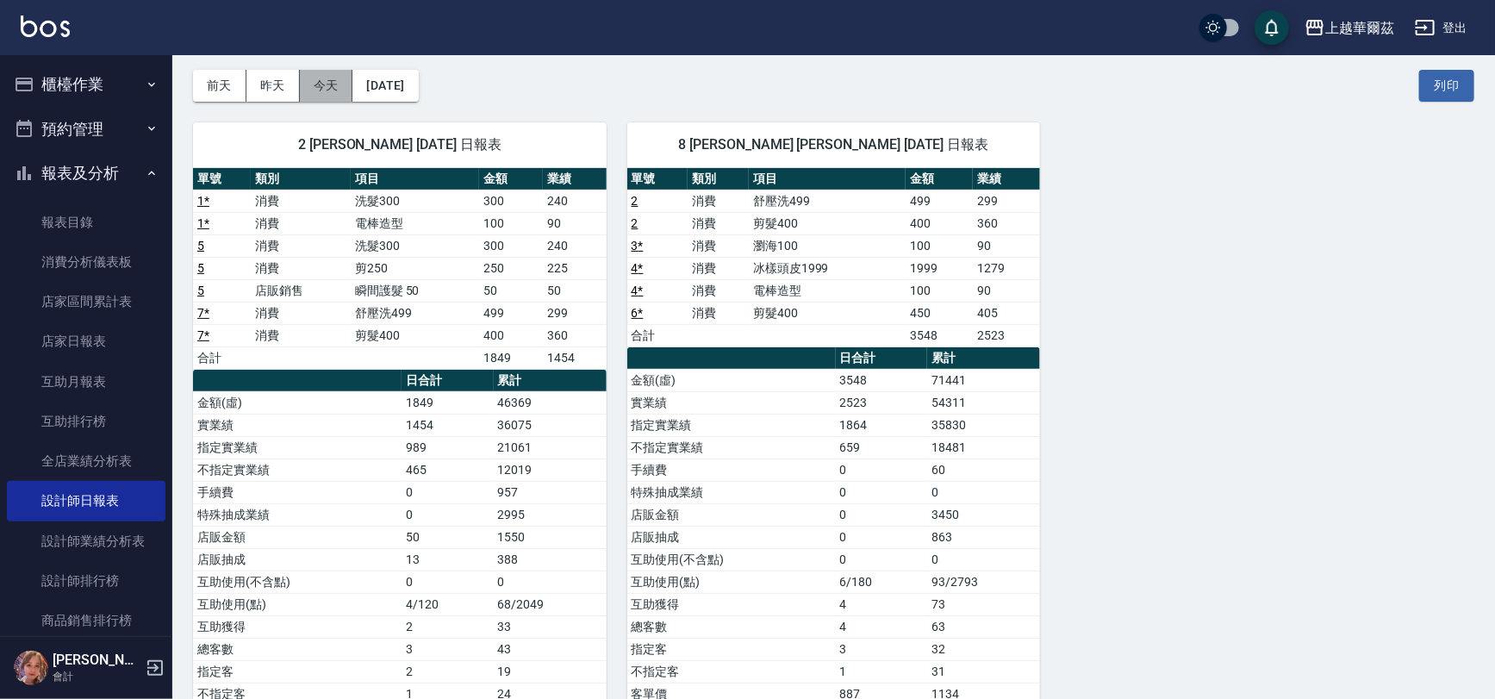
click at [334, 86] on button "今天" at bounding box center [326, 86] width 53 height 32
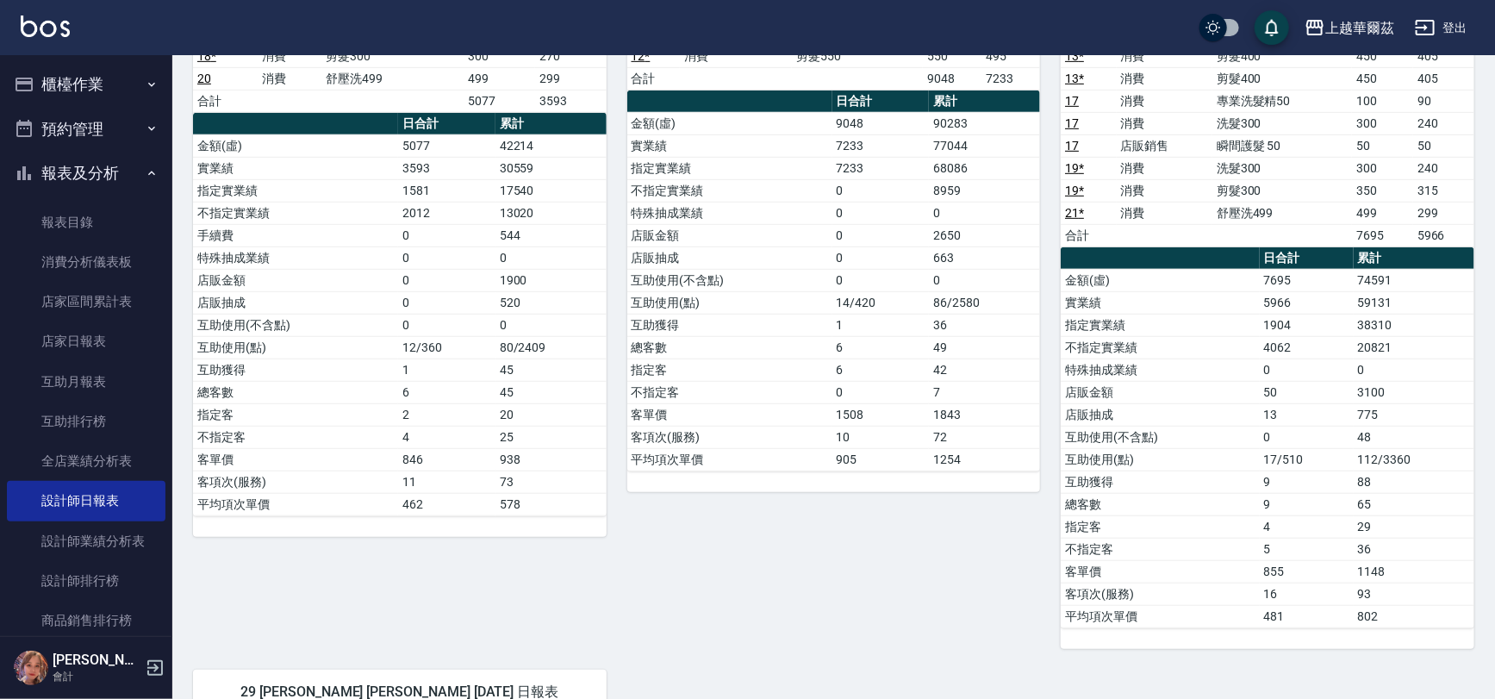
scroll to position [409, 0]
